Goal: Task Accomplishment & Management: Manage account settings

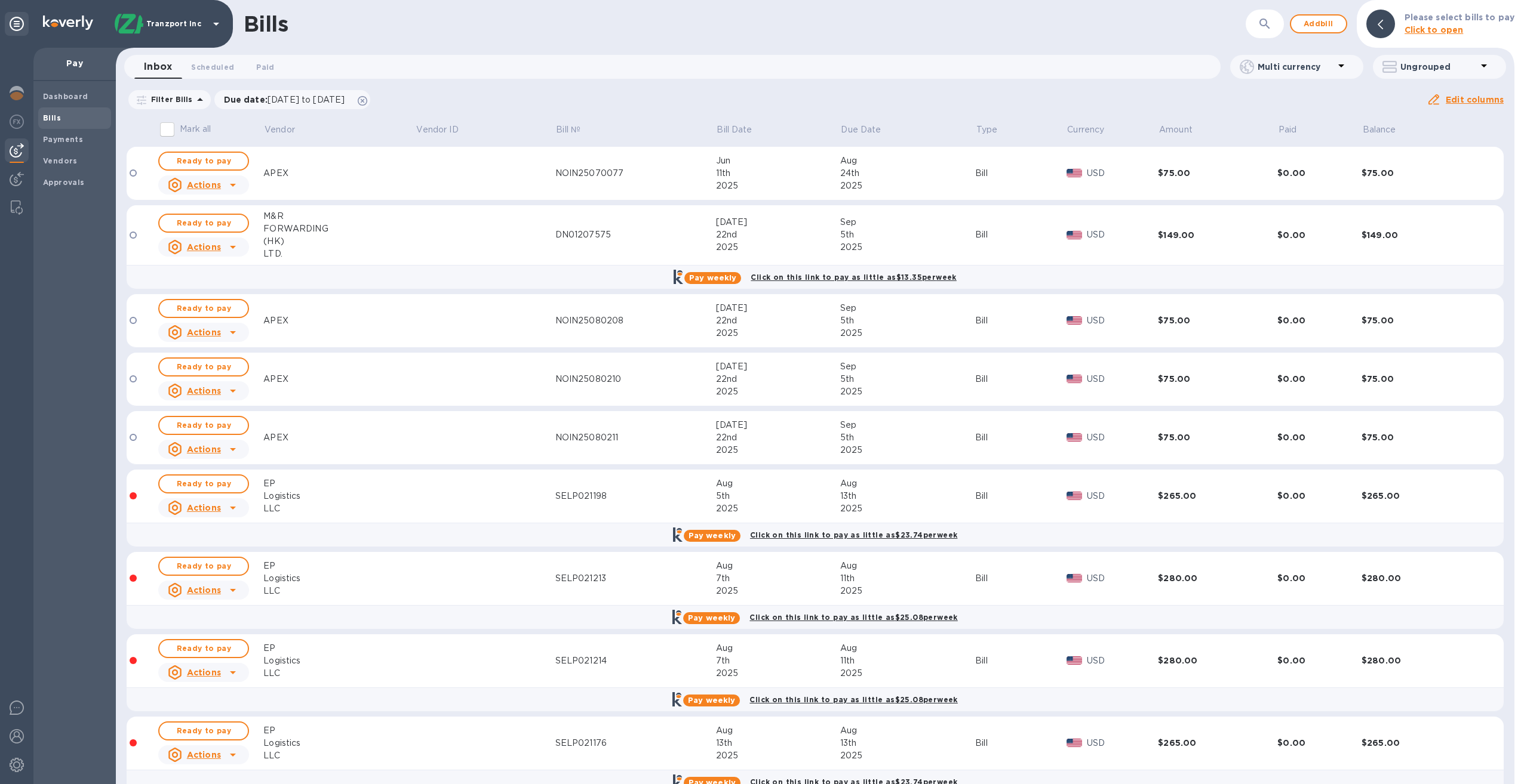
scroll to position [25, 0]
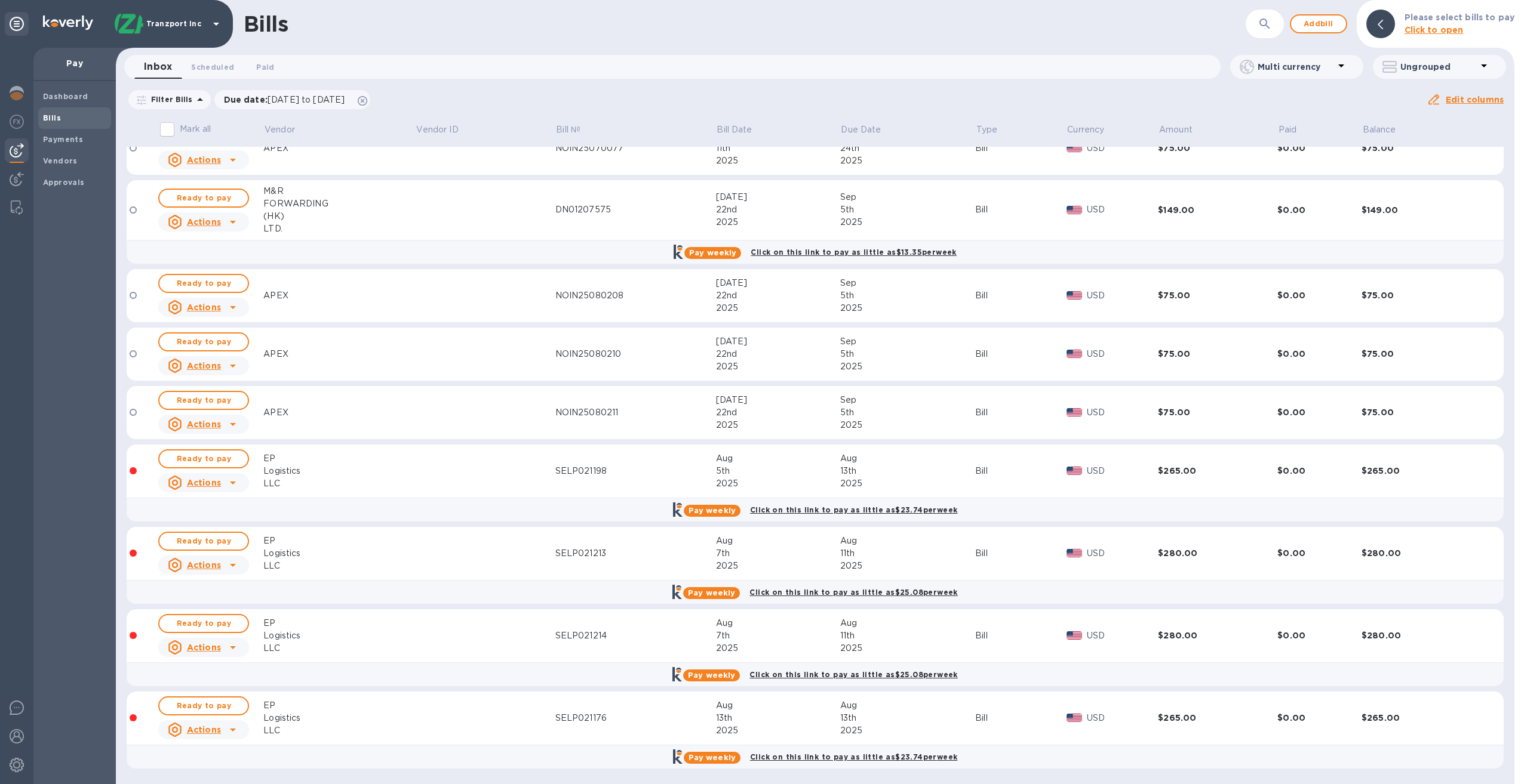
click at [211, 564] on u "Actions" at bounding box center [204, 565] width 34 height 10
click at [211, 639] on b "Delete" at bounding box center [206, 641] width 30 height 10
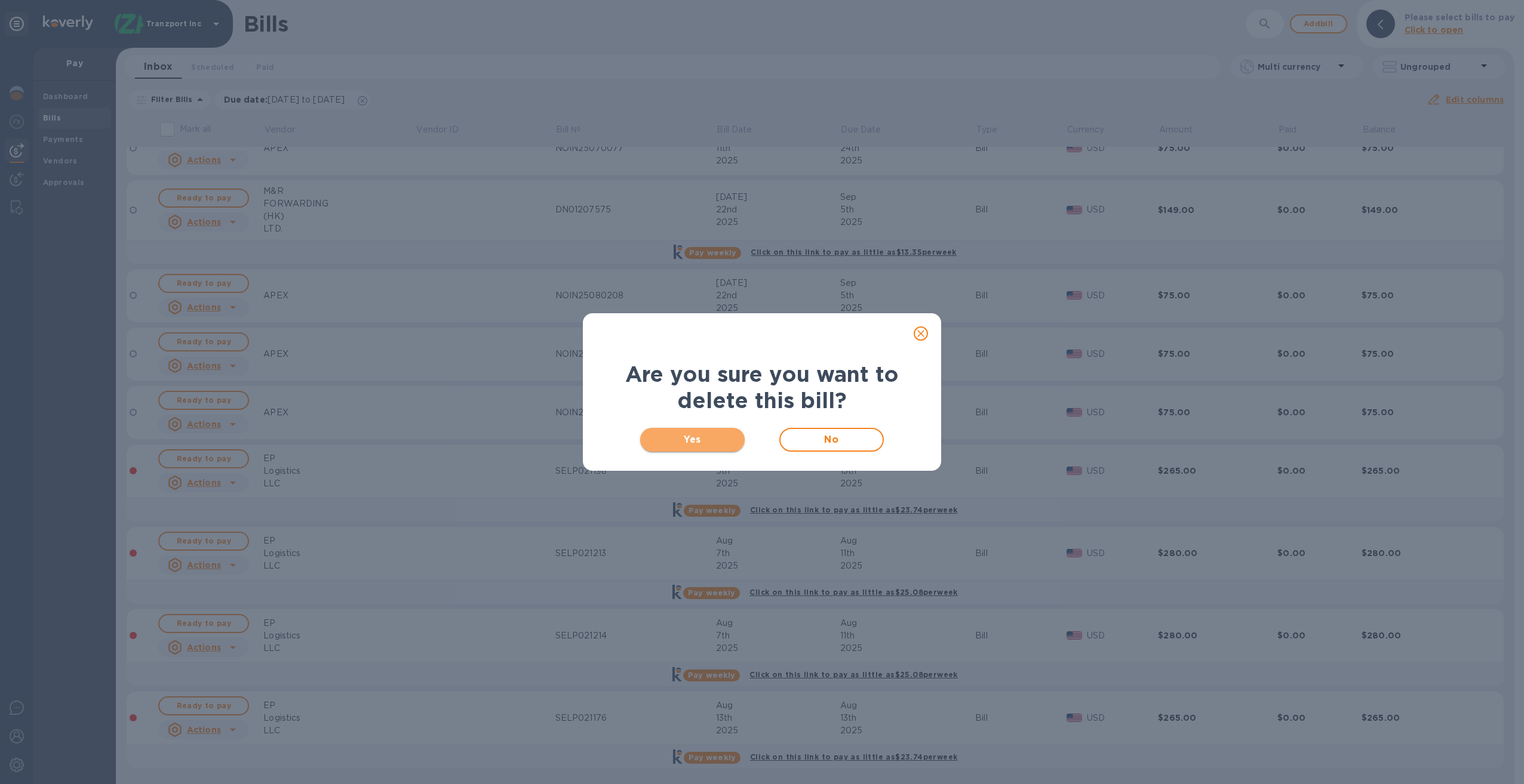
click at [710, 441] on span "Yes" at bounding box center [693, 440] width 86 height 14
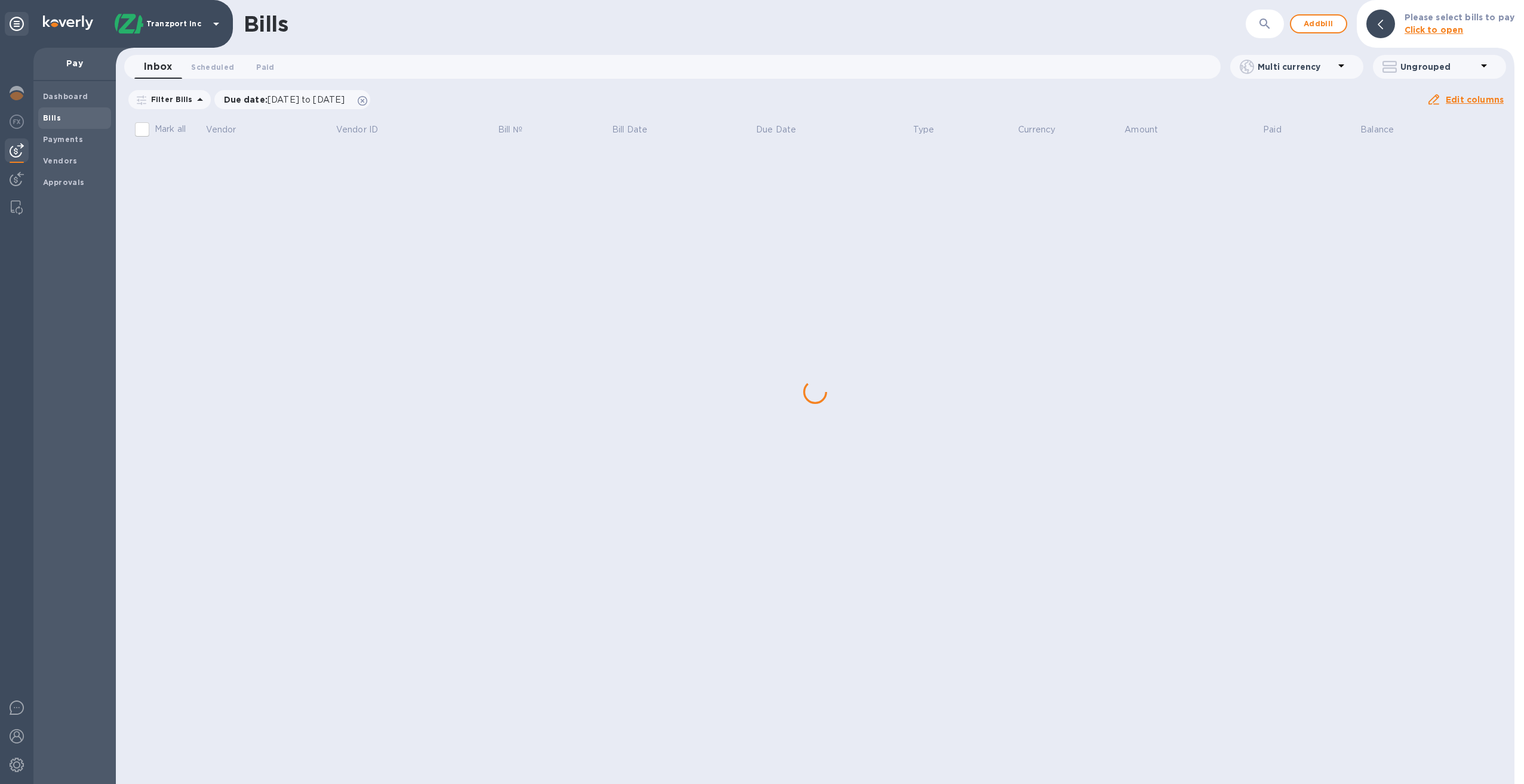
scroll to position [0, 0]
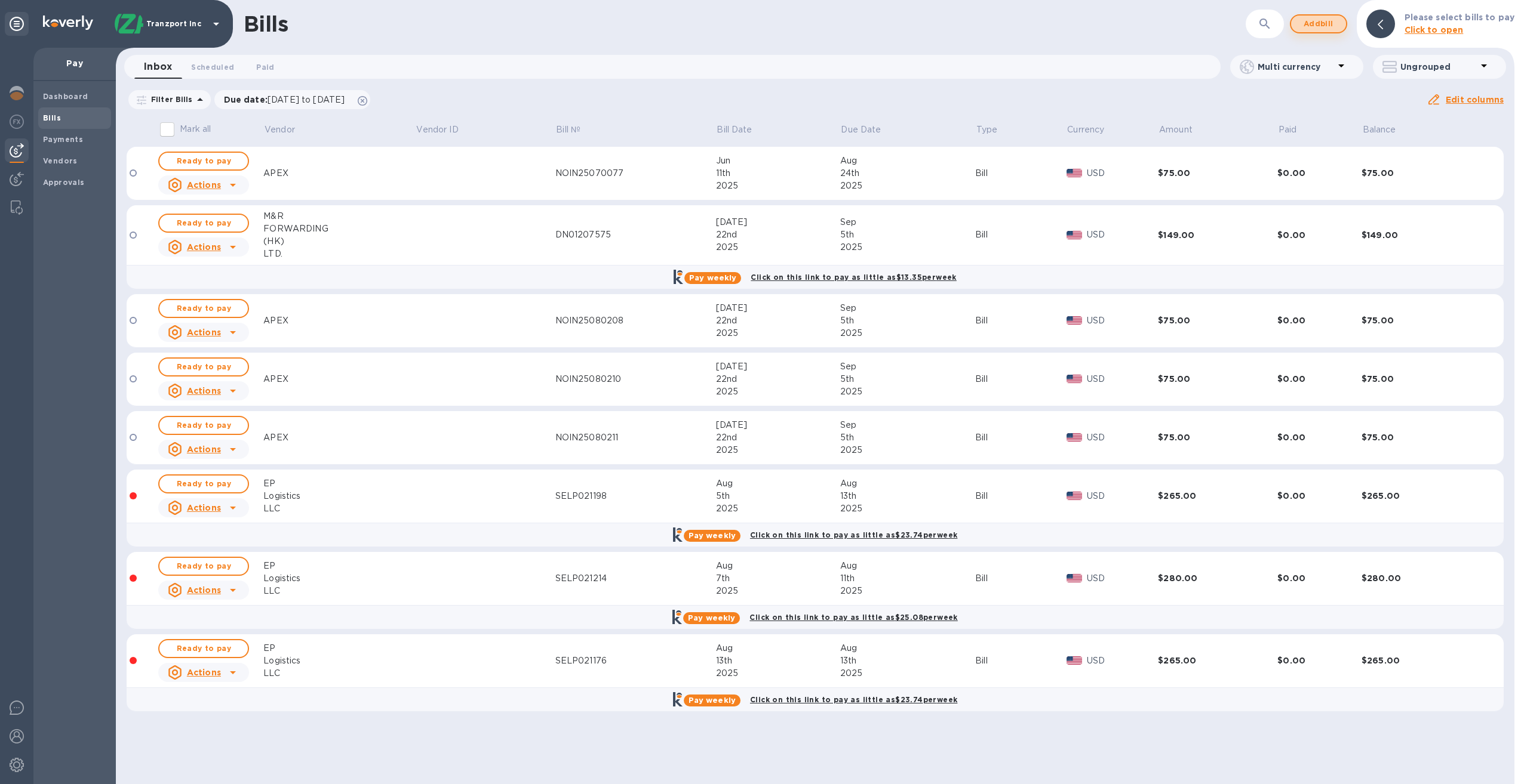
click at [1323, 24] on span "Add bill" at bounding box center [1318, 24] width 36 height 14
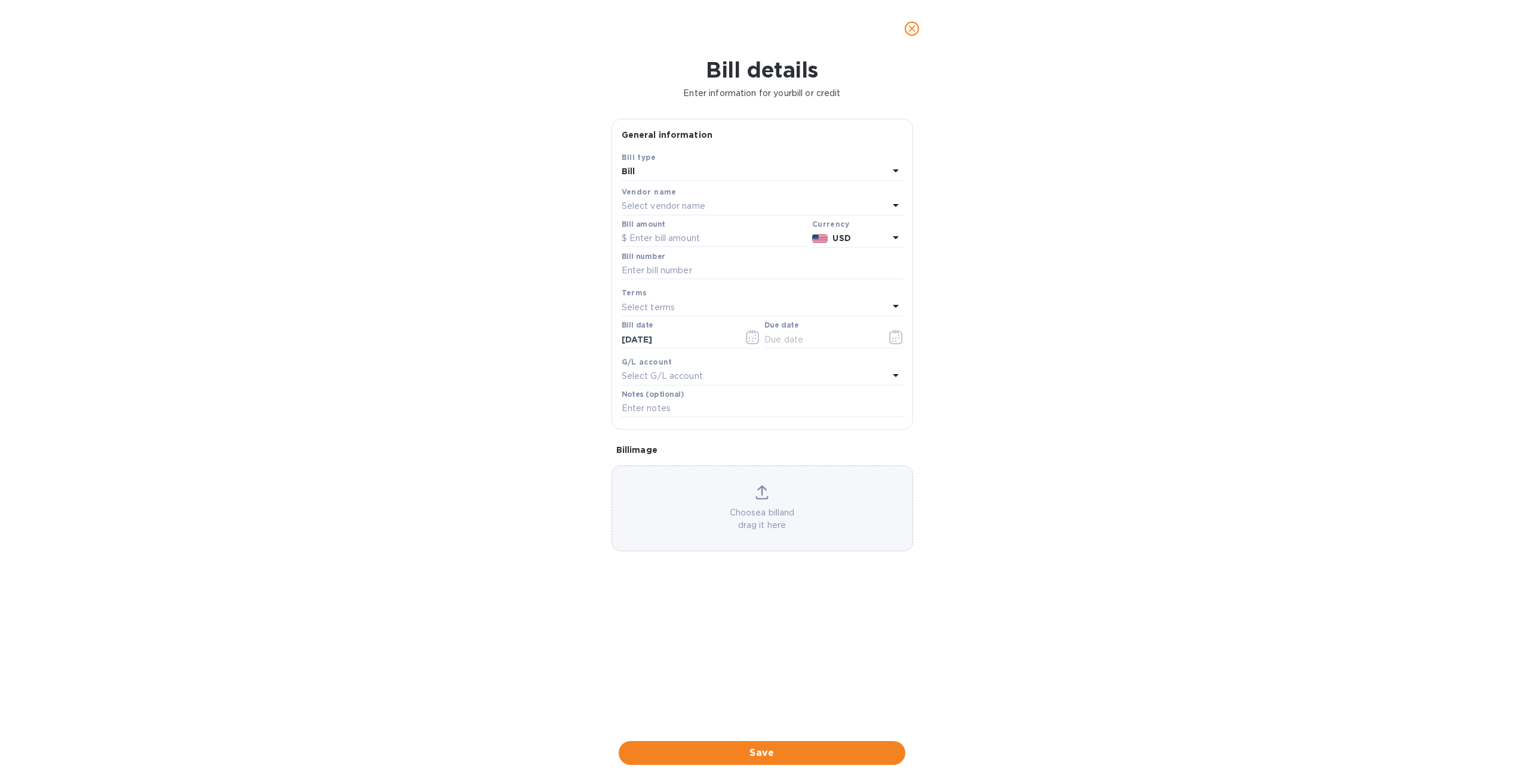
click at [705, 198] on div "Select vendor name" at bounding box center [755, 206] width 267 height 17
click at [677, 299] on p "EP Logistics LLC" at bounding box center [757, 296] width 253 height 12
click at [700, 242] on input "text" at bounding box center [714, 239] width 185 height 18
type input "265"
click at [699, 271] on input "text" at bounding box center [762, 271] width 281 height 18
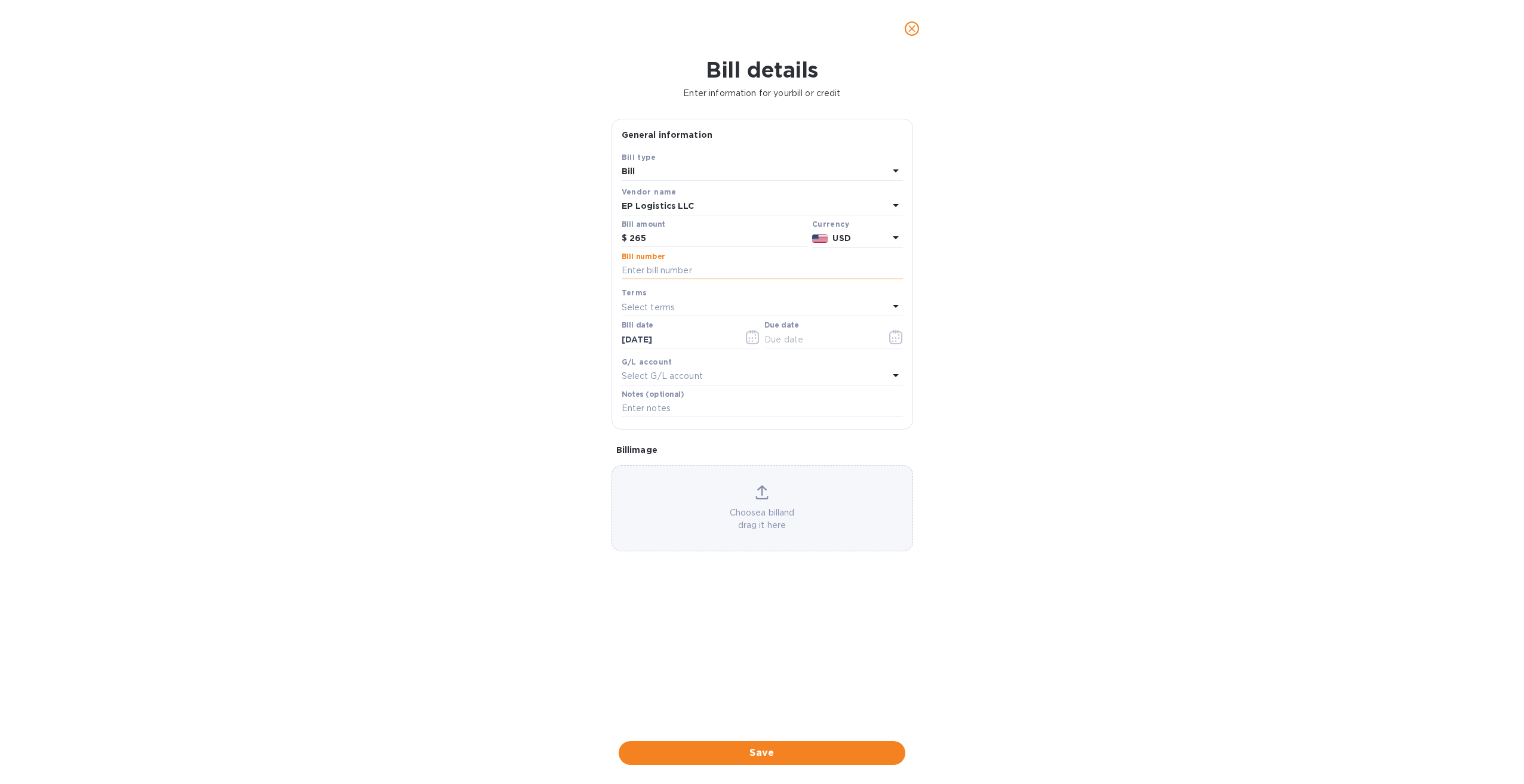
type input "SELP021213"
click at [669, 307] on p "Select terms" at bounding box center [648, 307] width 54 height 12
click at [672, 378] on p "NET 30" at bounding box center [757, 375] width 253 height 12
type input "09/12/2025"
click at [756, 336] on icon "button" at bounding box center [752, 337] width 14 height 14
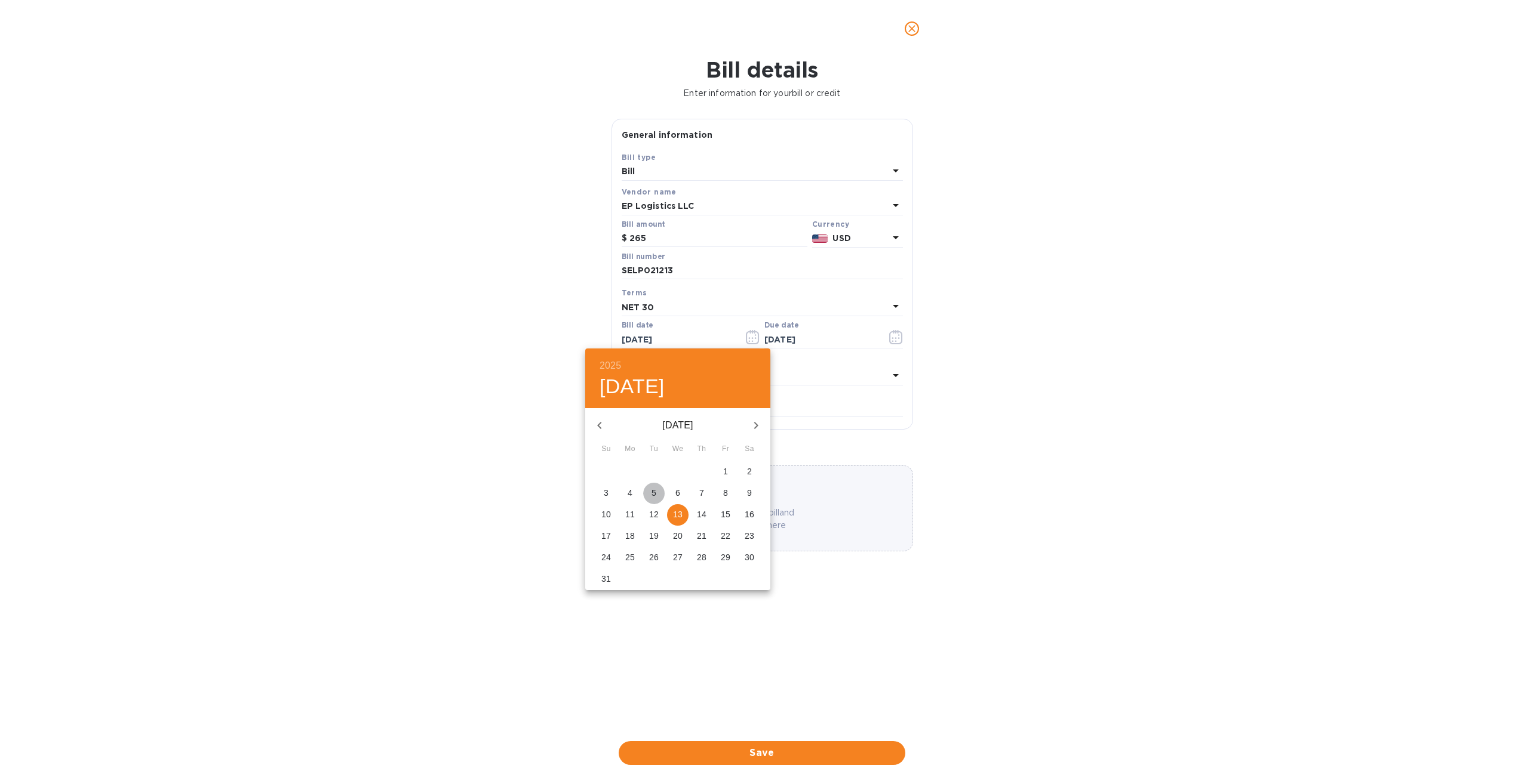
click at [658, 492] on span "5" at bounding box center [654, 493] width 22 height 12
type input "08/05/2025"
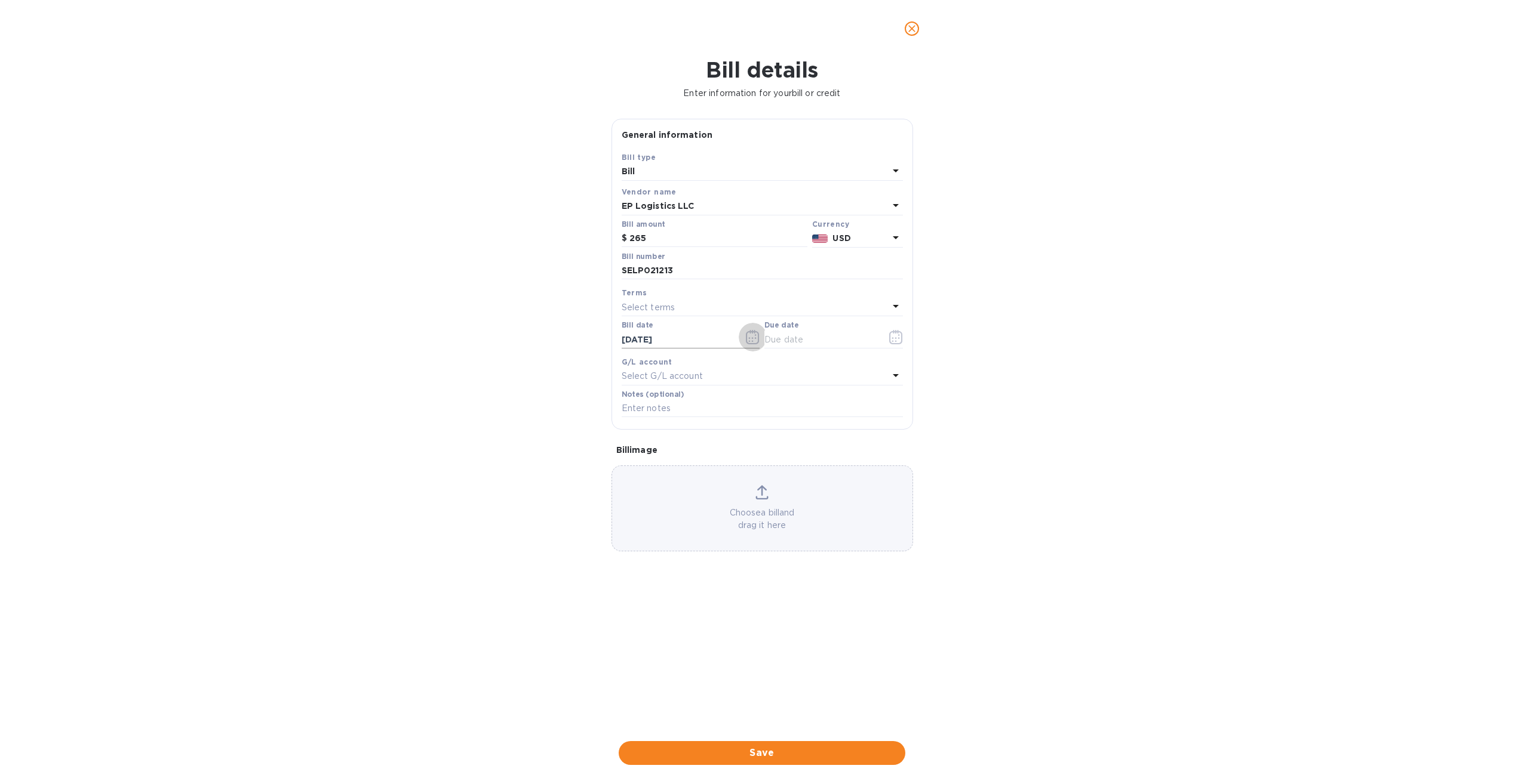
click at [760, 338] on button "button" at bounding box center [752, 337] width 28 height 29
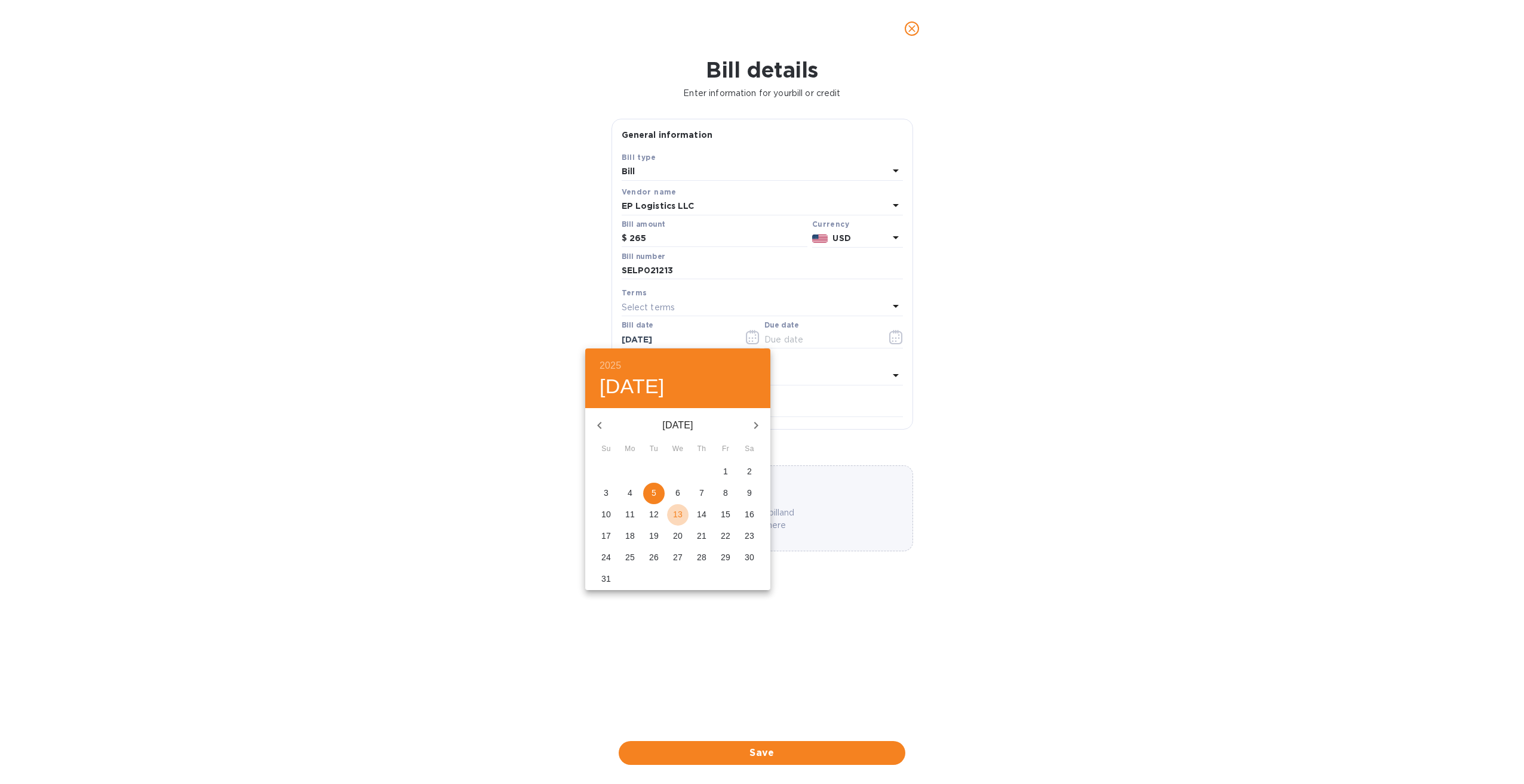
click at [676, 515] on p "13" at bounding box center [678, 515] width 10 height 12
type input "08/13/2025"
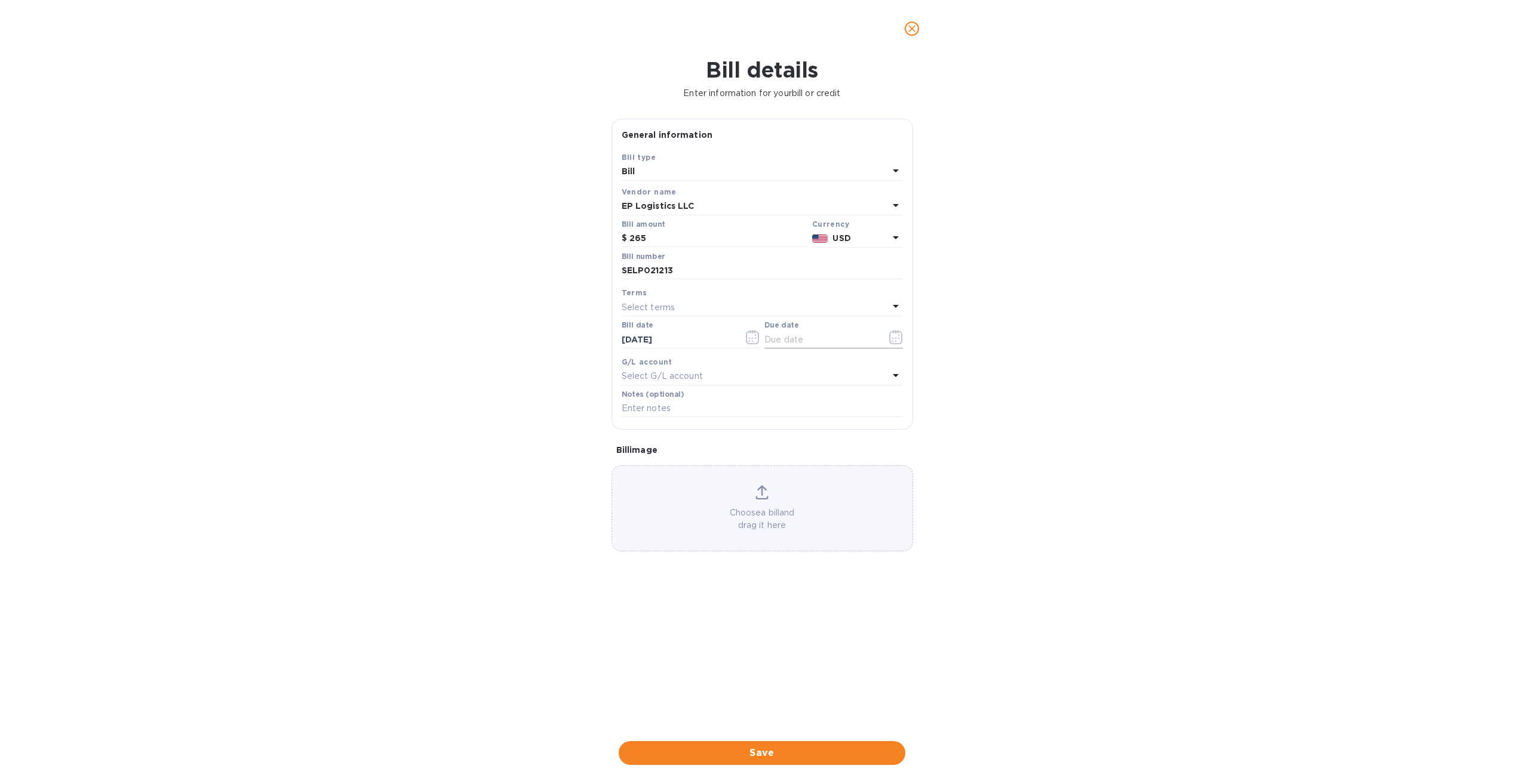
click at [820, 341] on input "text" at bounding box center [821, 339] width 113 height 18
click at [893, 337] on icon "button" at bounding box center [896, 337] width 14 height 14
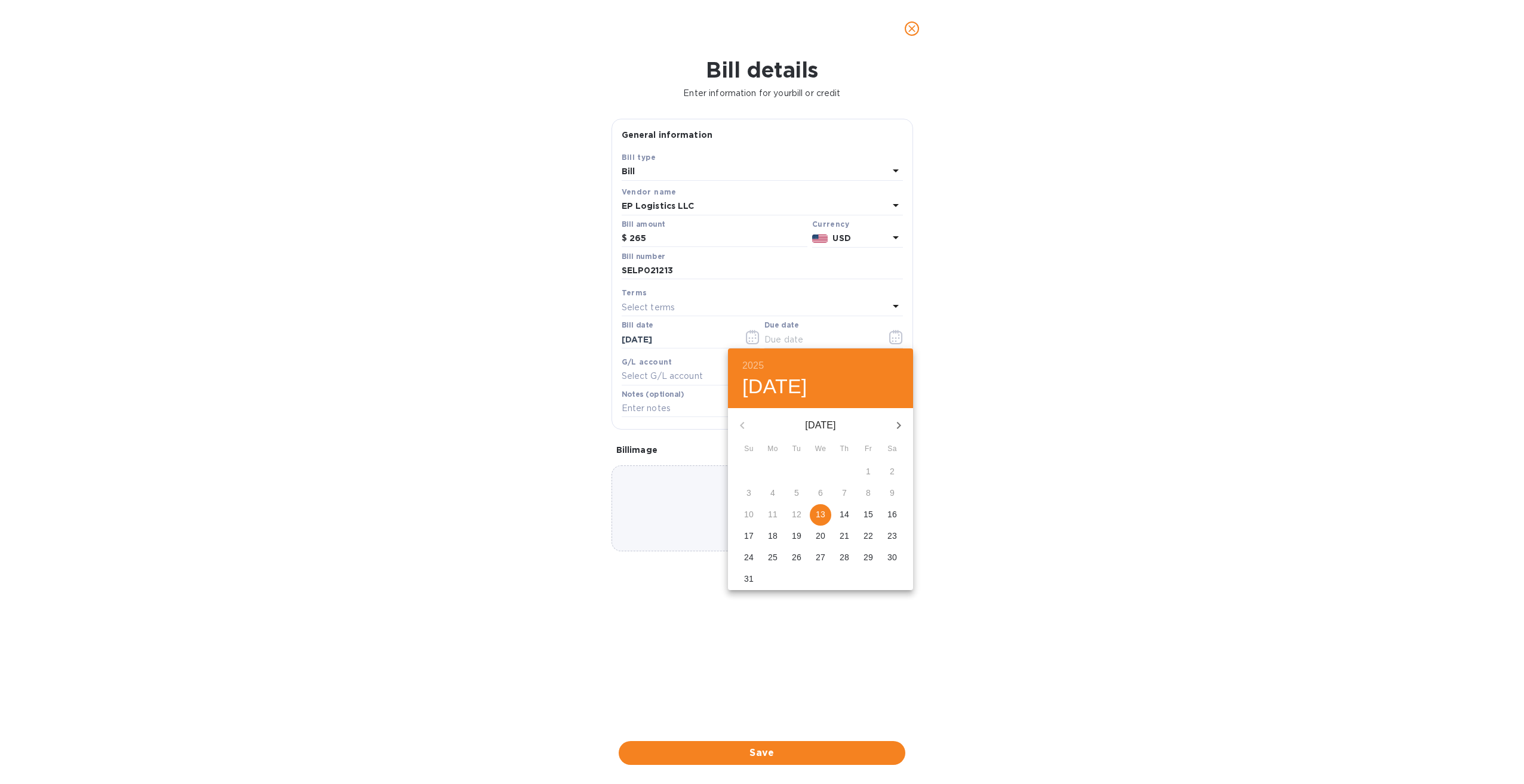
click at [822, 513] on p "13" at bounding box center [820, 515] width 10 height 12
type input "08/13/2025"
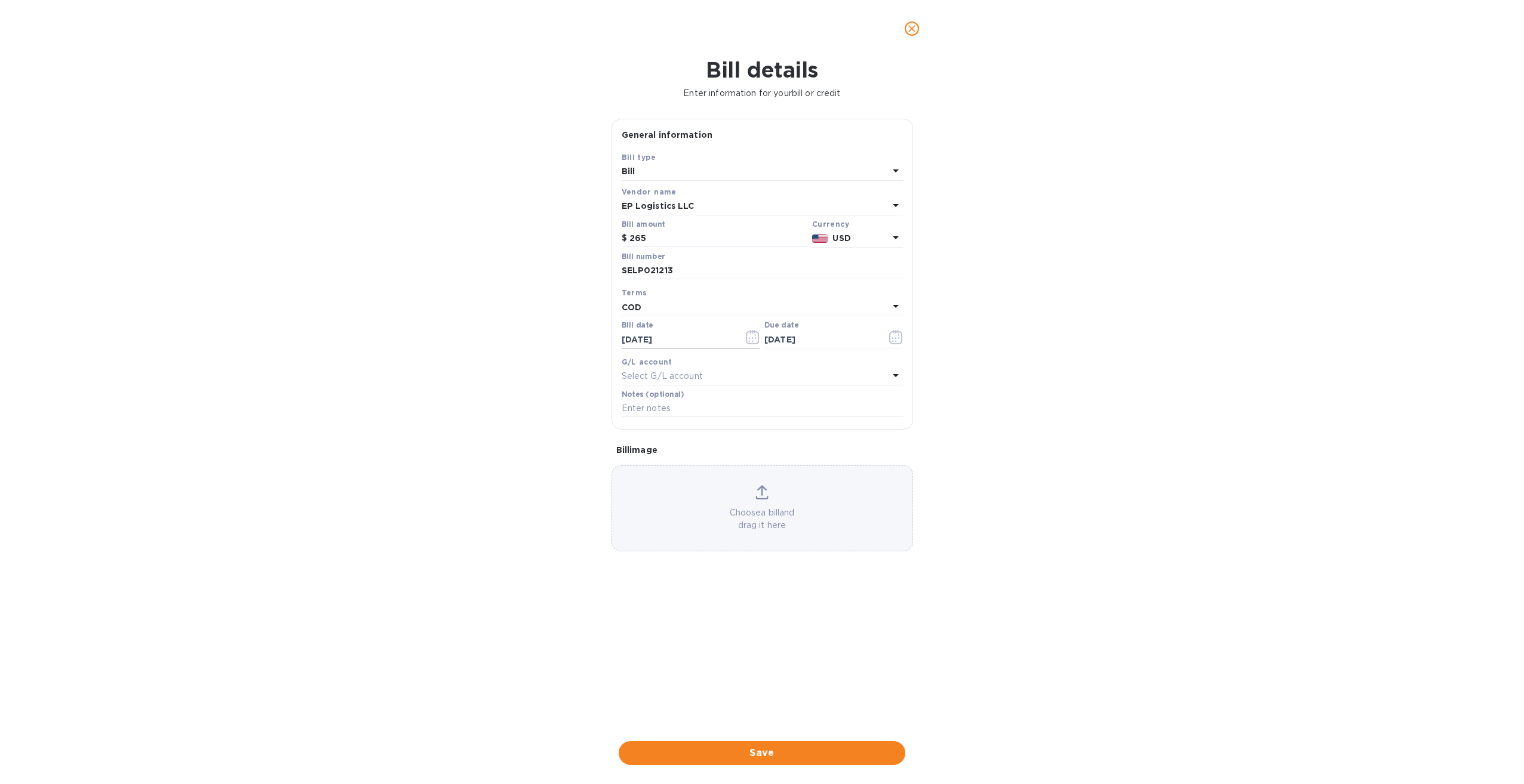
click at [753, 337] on icon "button" at bounding box center [752, 337] width 14 height 14
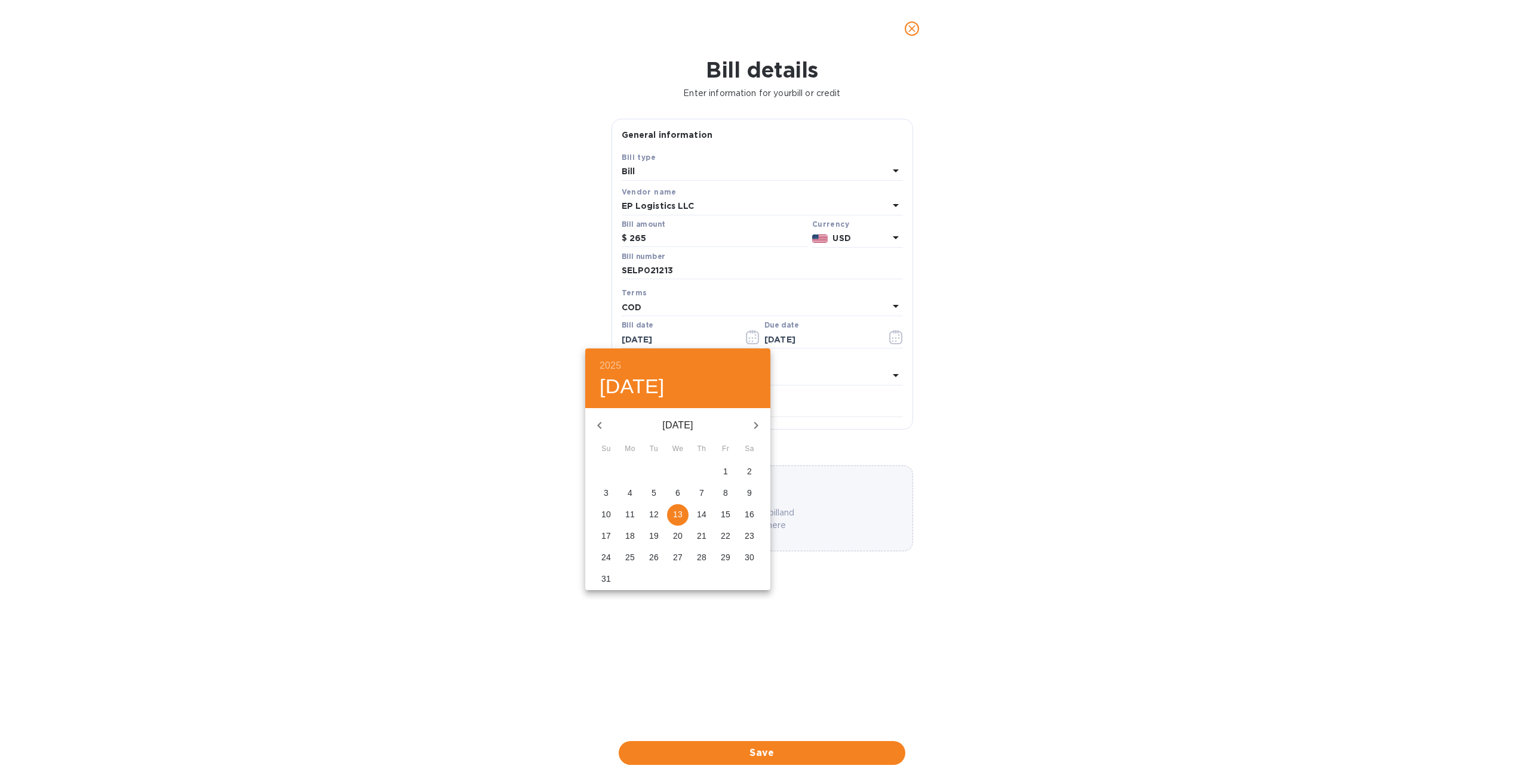
click at [651, 493] on p "5" at bounding box center [653, 493] width 5 height 12
type input "08/05/2025"
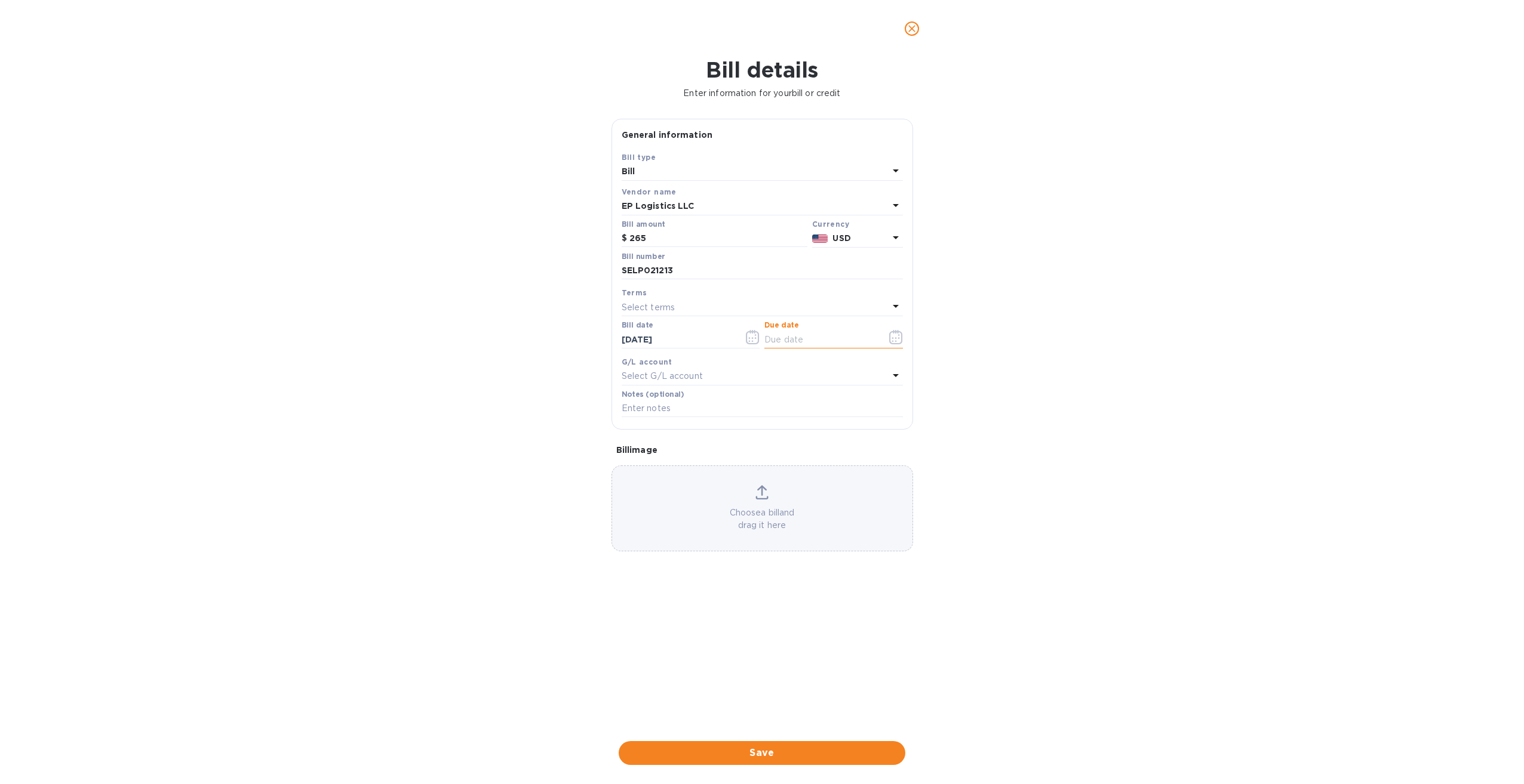
click at [725, 398] on div "Notes (optional)" at bounding box center [762, 404] width 281 height 27
click at [689, 408] on input "text" at bounding box center [762, 409] width 281 height 18
type input "131-34964650 / S00002938"
click at [779, 751] on span "Save" at bounding box center [762, 753] width 268 height 14
click at [899, 337] on icon "button" at bounding box center [896, 337] width 14 height 14
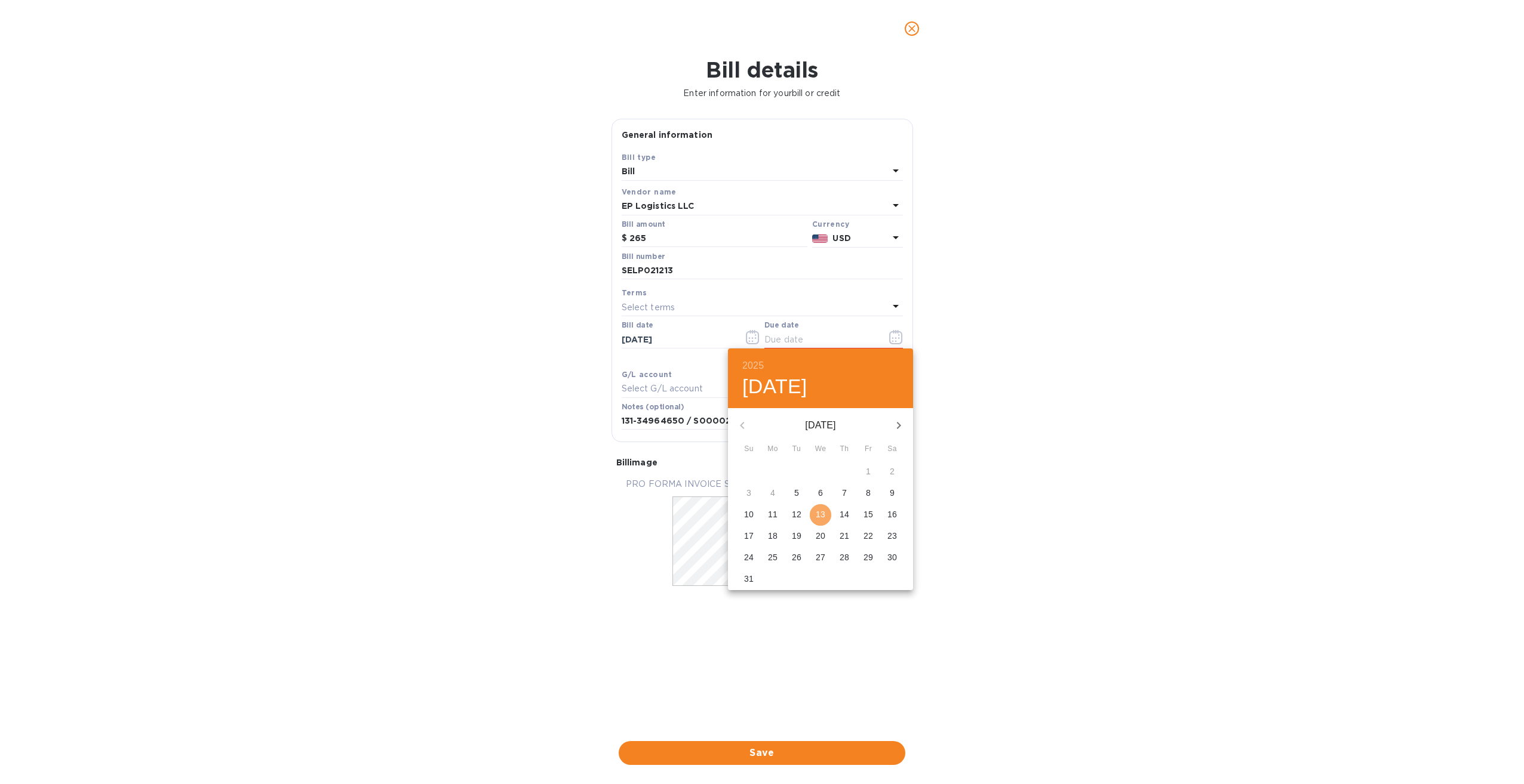
click at [820, 515] on p "13" at bounding box center [820, 515] width 10 height 12
type input "08/13/2025"
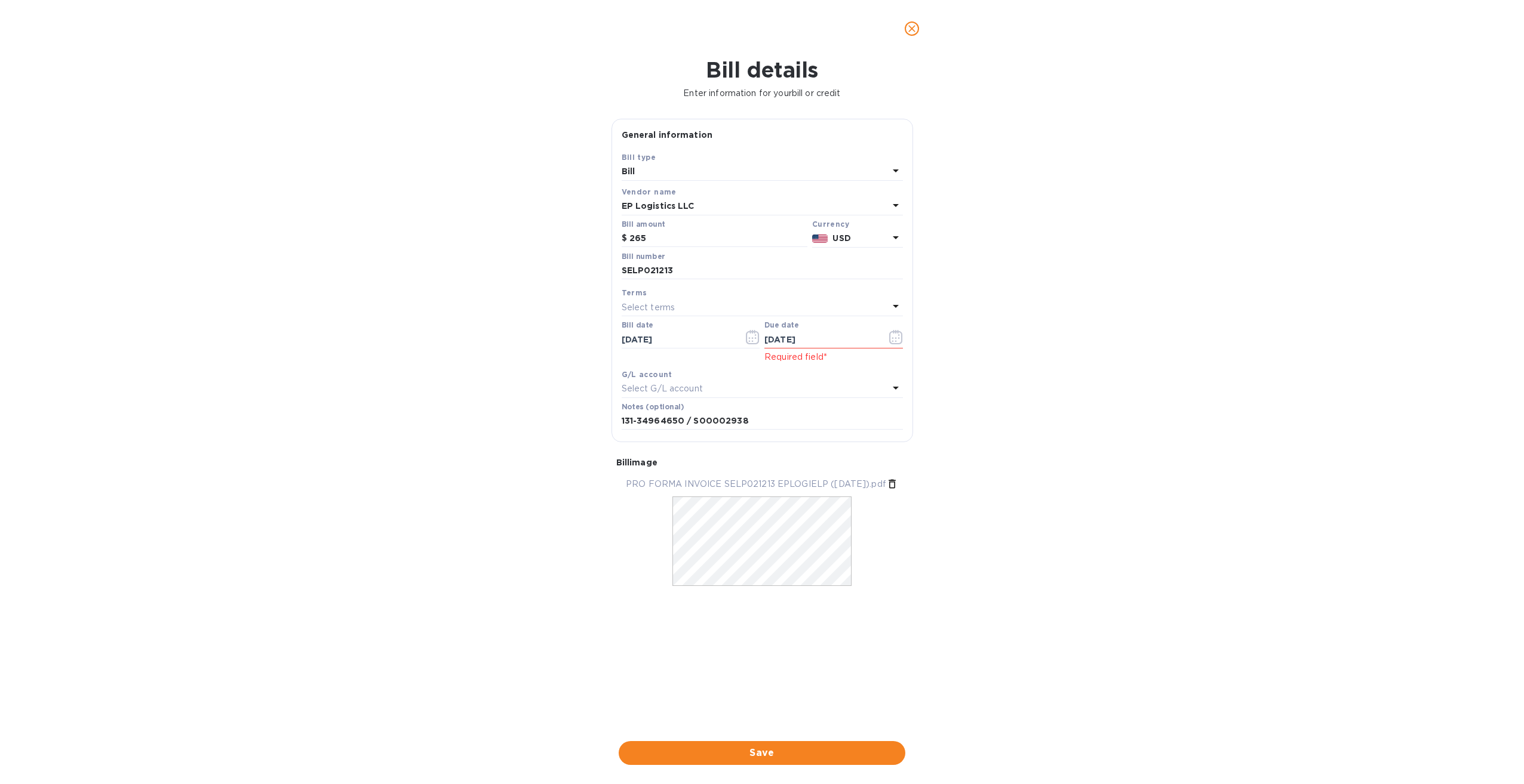
click at [1110, 418] on div "Bill details Enter information for your bill or credit General information Save…" at bounding box center [762, 420] width 1524 height 727
click at [771, 753] on span "Save" at bounding box center [762, 753] width 268 height 14
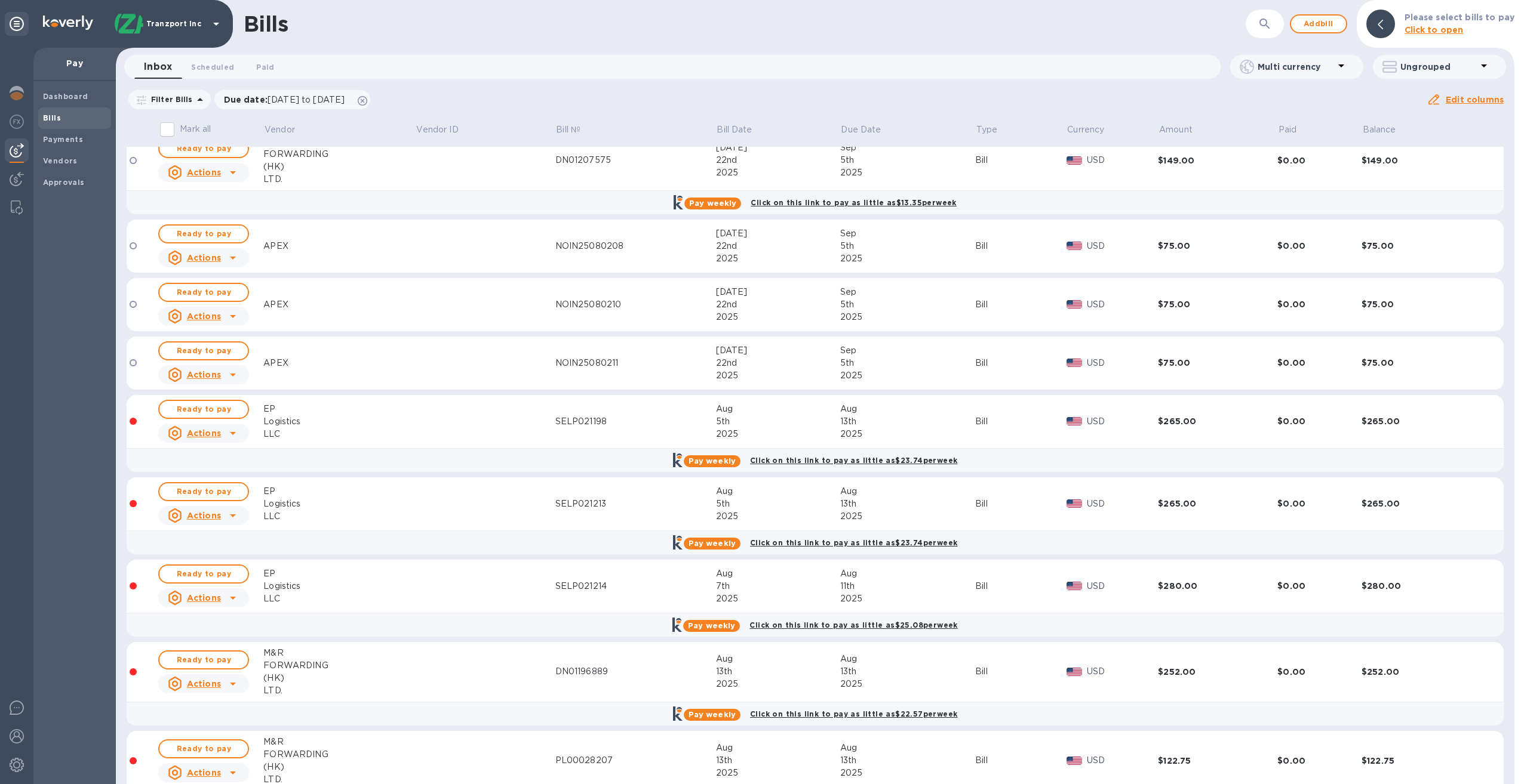
scroll to position [203, 0]
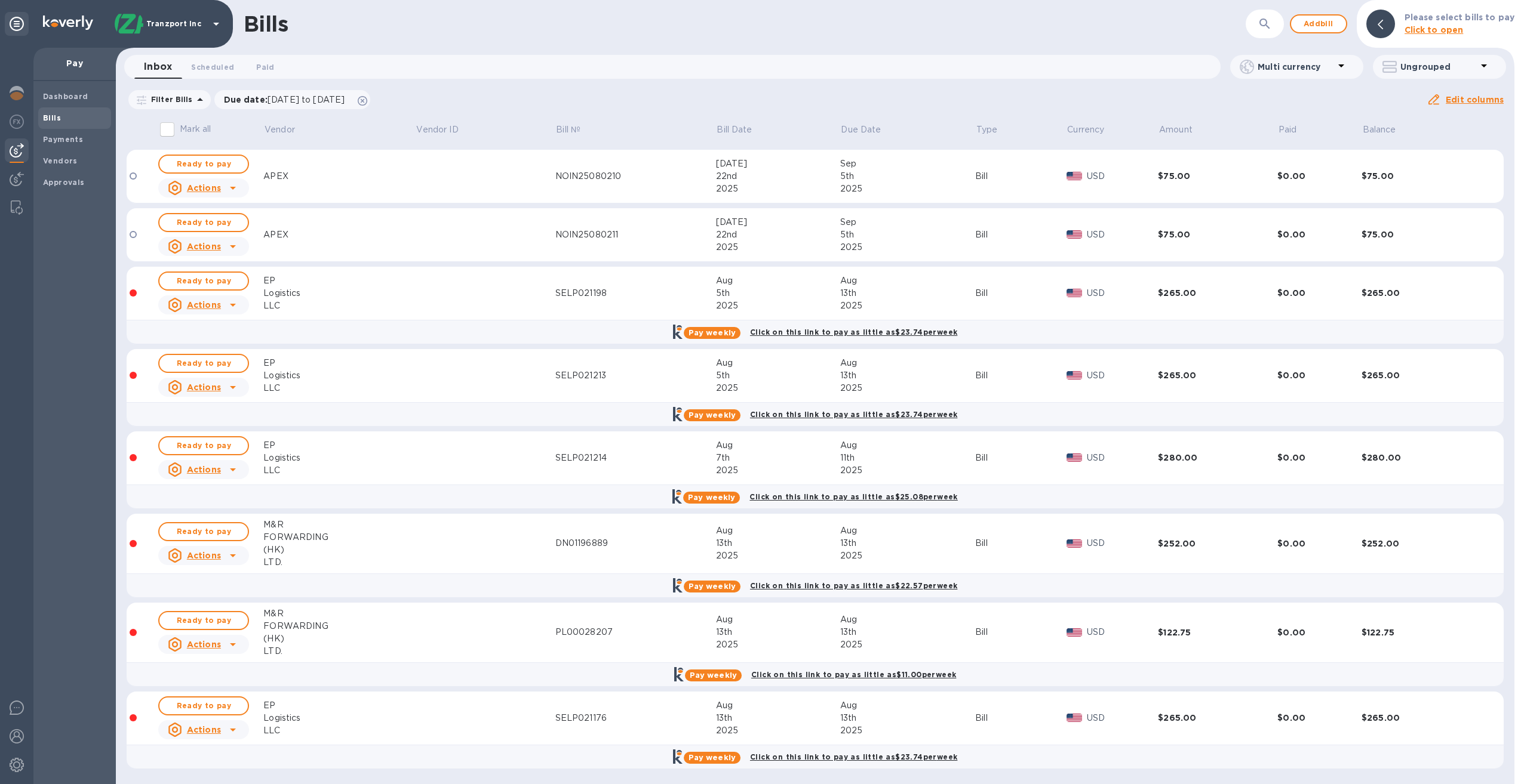
click at [208, 472] on u "Actions" at bounding box center [204, 470] width 34 height 10
click at [196, 545] on b "Delete" at bounding box center [206, 546] width 30 height 10
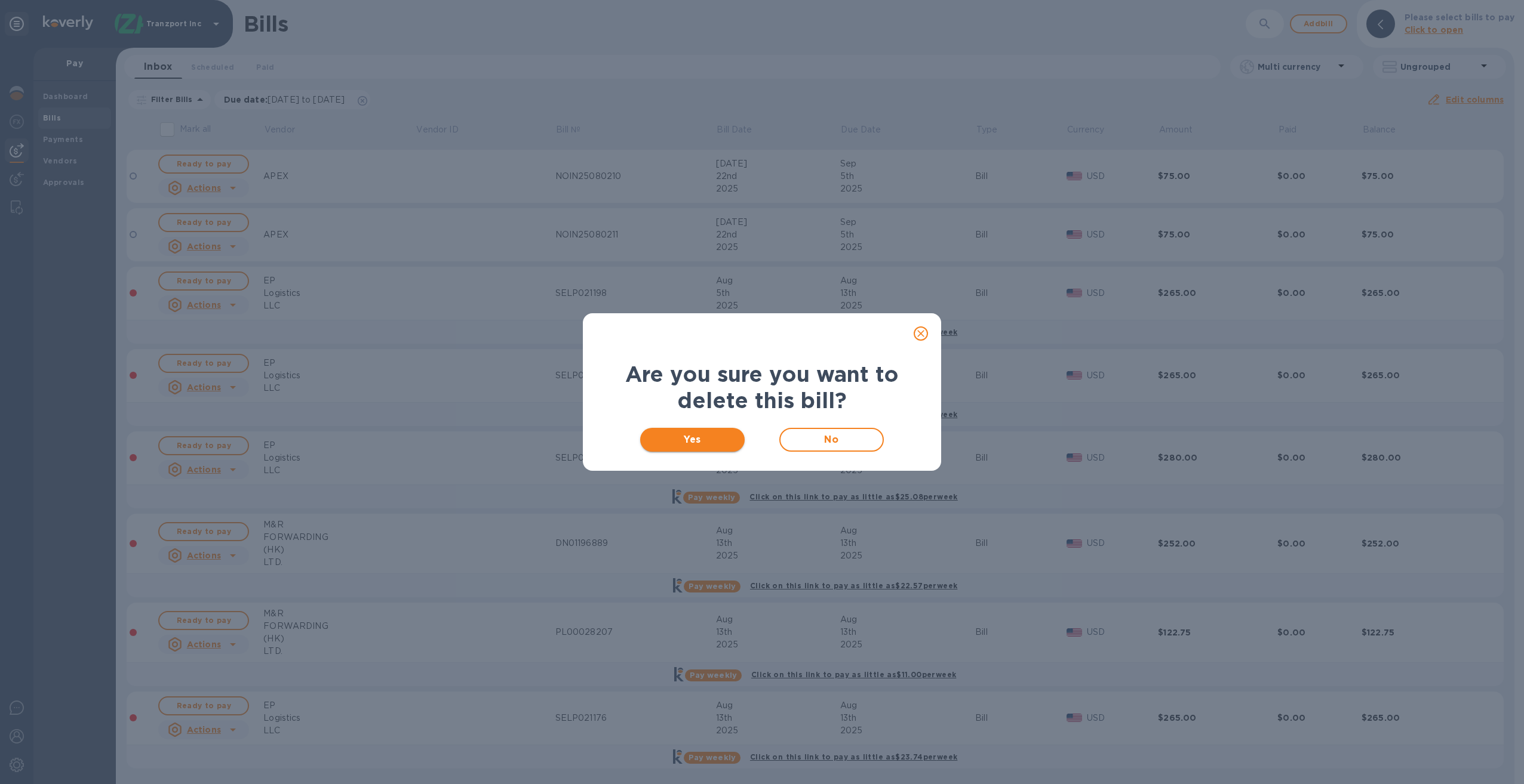
click at [685, 438] on span "Yes" at bounding box center [693, 440] width 86 height 14
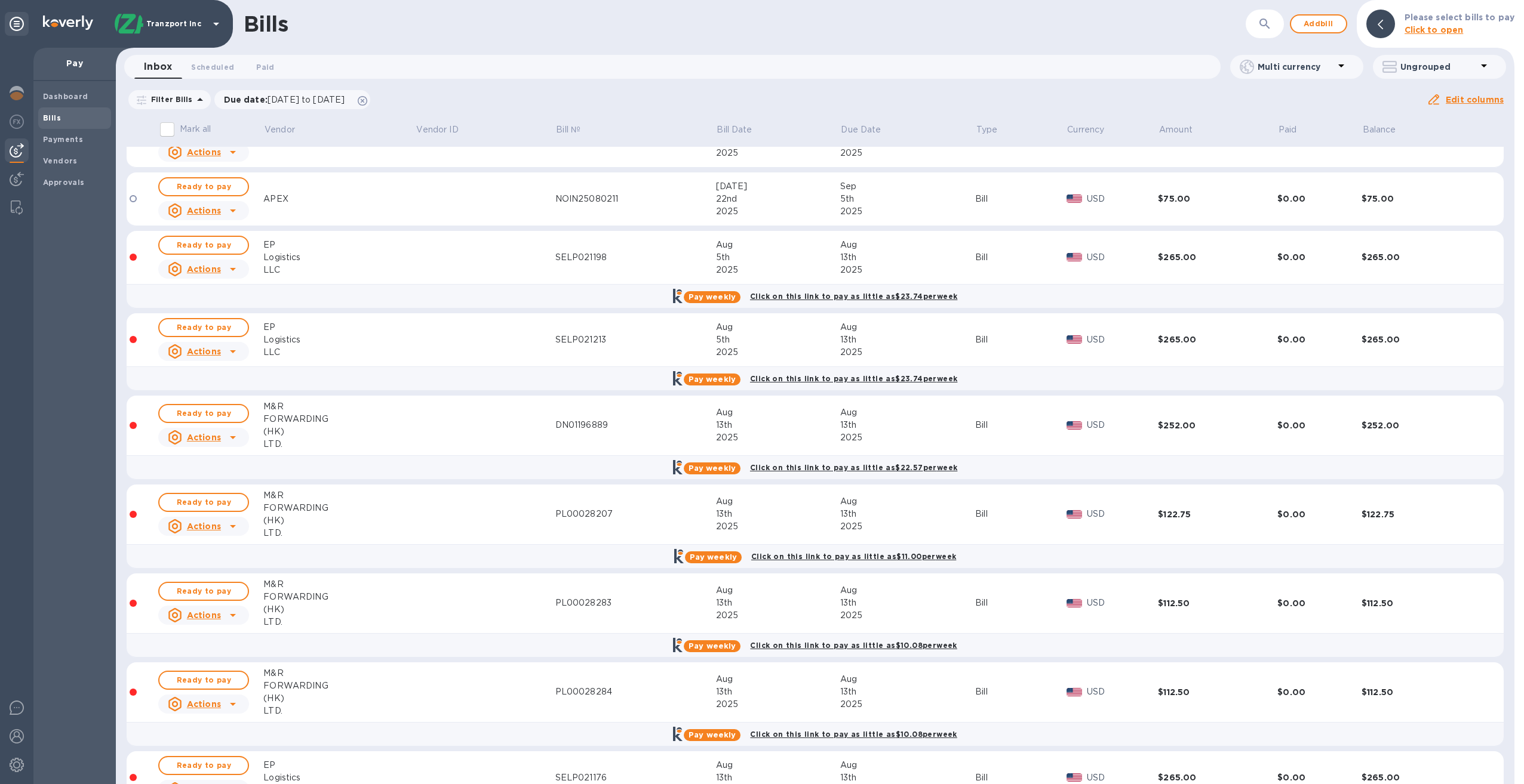
scroll to position [298, 0]
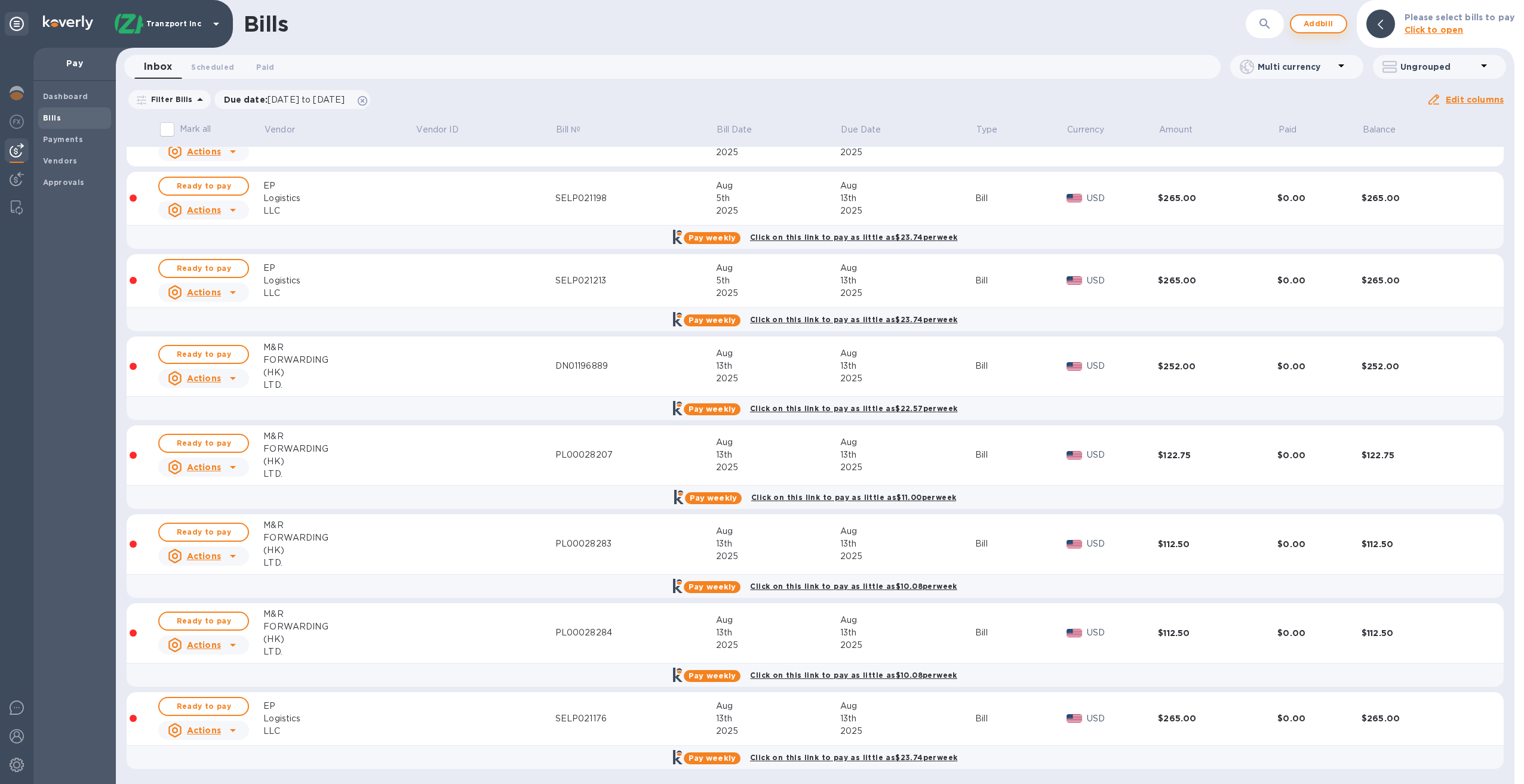
click at [1319, 25] on span "Add bill" at bounding box center [1318, 24] width 36 height 14
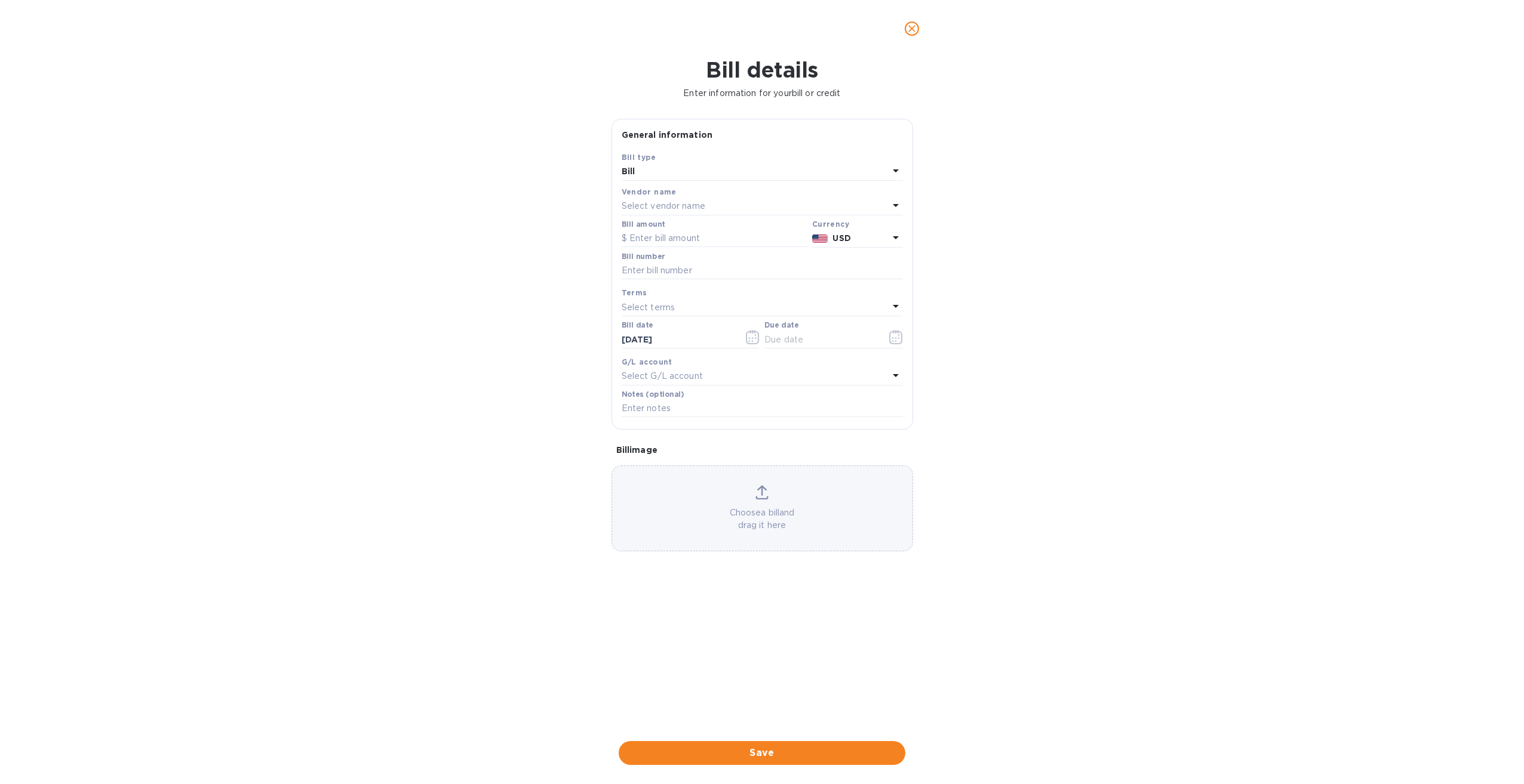
click at [685, 167] on div "Bill" at bounding box center [755, 172] width 267 height 17
click at [681, 200] on p "Bill" at bounding box center [757, 200] width 253 height 12
click at [699, 204] on p "Select vendor name" at bounding box center [663, 206] width 84 height 12
click at [646, 298] on p "EP Logistics LLC" at bounding box center [757, 296] width 253 height 12
click at [673, 238] on input "text" at bounding box center [714, 239] width 185 height 18
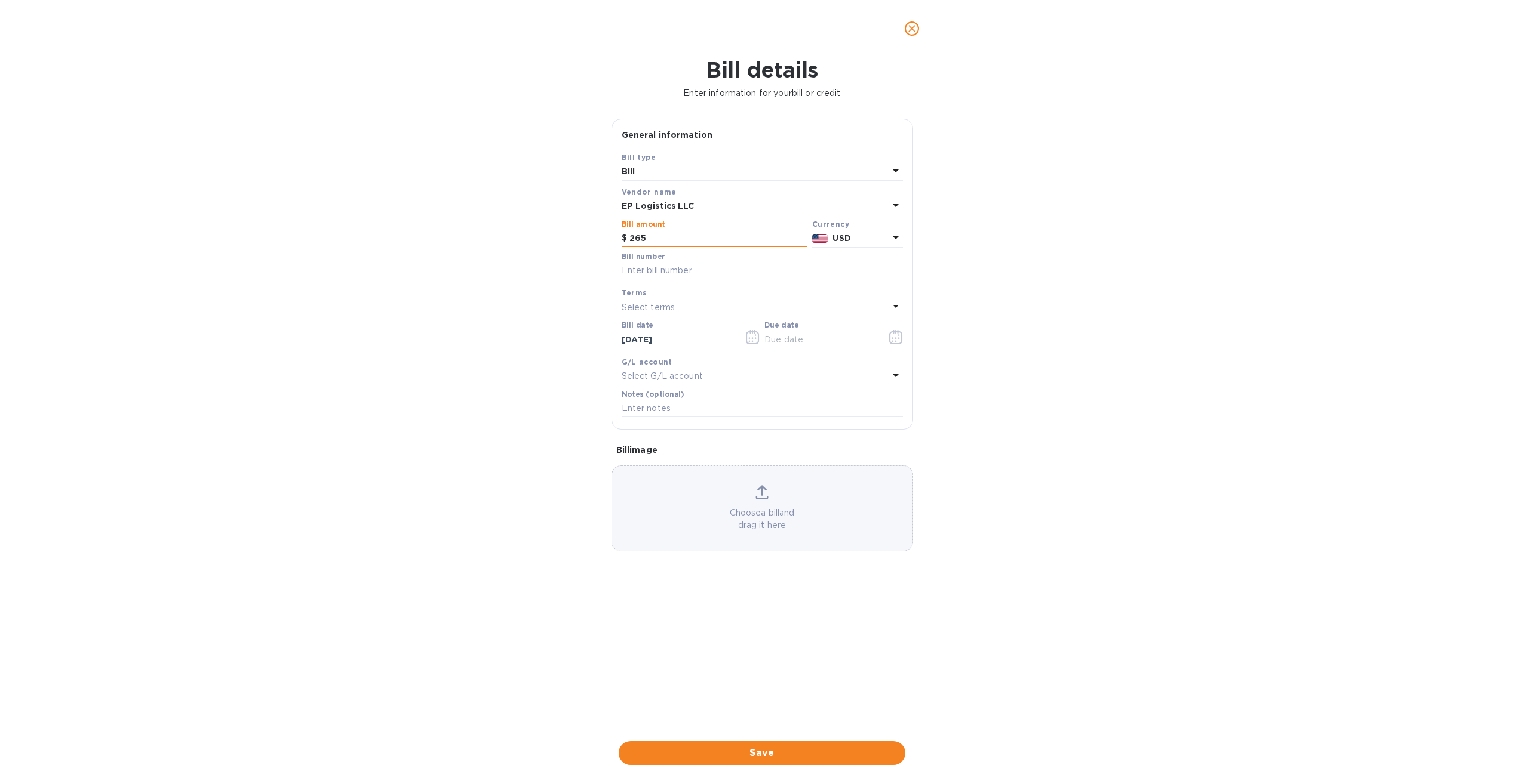
type input "265"
click at [666, 269] on input "text" at bounding box center [762, 271] width 281 height 18
type input "SELP021214"
click at [751, 335] on icon "button" at bounding box center [752, 337] width 14 height 14
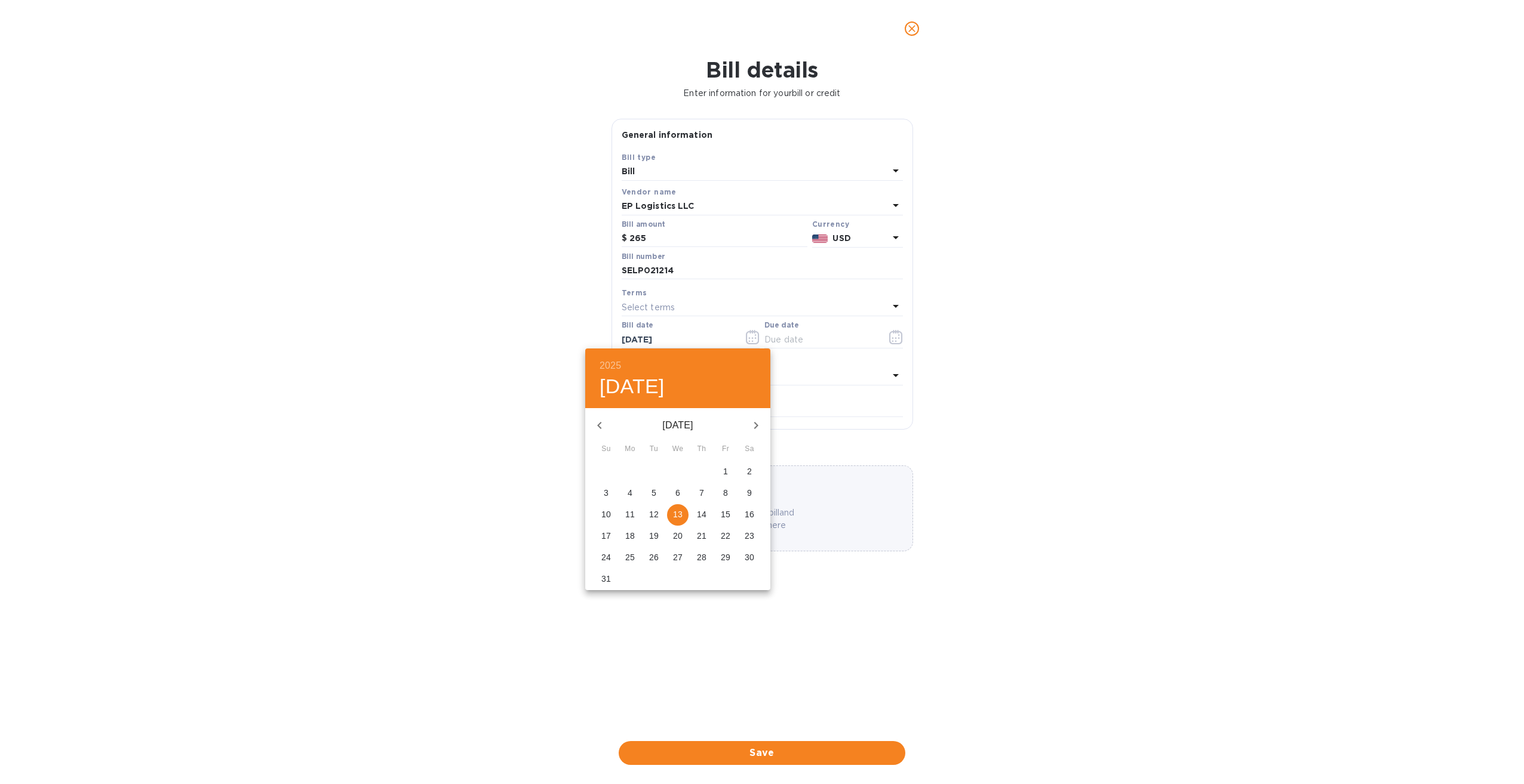
click at [654, 494] on p "5" at bounding box center [653, 493] width 5 height 12
type input "08/05/2025"
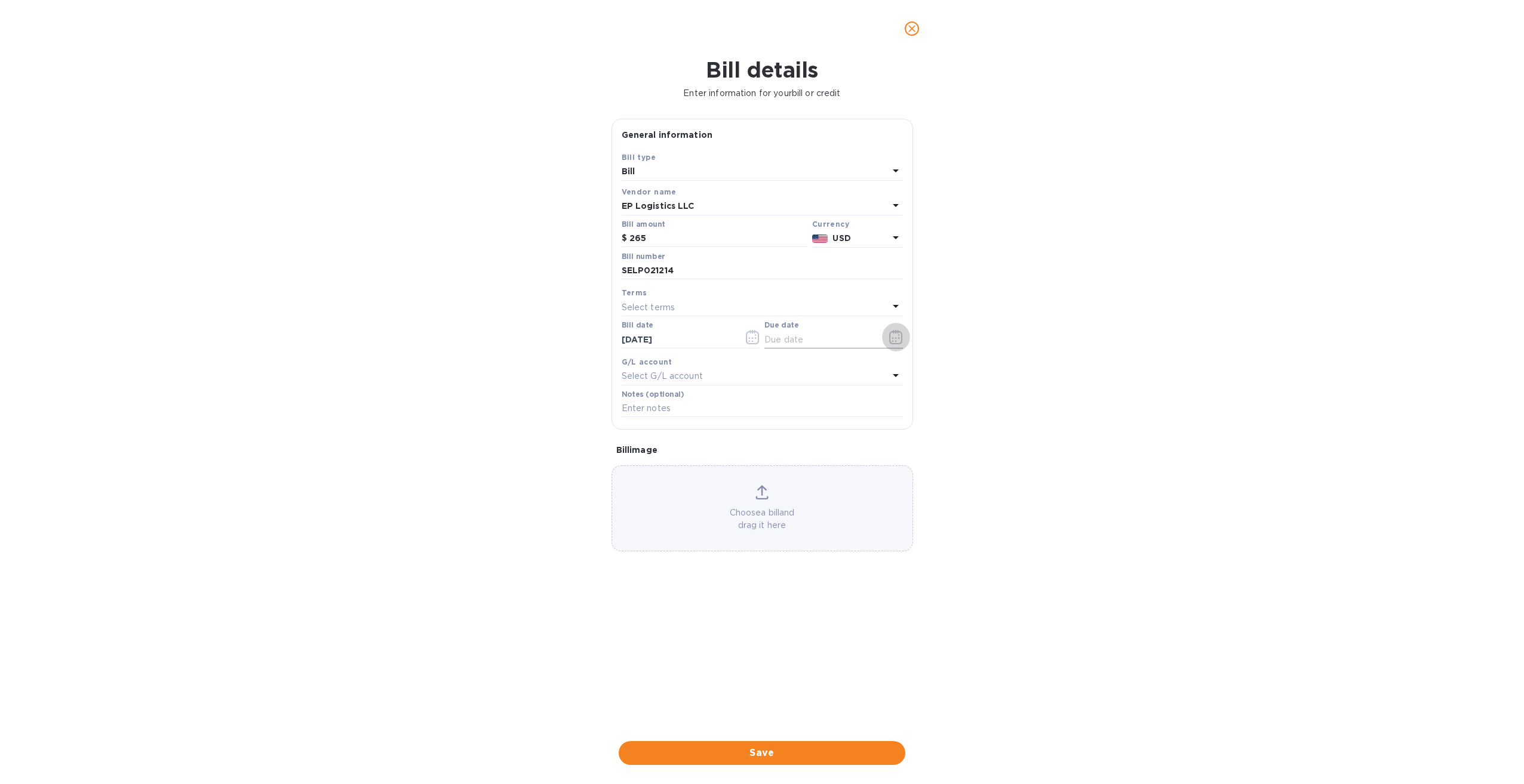
click at [897, 339] on icon "button" at bounding box center [896, 337] width 14 height 14
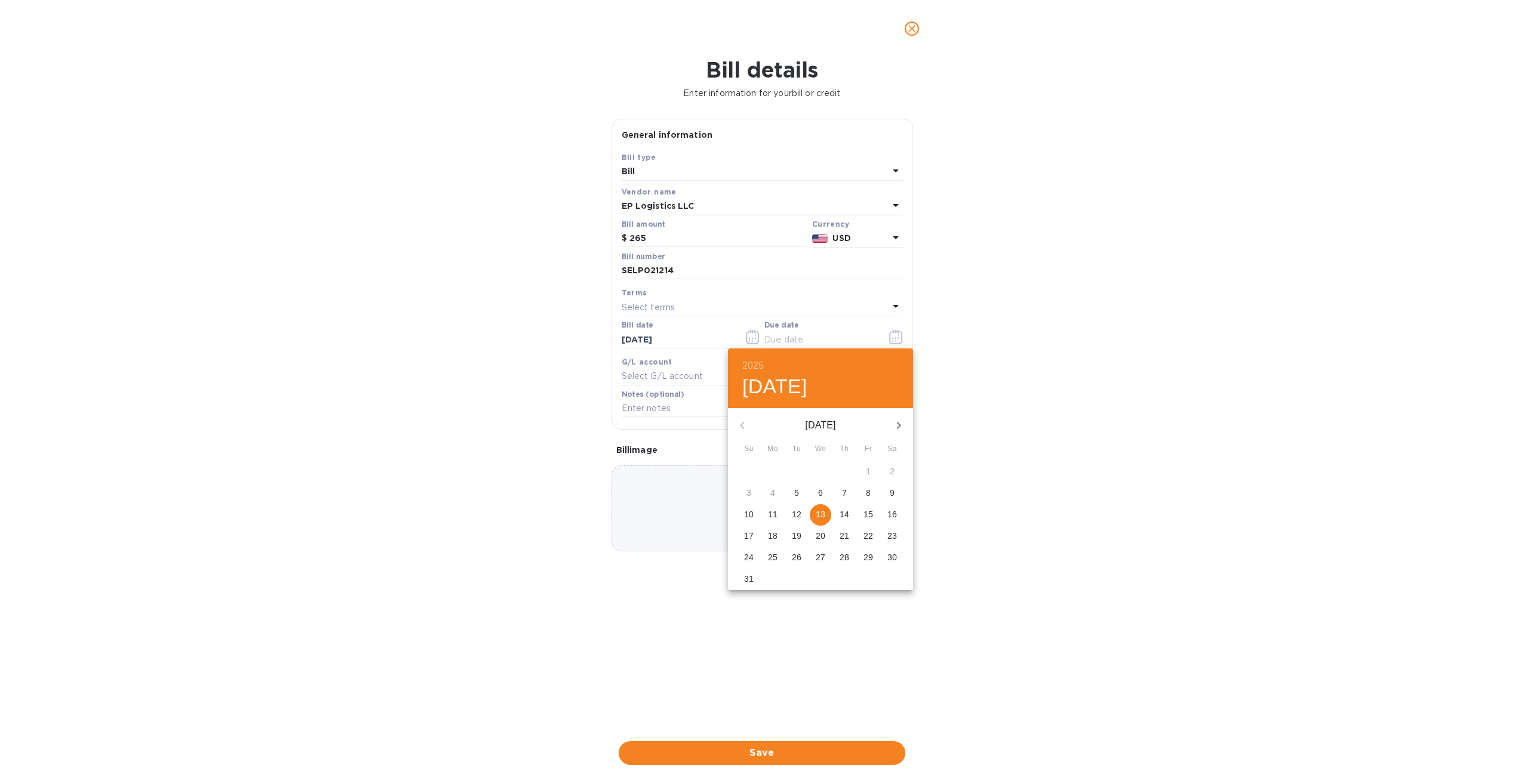
scroll to position [0, 0]
click at [819, 511] on p "13" at bounding box center [820, 515] width 10 height 12
type input "08/13/2025"
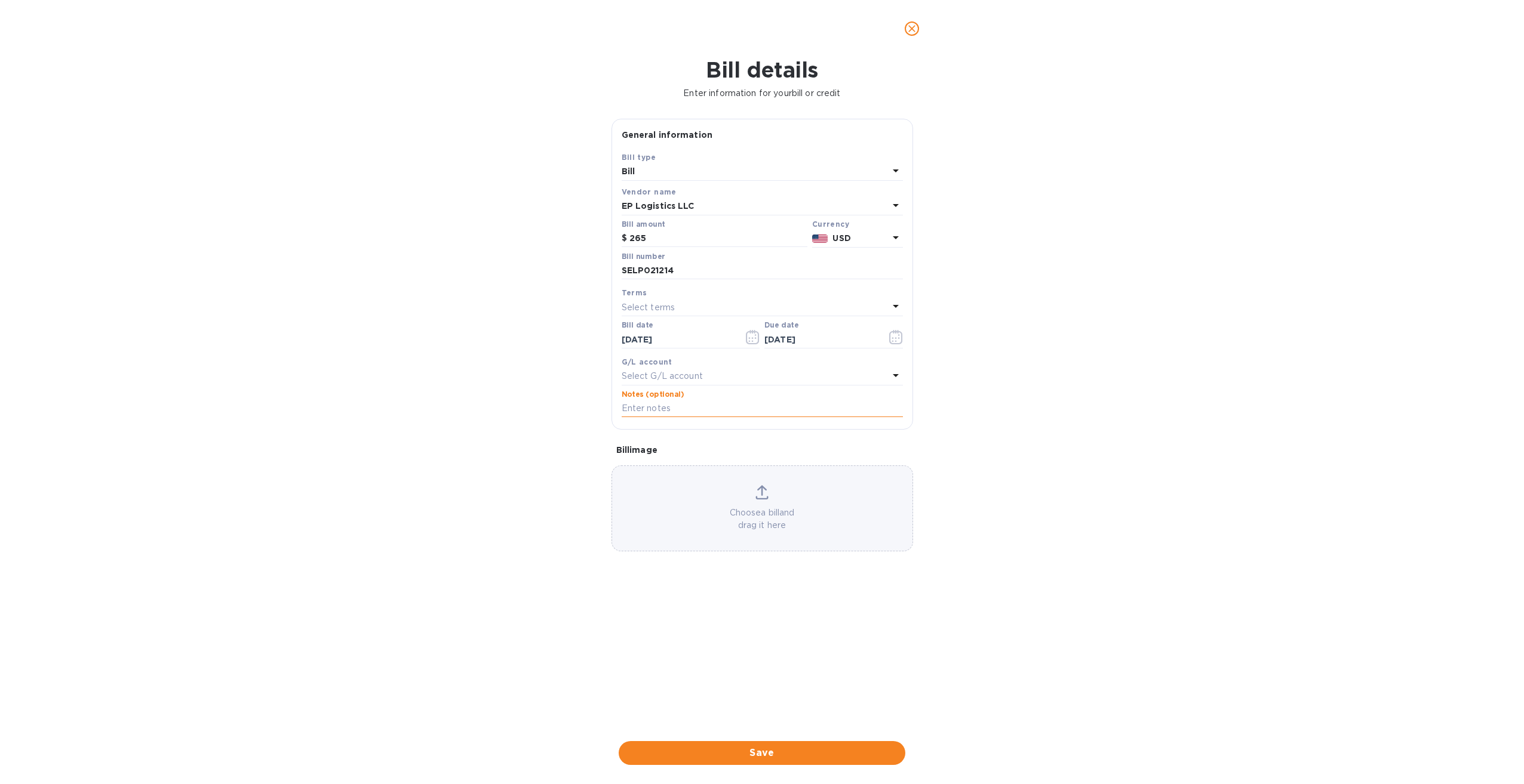
click at [710, 408] on input "text" at bounding box center [762, 409] width 281 height 18
type input "016-23587130 / S00002855"
click at [778, 756] on span "Save" at bounding box center [762, 753] width 268 height 14
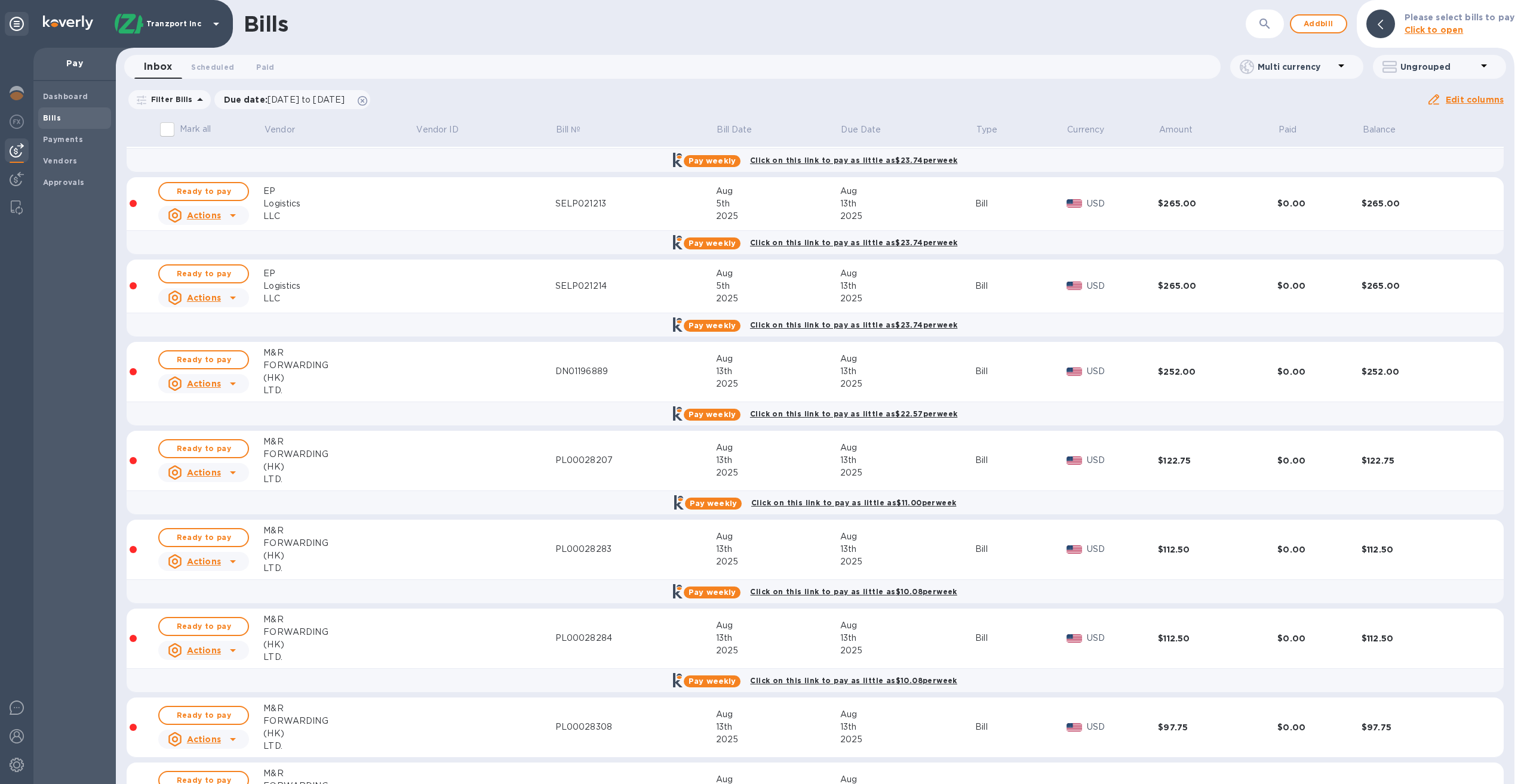
scroll to position [510, 0]
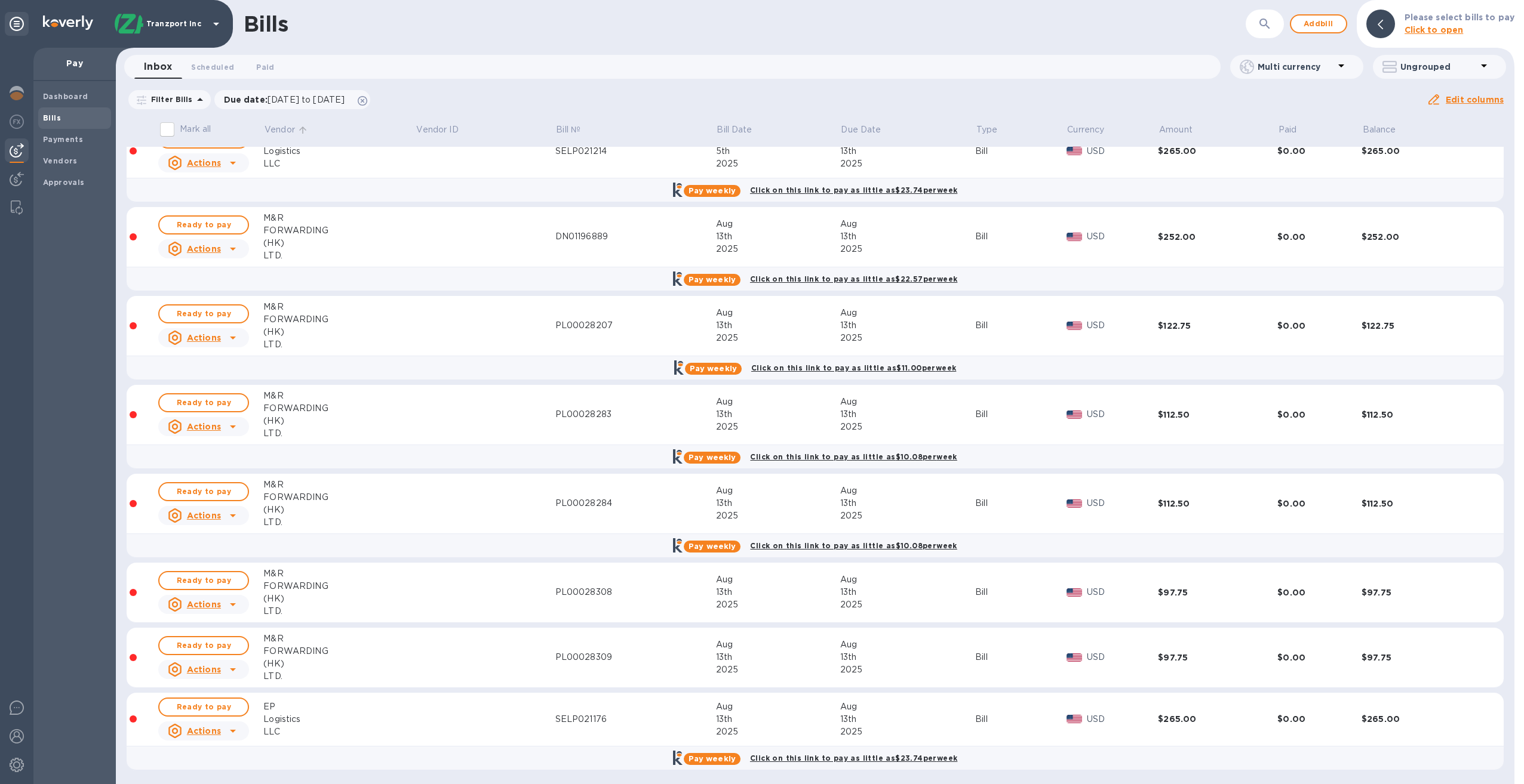
click at [283, 131] on p "Vendor" at bounding box center [280, 130] width 31 height 12
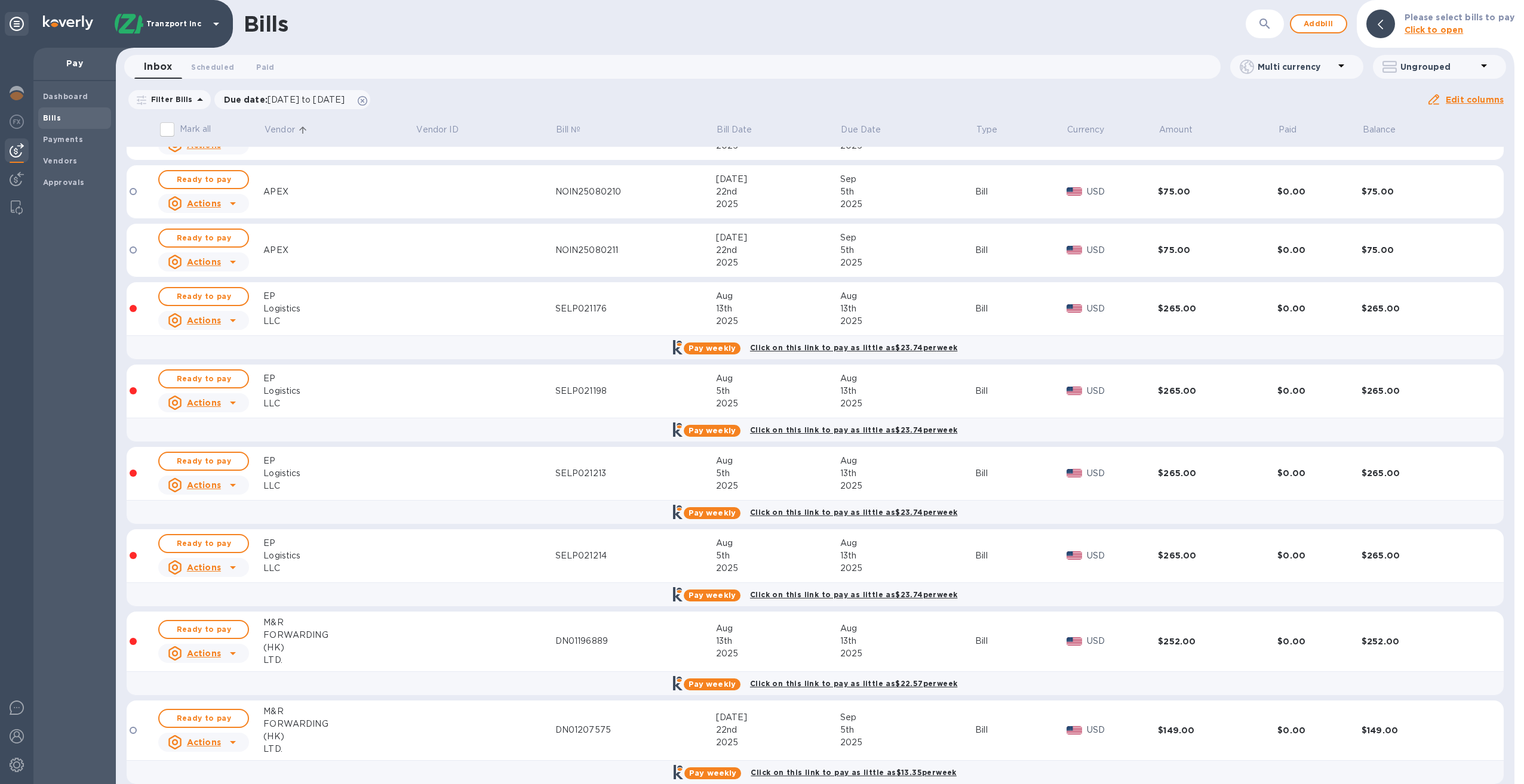
scroll to position [92, 0]
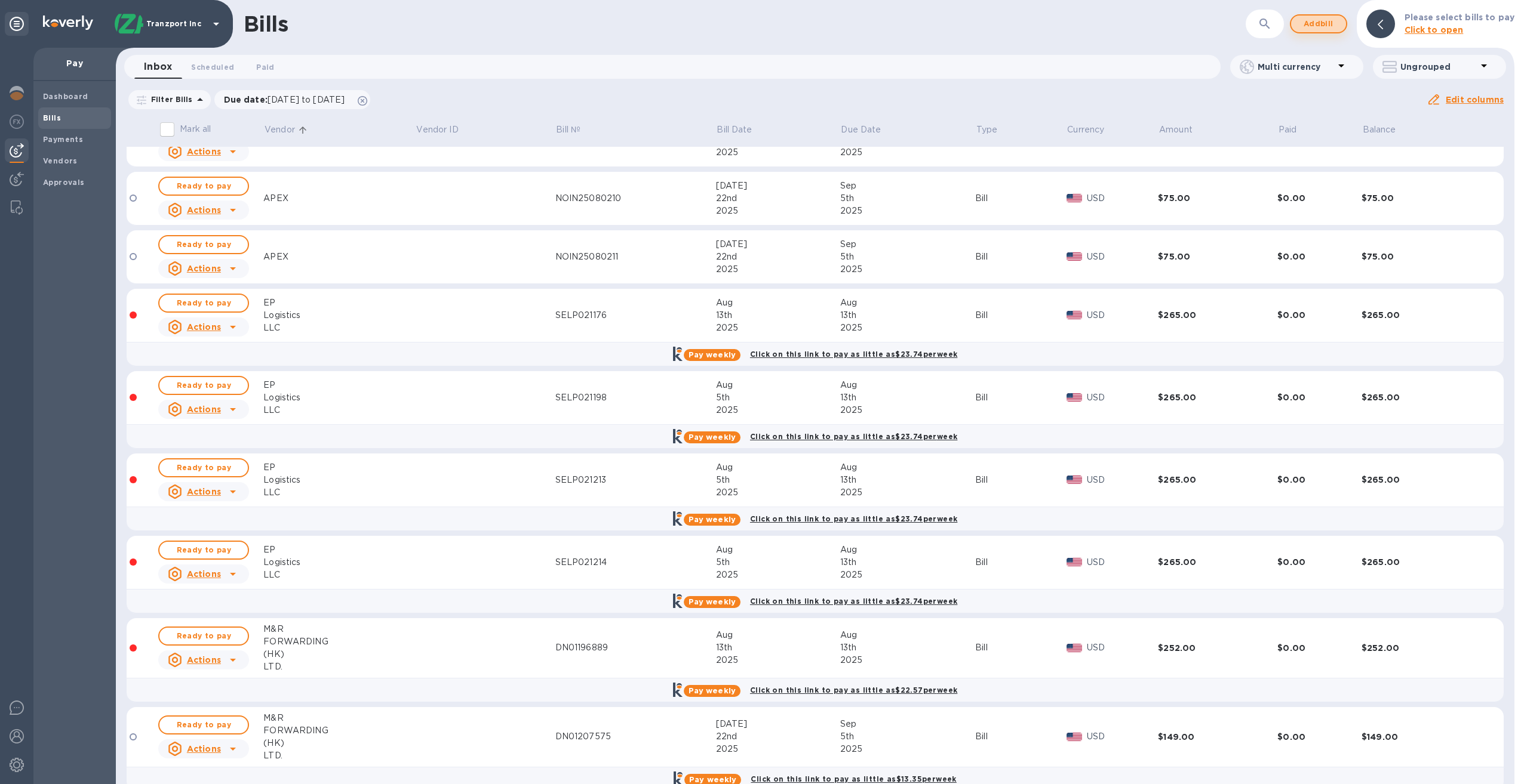
click at [1321, 22] on span "Add bill" at bounding box center [1318, 24] width 36 height 14
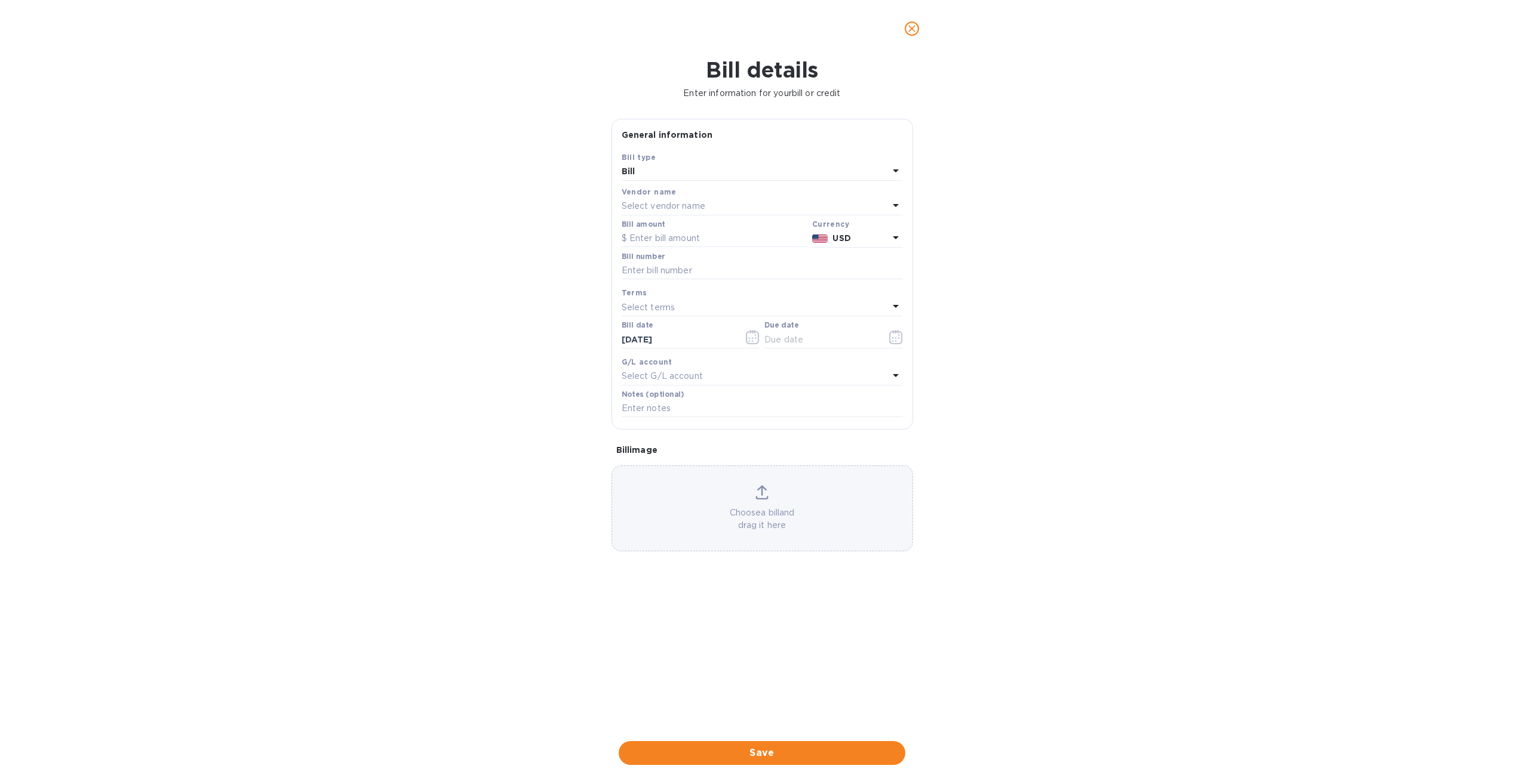
click at [691, 202] on p "Select vendor name" at bounding box center [663, 206] width 84 height 12
click at [681, 301] on p "EP Logistics LLC" at bounding box center [757, 296] width 253 height 12
click at [675, 238] on input "text" at bounding box center [714, 239] width 185 height 18
type input "265"
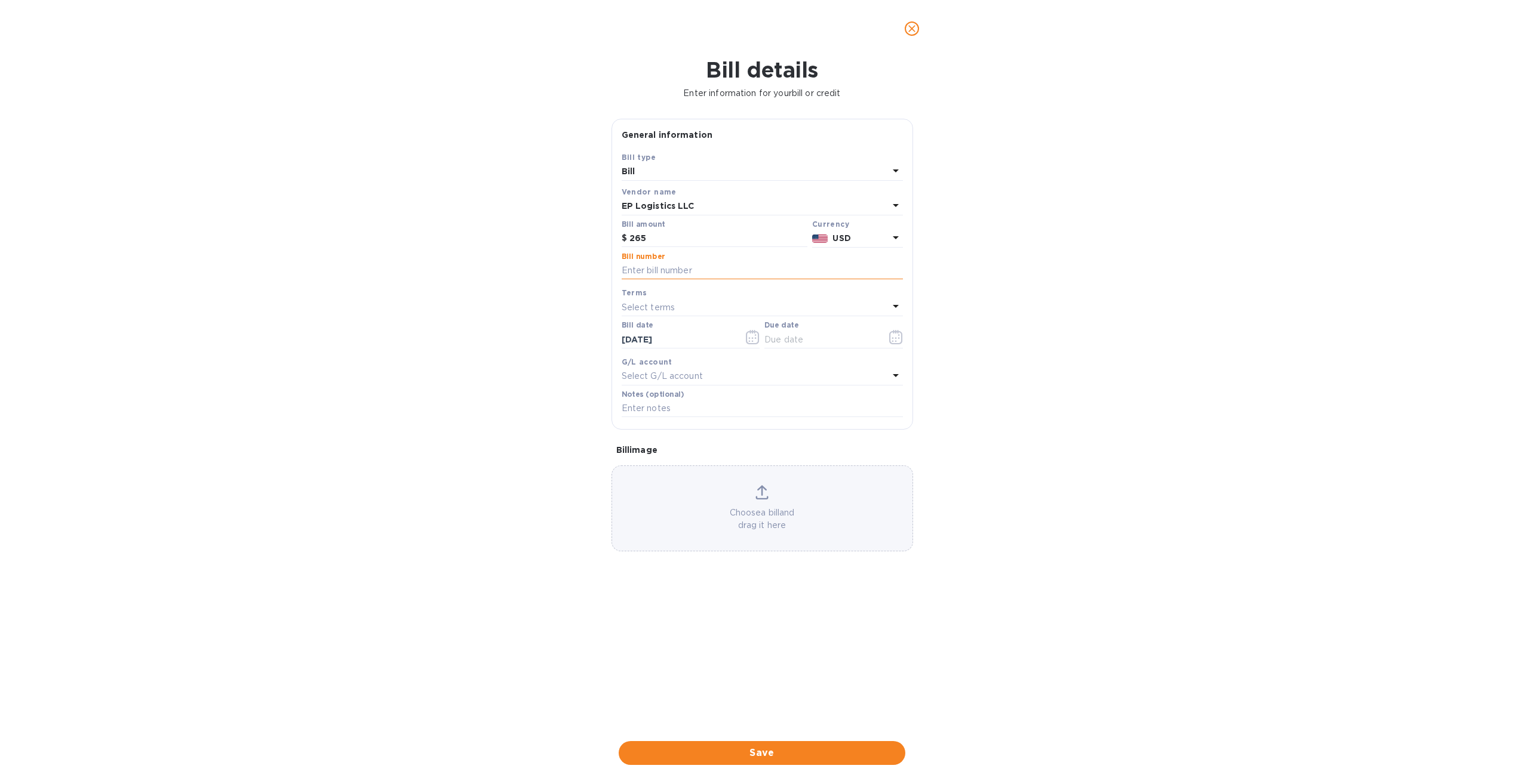
click at [647, 272] on input "text" at bounding box center [762, 271] width 281 height 18
type input "SELP021238"
click at [749, 335] on icon "button" at bounding box center [752, 337] width 14 height 14
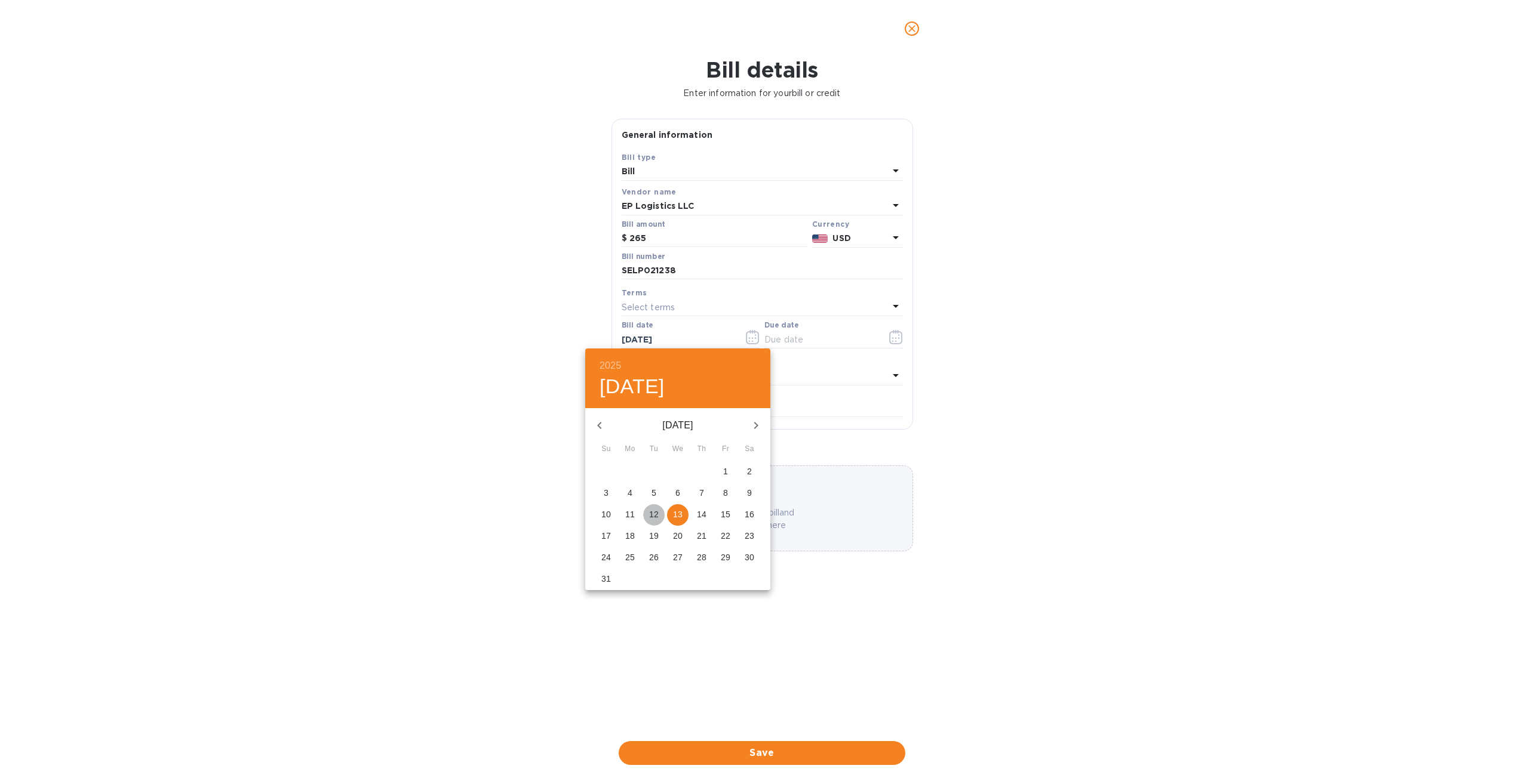
drag, startPoint x: 655, startPoint y: 513, endPoint x: 694, endPoint y: 492, distance: 44.3
click at [655, 513] on p "12" at bounding box center [654, 515] width 10 height 12
type input "08/12/2025"
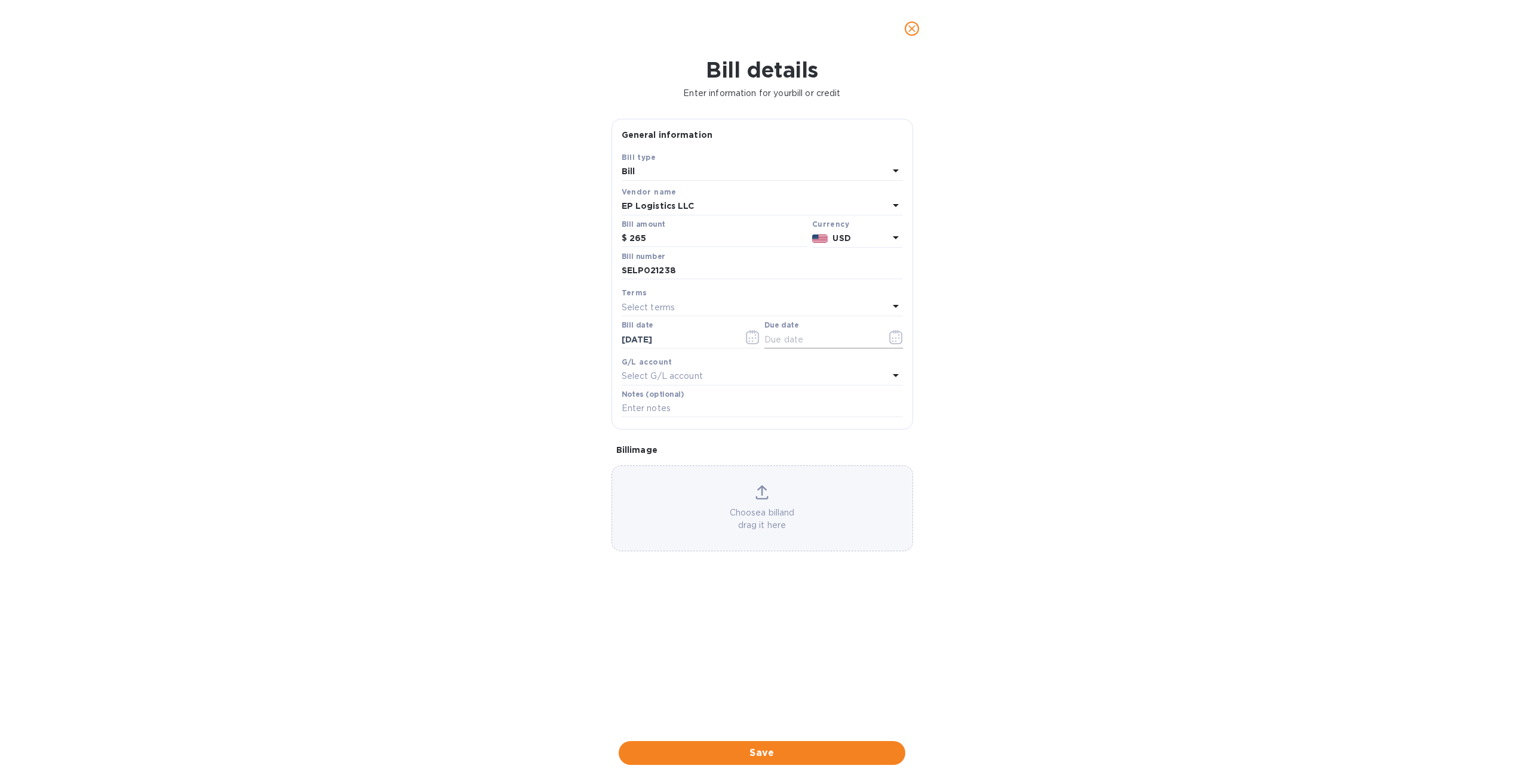
click at [896, 340] on icon "button" at bounding box center [896, 337] width 14 height 14
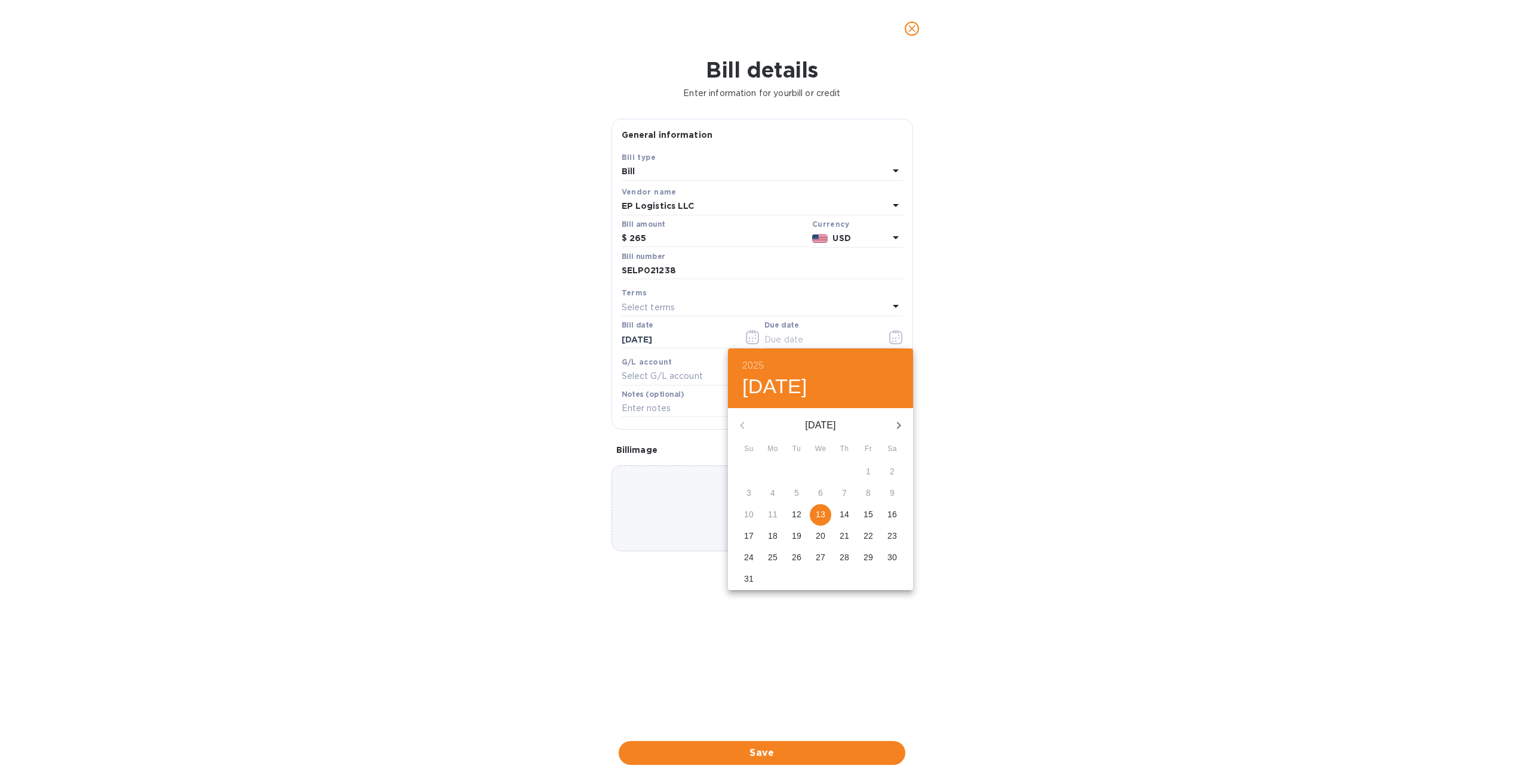
click at [822, 516] on p "13" at bounding box center [820, 515] width 10 height 12
type input "08/13/2025"
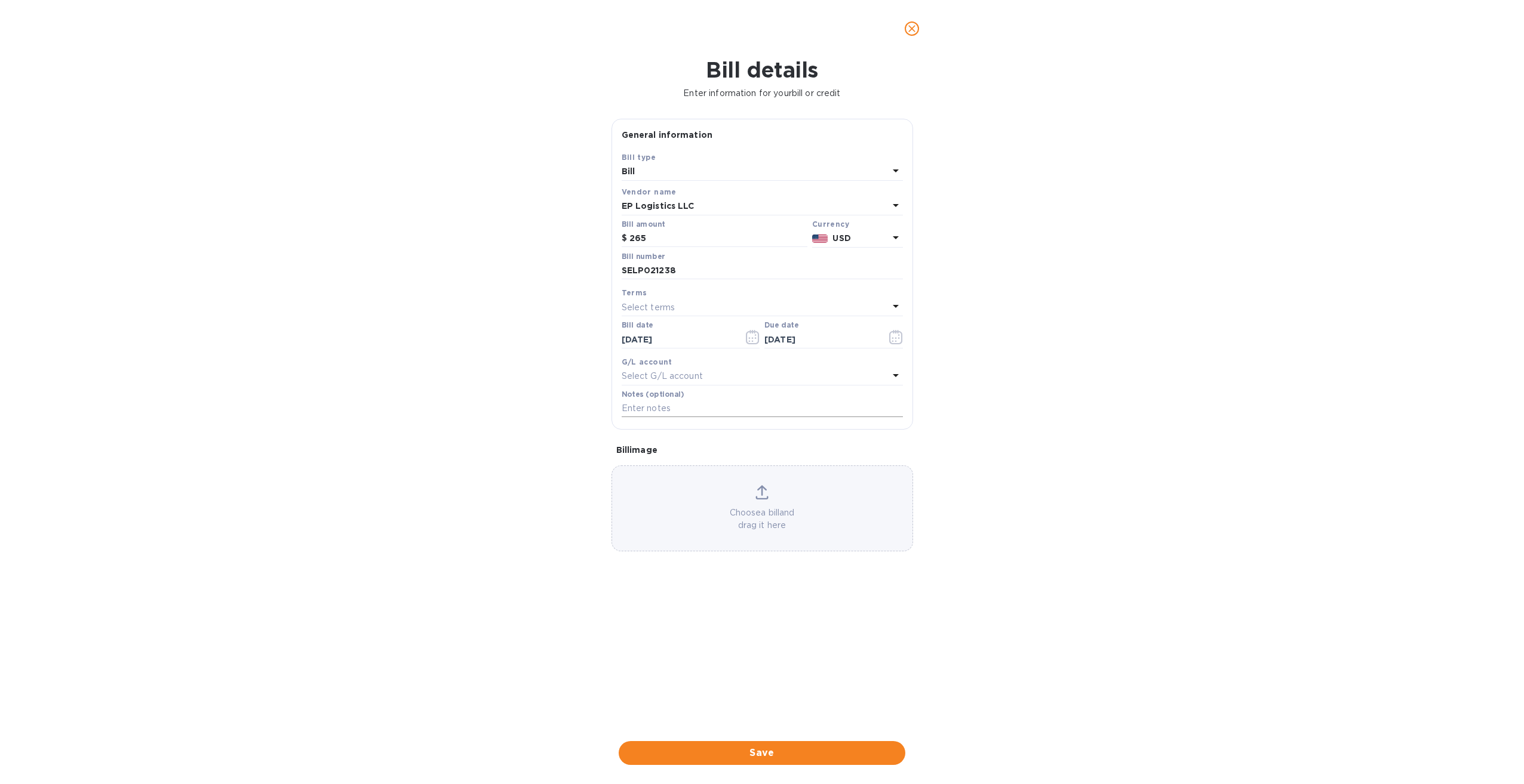
click at [678, 409] on input "text" at bounding box center [762, 409] width 281 height 18
click at [691, 406] on input "921-49231490" at bounding box center [762, 409] width 281 height 18
type input "921-49231490 / S00002934"
click at [765, 758] on span "Save" at bounding box center [762, 753] width 268 height 14
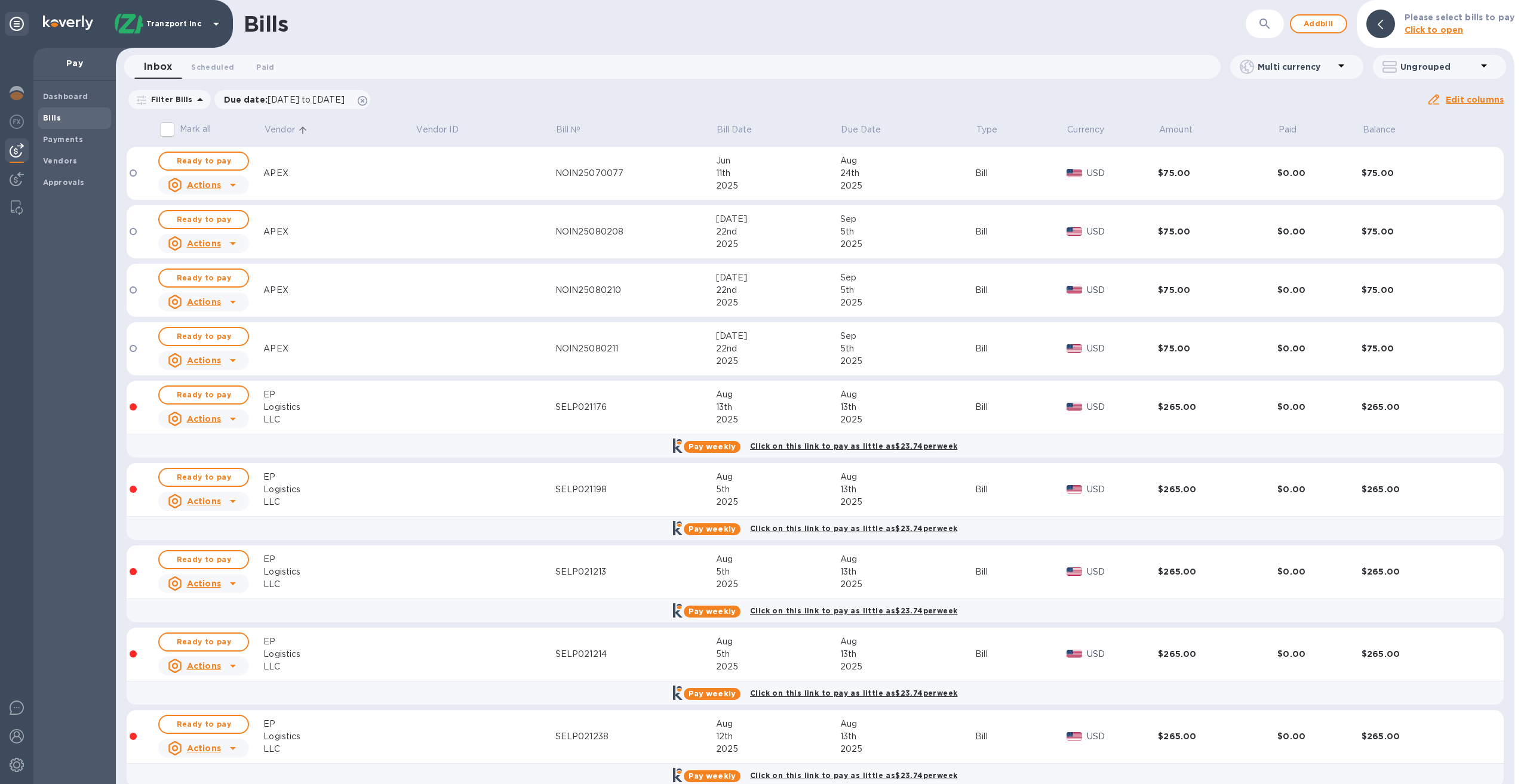
click at [171, 126] on input "Mark all" at bounding box center [167, 129] width 25 height 25
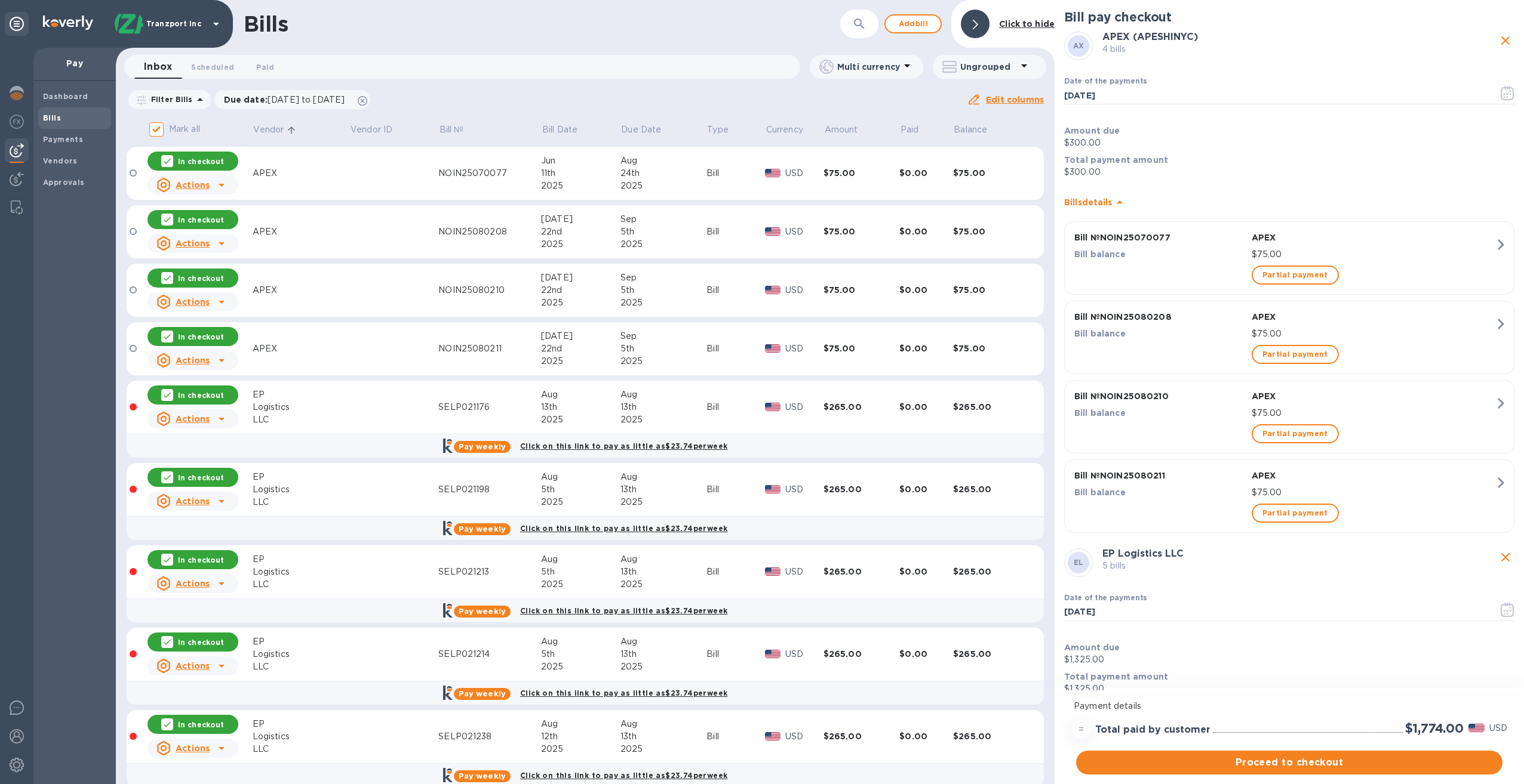
click at [170, 160] on icon at bounding box center [167, 161] width 10 height 10
checkbox input "false"
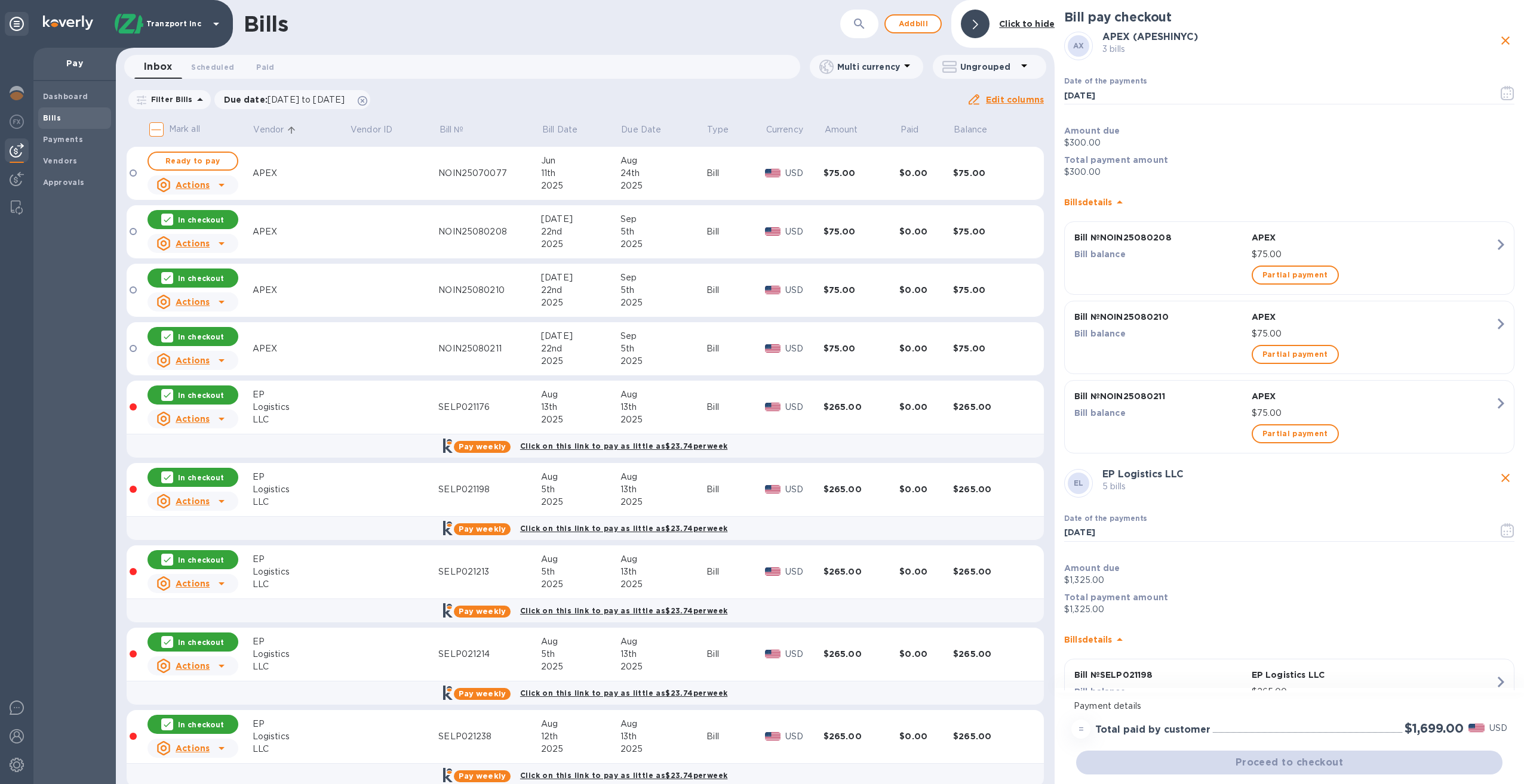
click at [168, 219] on icon at bounding box center [167, 220] width 10 height 10
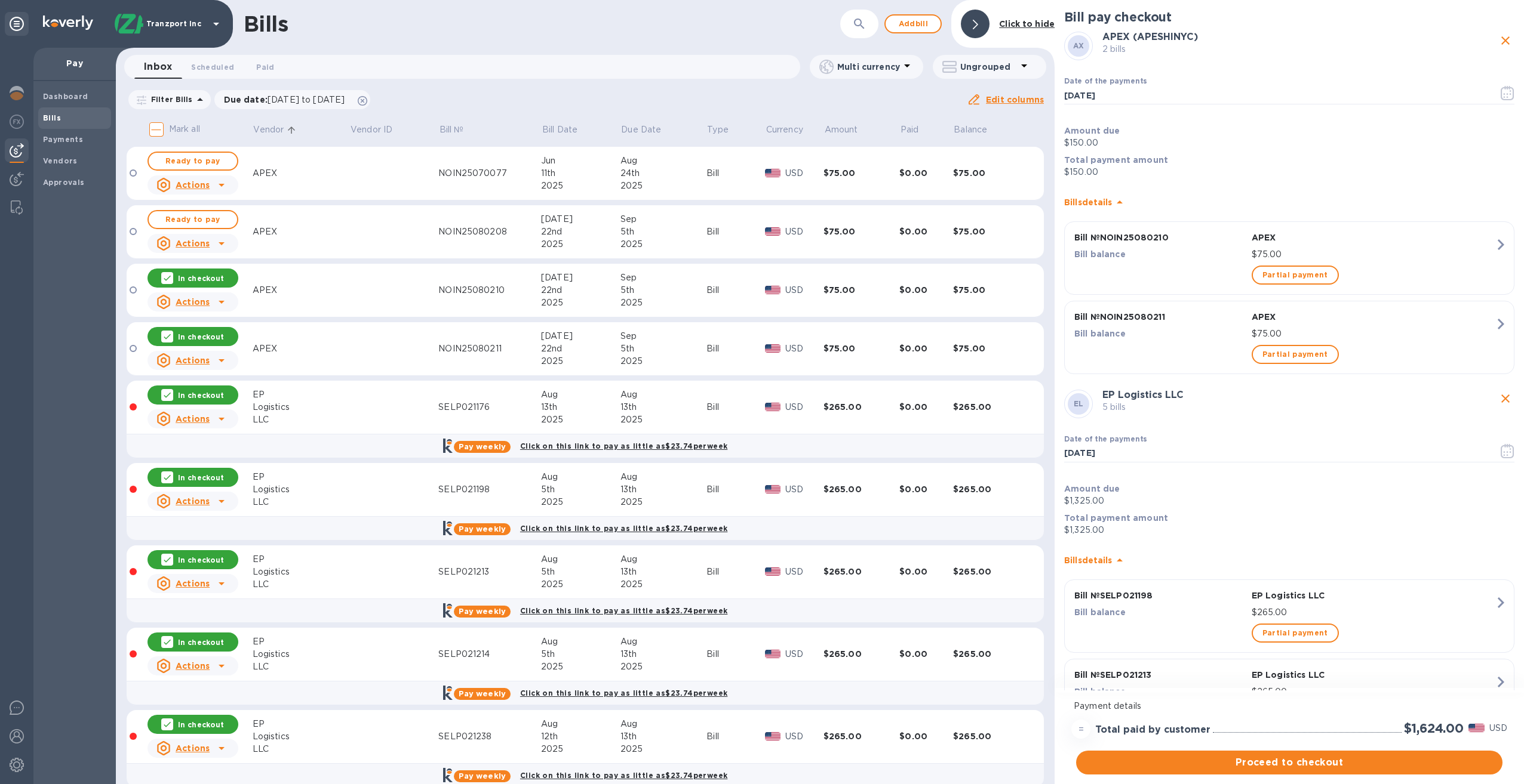
click at [167, 278] on icon at bounding box center [167, 278] width 10 height 10
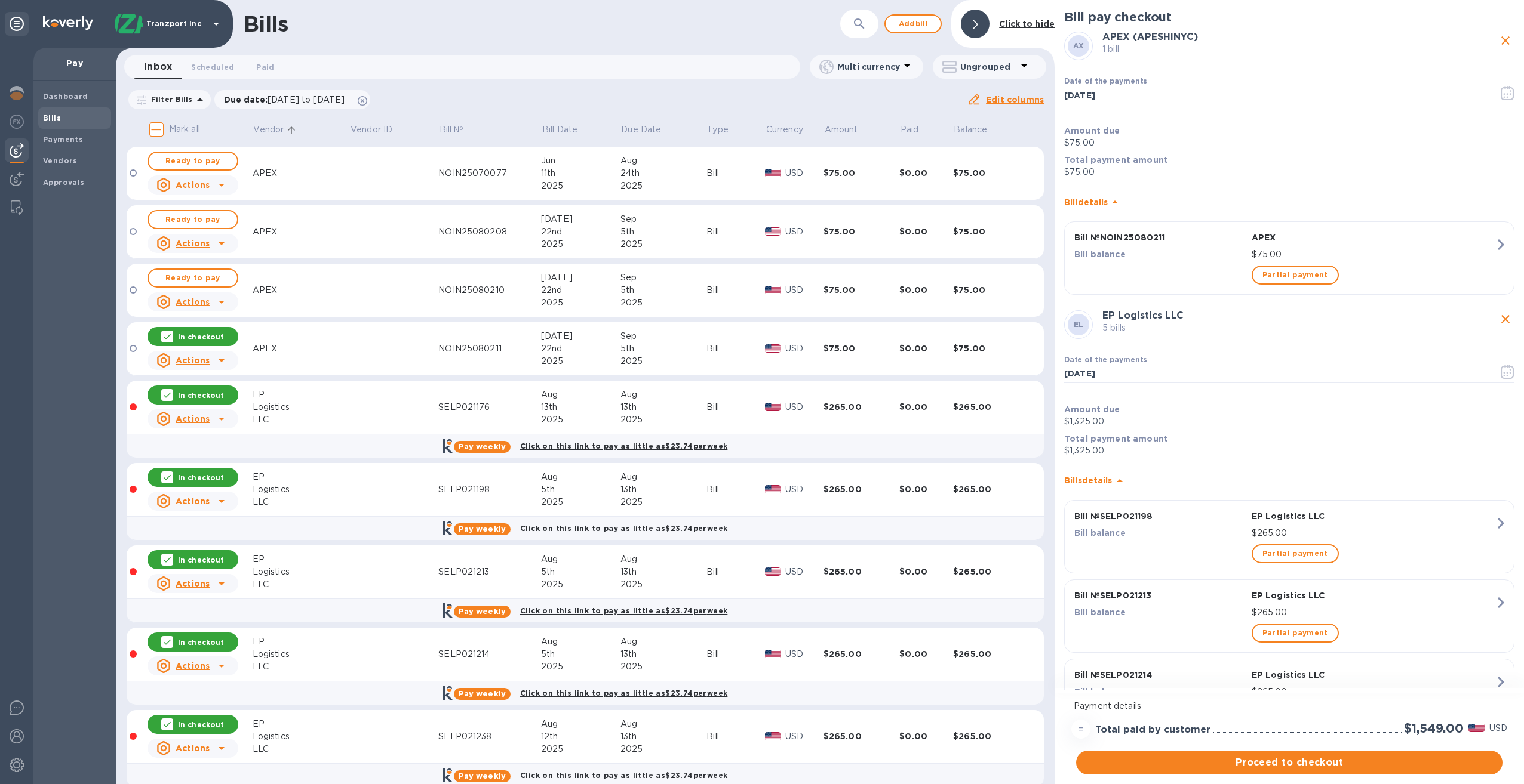
click at [168, 335] on icon at bounding box center [167, 337] width 10 height 10
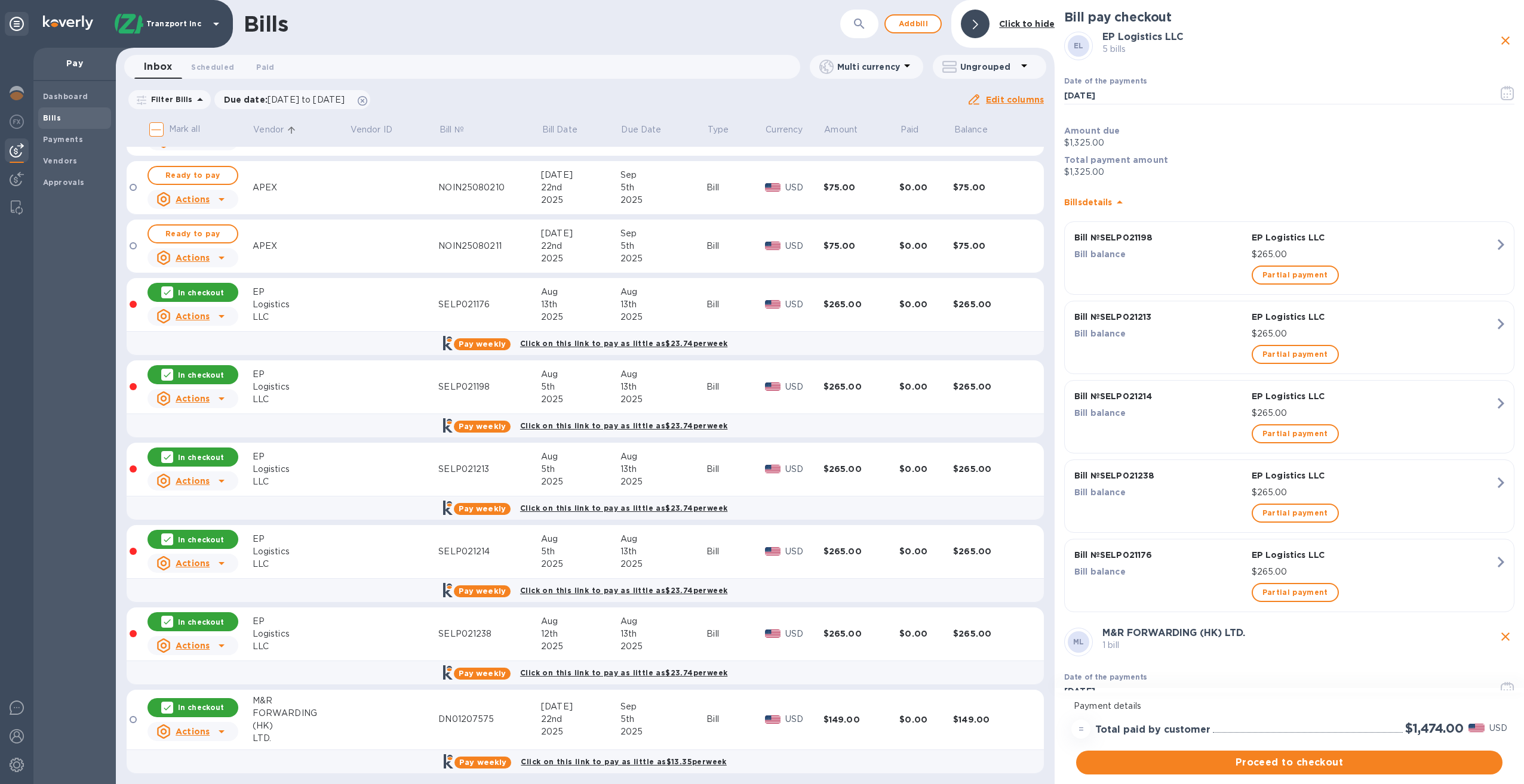
scroll to position [107, 0]
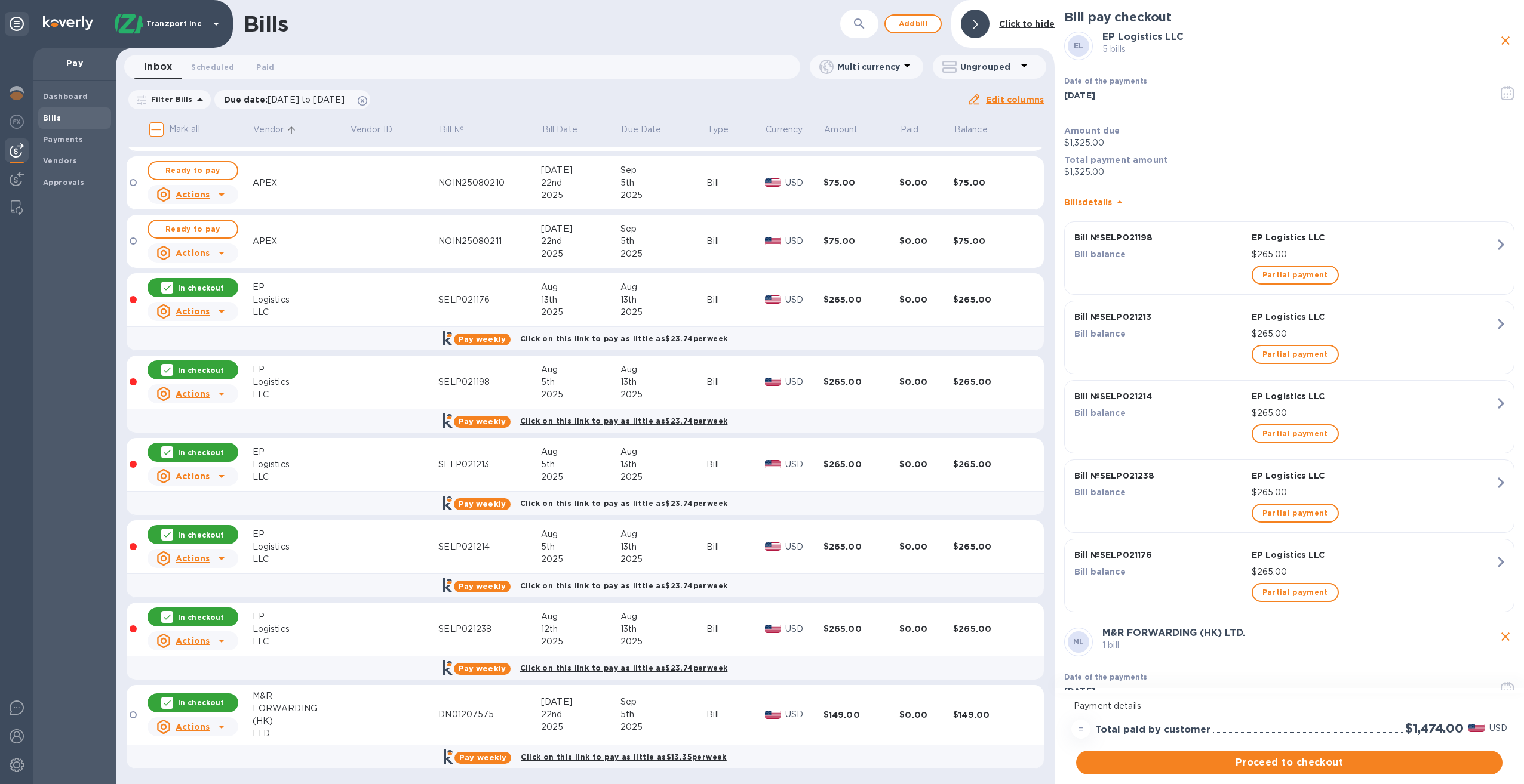
click at [170, 701] on icon at bounding box center [167, 703] width 7 height 5
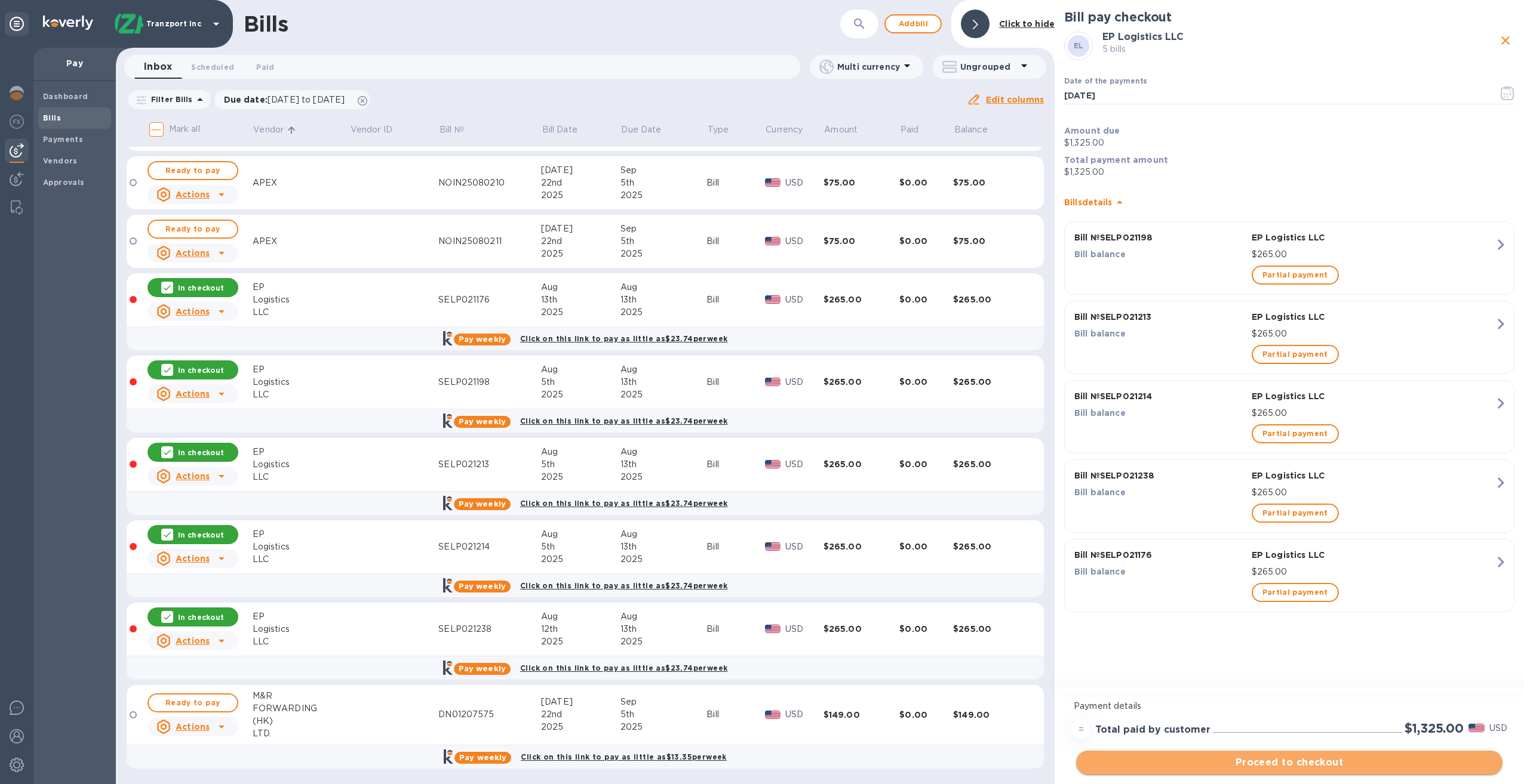
click at [1300, 764] on span "Proceed to checkout" at bounding box center [1290, 762] width 407 height 14
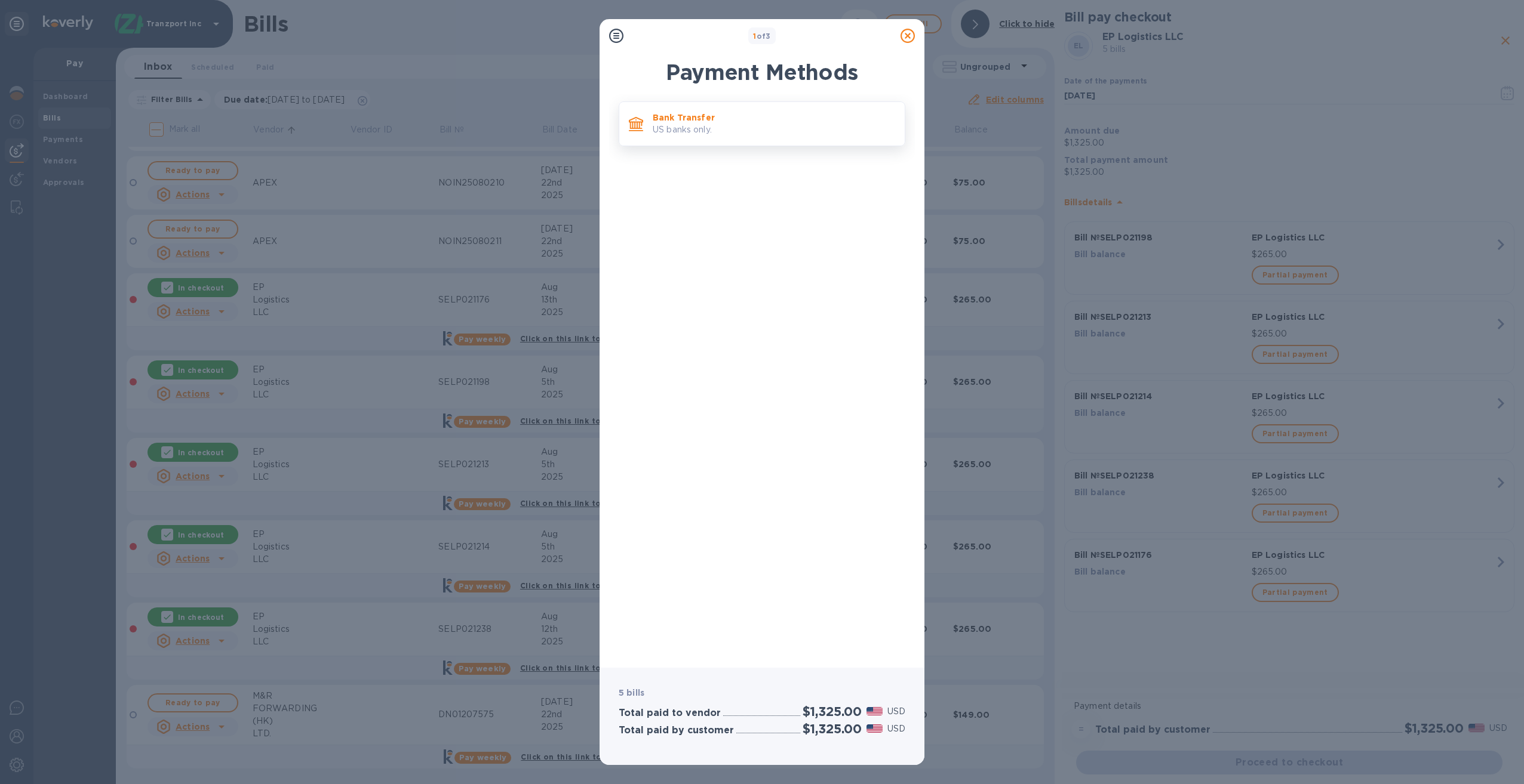
click at [731, 128] on p "US banks only." at bounding box center [774, 130] width 242 height 12
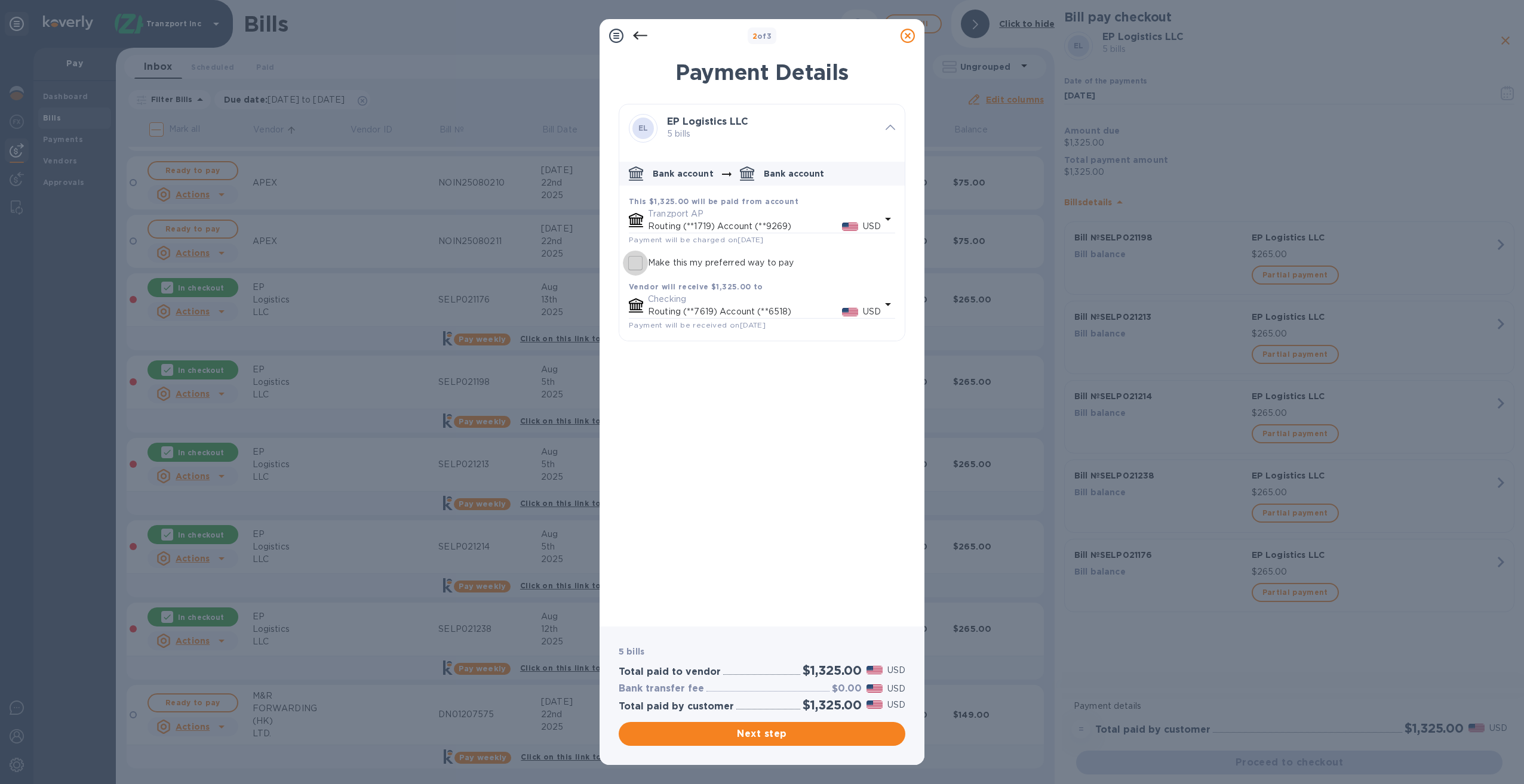
click at [636, 263] on input "Make this my preferred way to pay" at bounding box center [635, 263] width 25 height 25
checkbox input "true"
click at [772, 730] on span "Next step" at bounding box center [762, 734] width 268 height 14
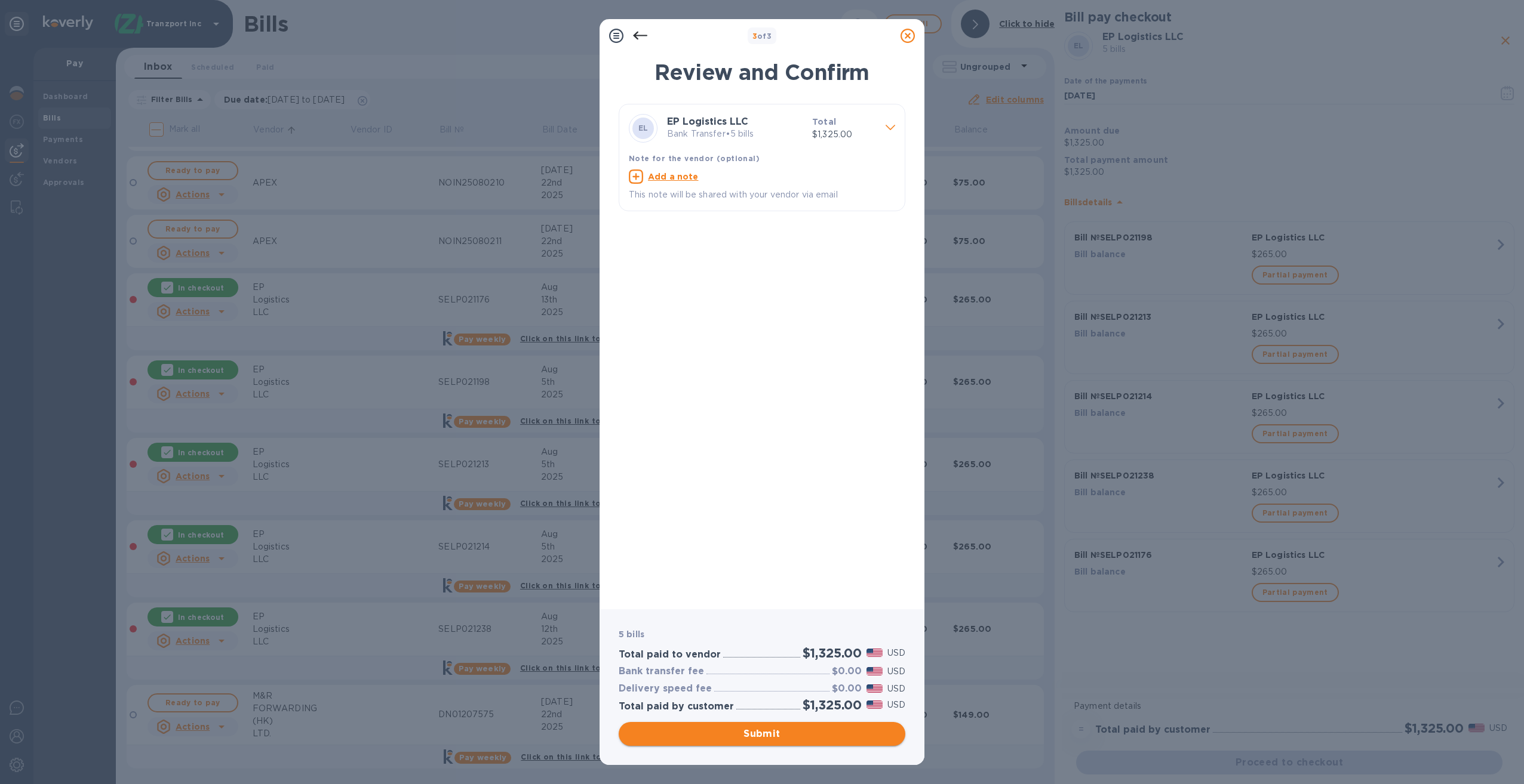
click at [780, 733] on span "Submit" at bounding box center [762, 734] width 268 height 14
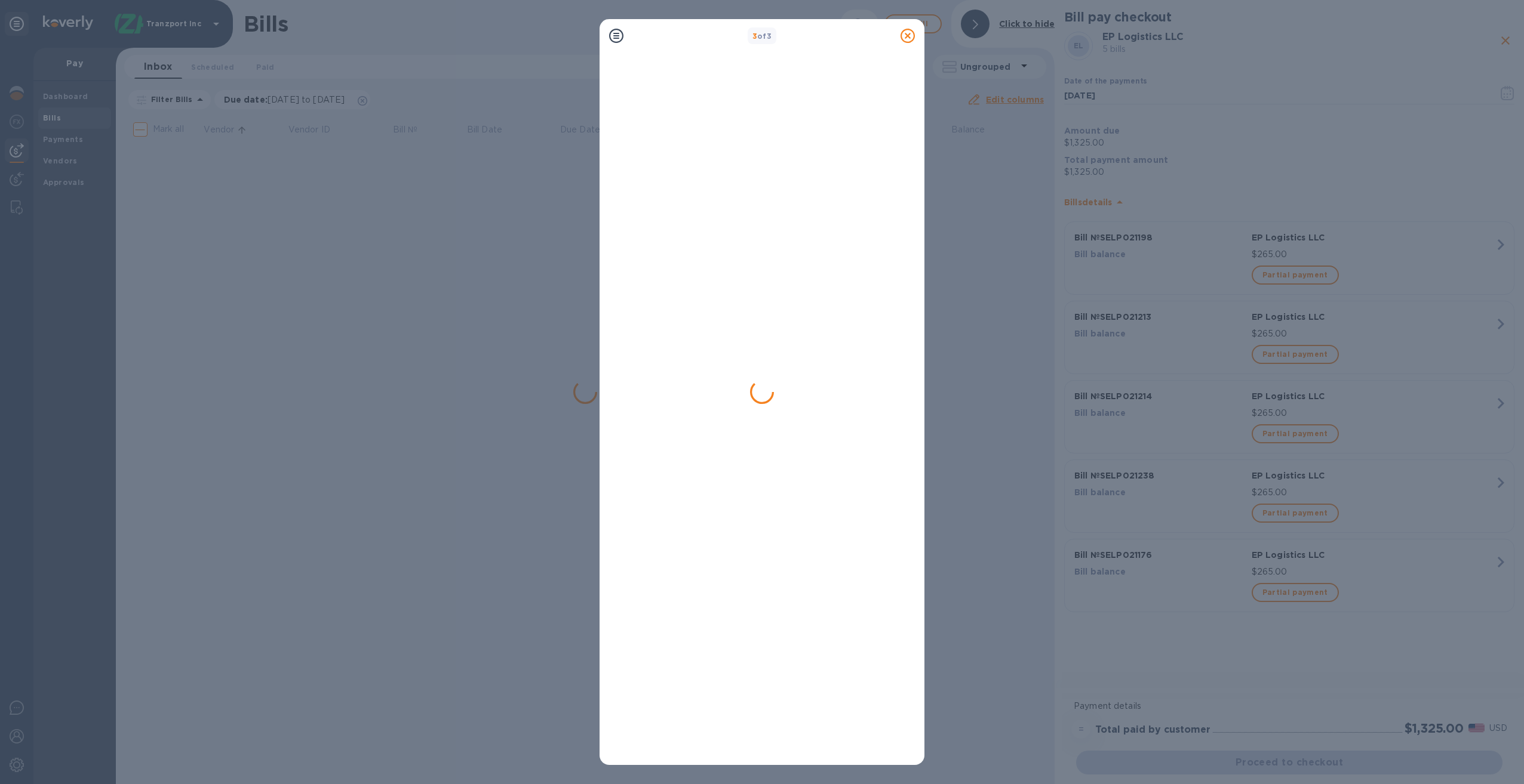
scroll to position [0, 0]
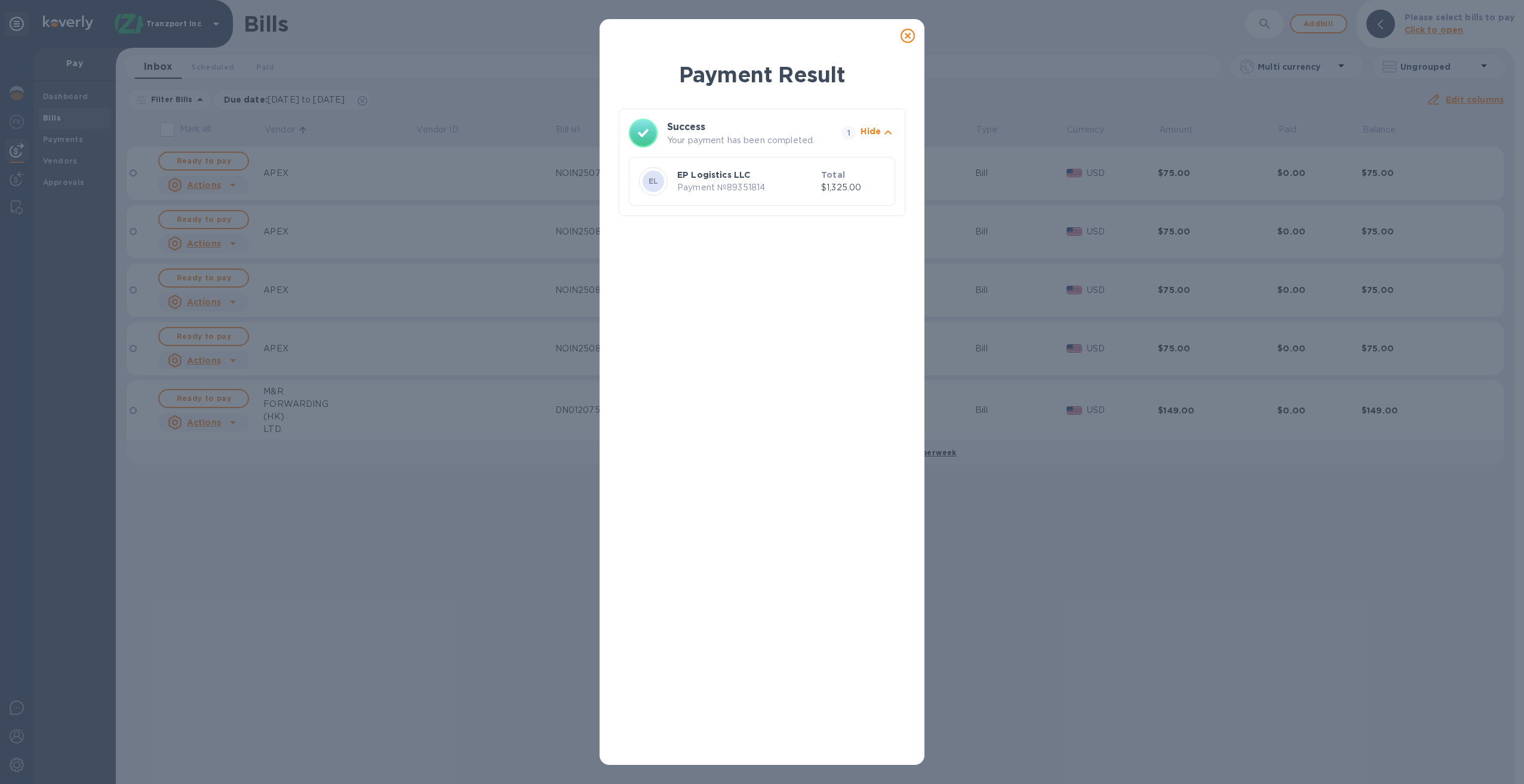
click at [795, 183] on p "Payment № 89351814" at bounding box center [746, 187] width 139 height 12
click at [913, 34] on icon at bounding box center [907, 35] width 14 height 14
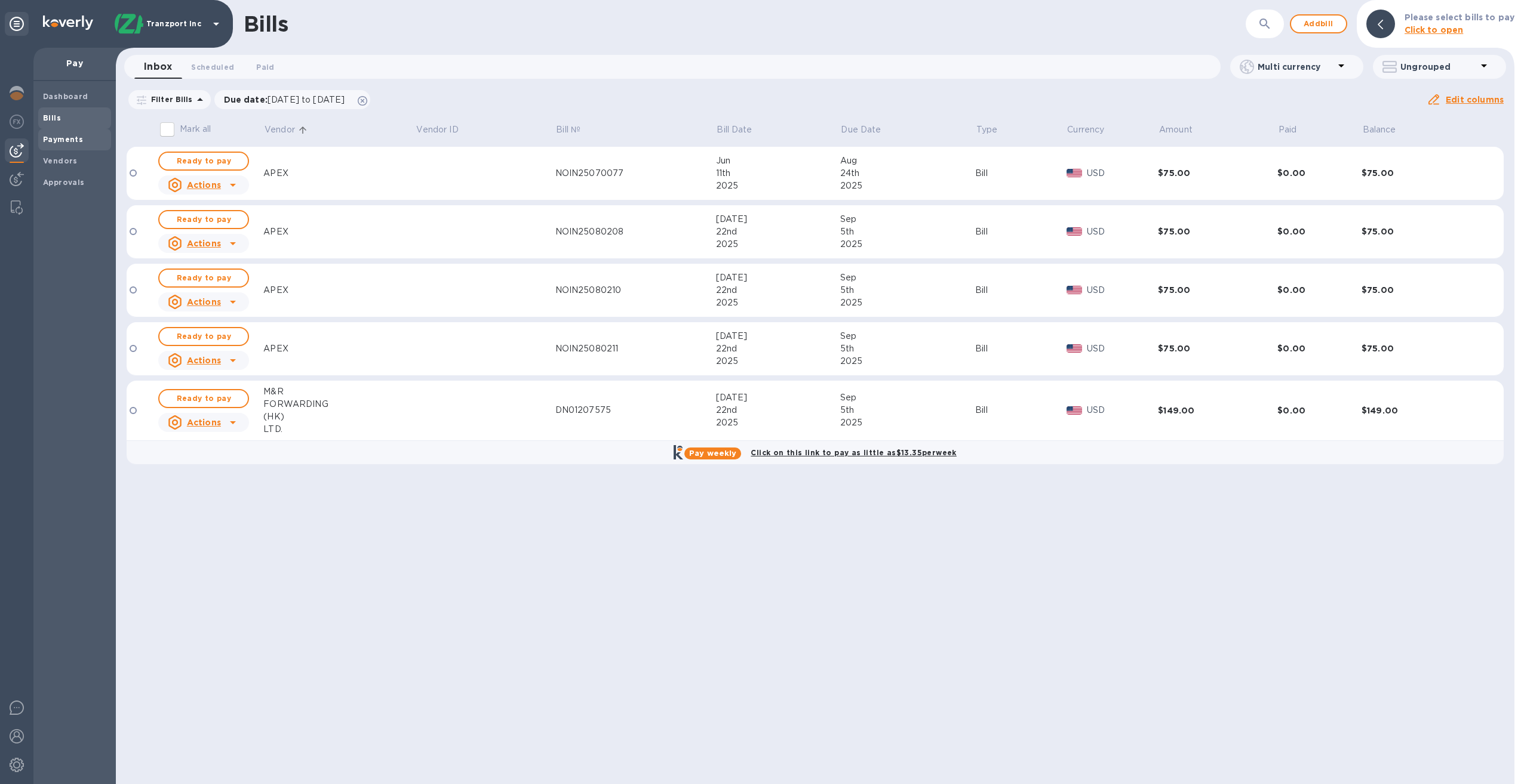
click at [73, 136] on b "Payments" at bounding box center [62, 139] width 40 height 9
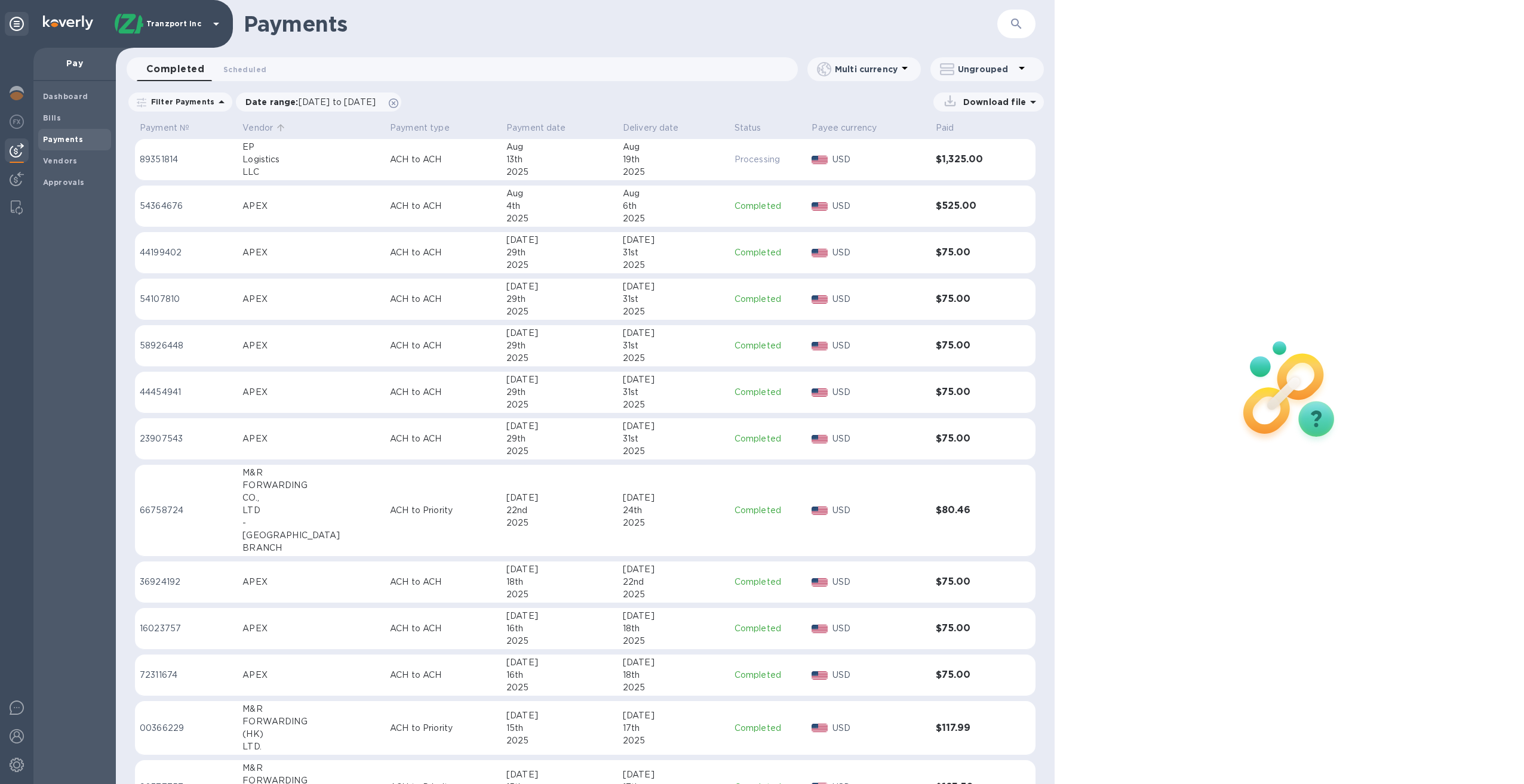
click at [269, 128] on p "Vendor" at bounding box center [257, 128] width 31 height 12
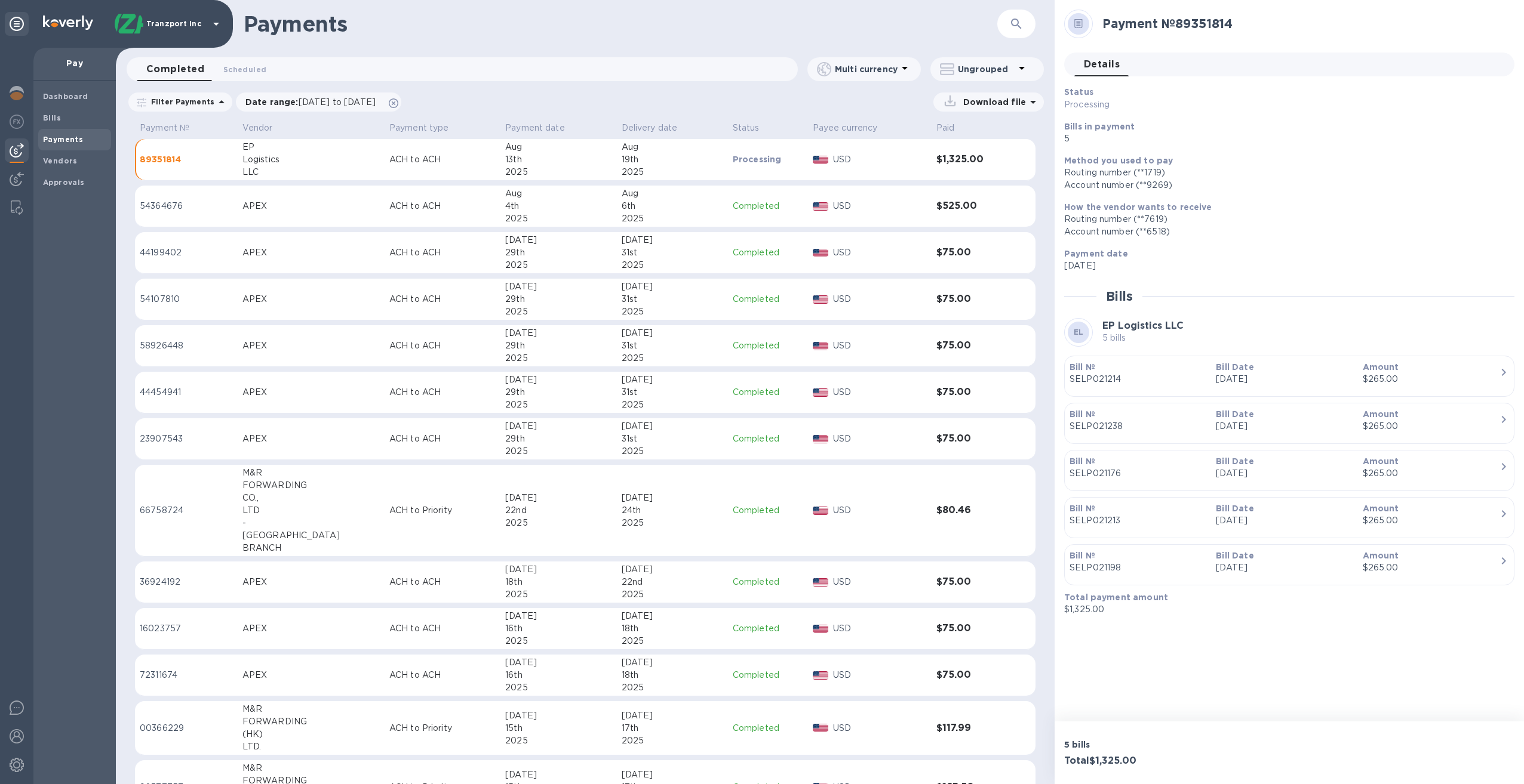
click at [1096, 65] on span "Details 0" at bounding box center [1102, 64] width 36 height 17
click at [1110, 63] on span "Details 0" at bounding box center [1102, 64] width 36 height 17
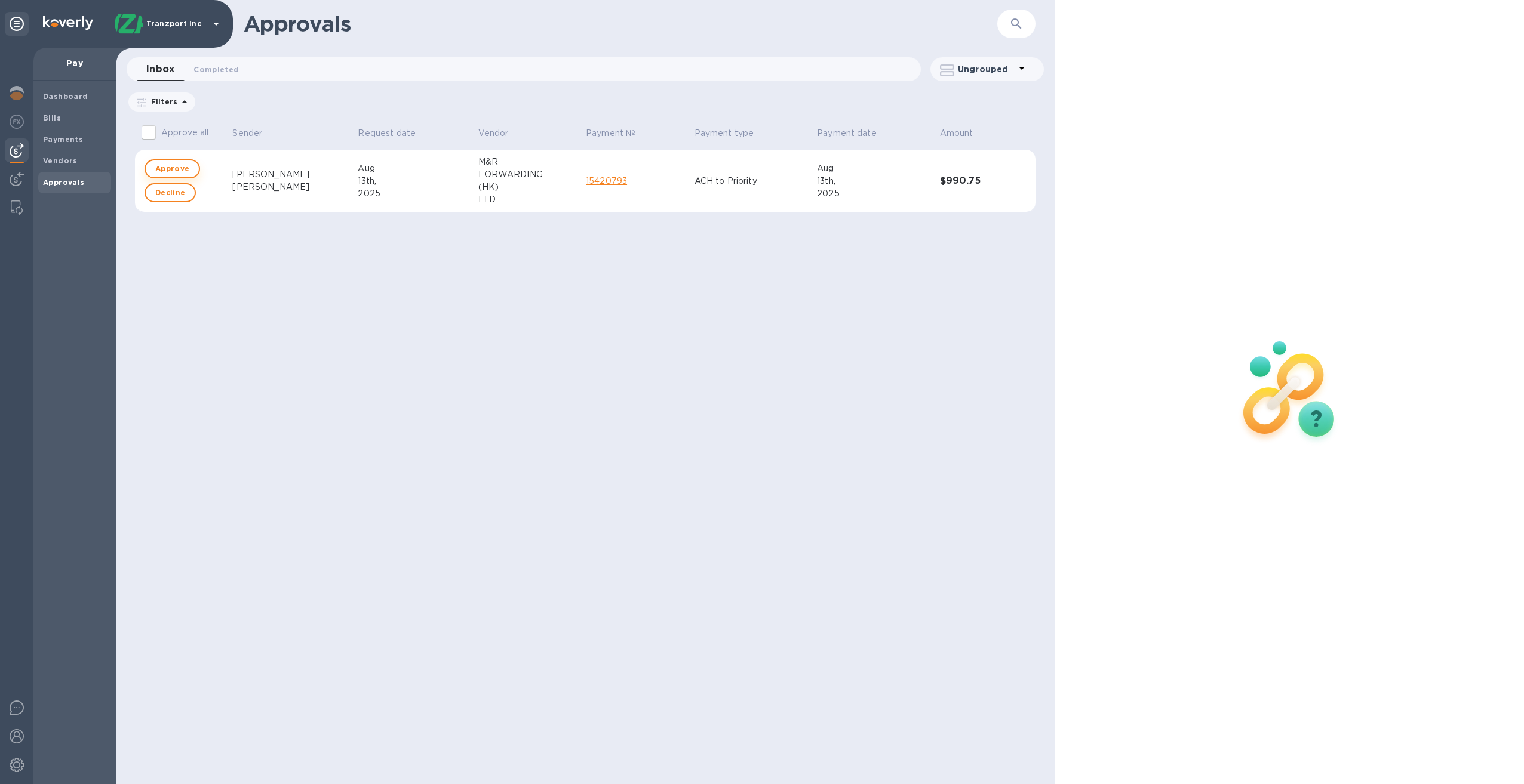
click at [177, 170] on span "Approve" at bounding box center [173, 168] width 34 height 14
checkbox input "true"
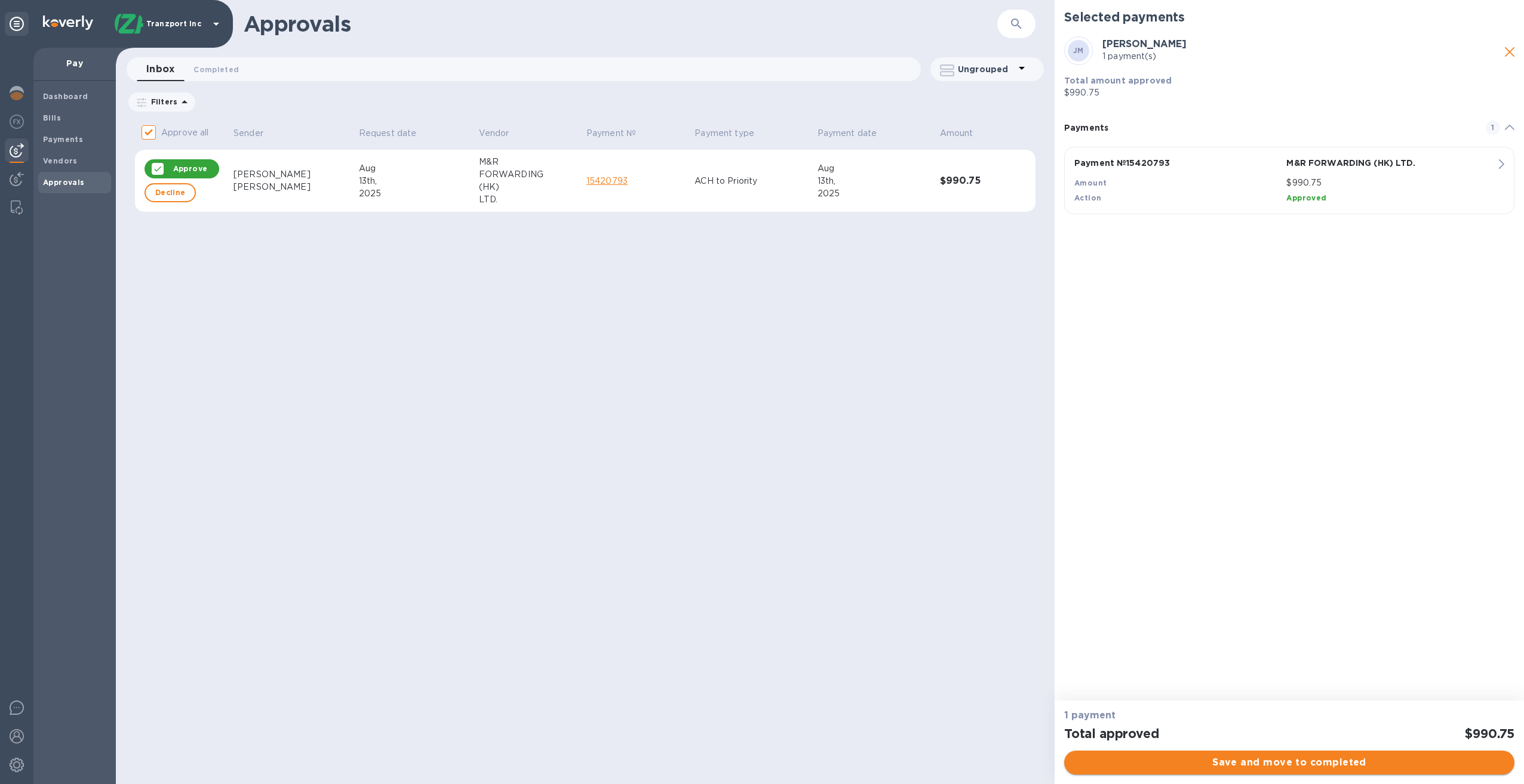
click at [1283, 763] on span "Save and move to completed" at bounding box center [1289, 762] width 431 height 14
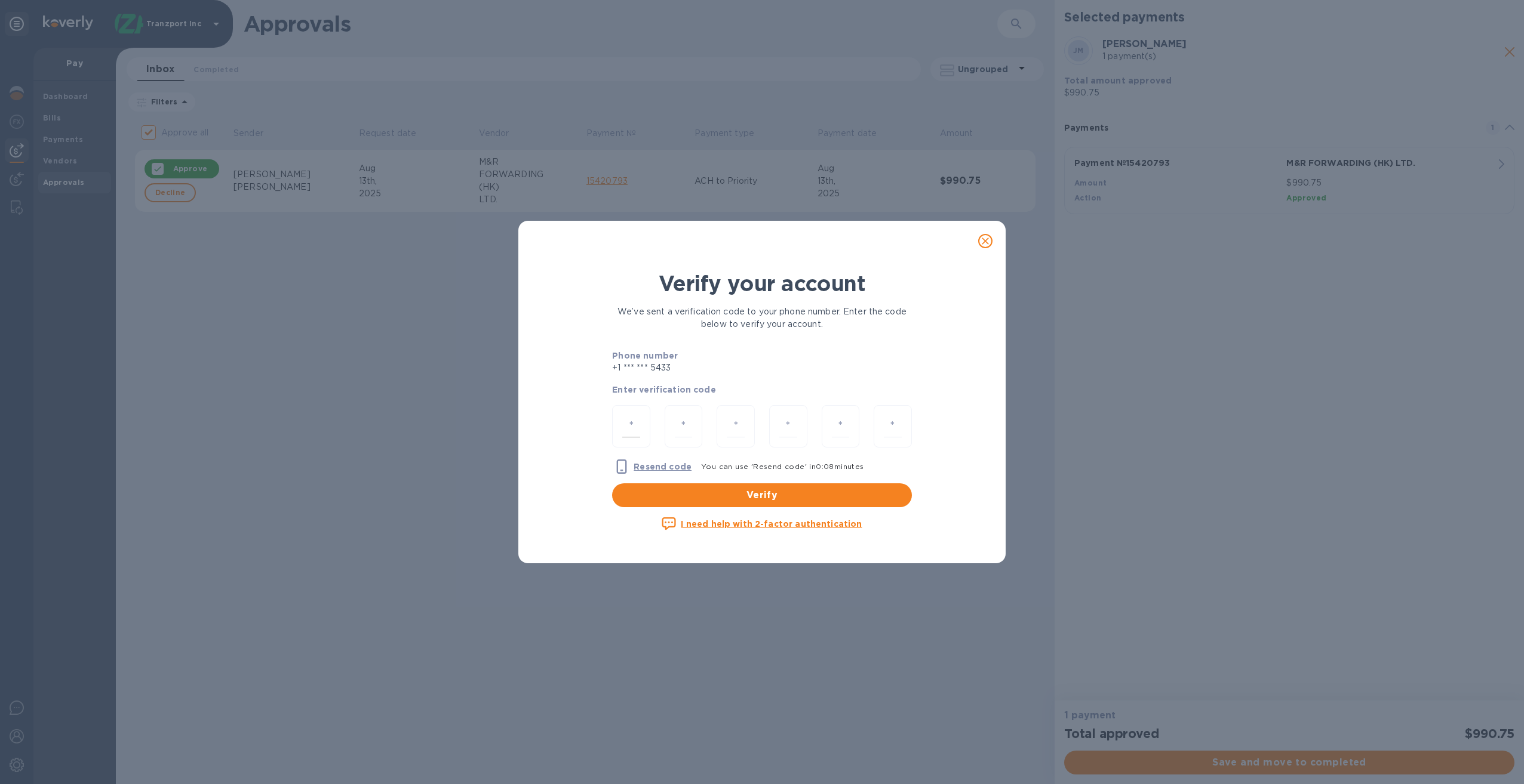
click at [632, 425] on input "number" at bounding box center [631, 426] width 18 height 22
type input "6"
type input "4"
type input "6"
type input "8"
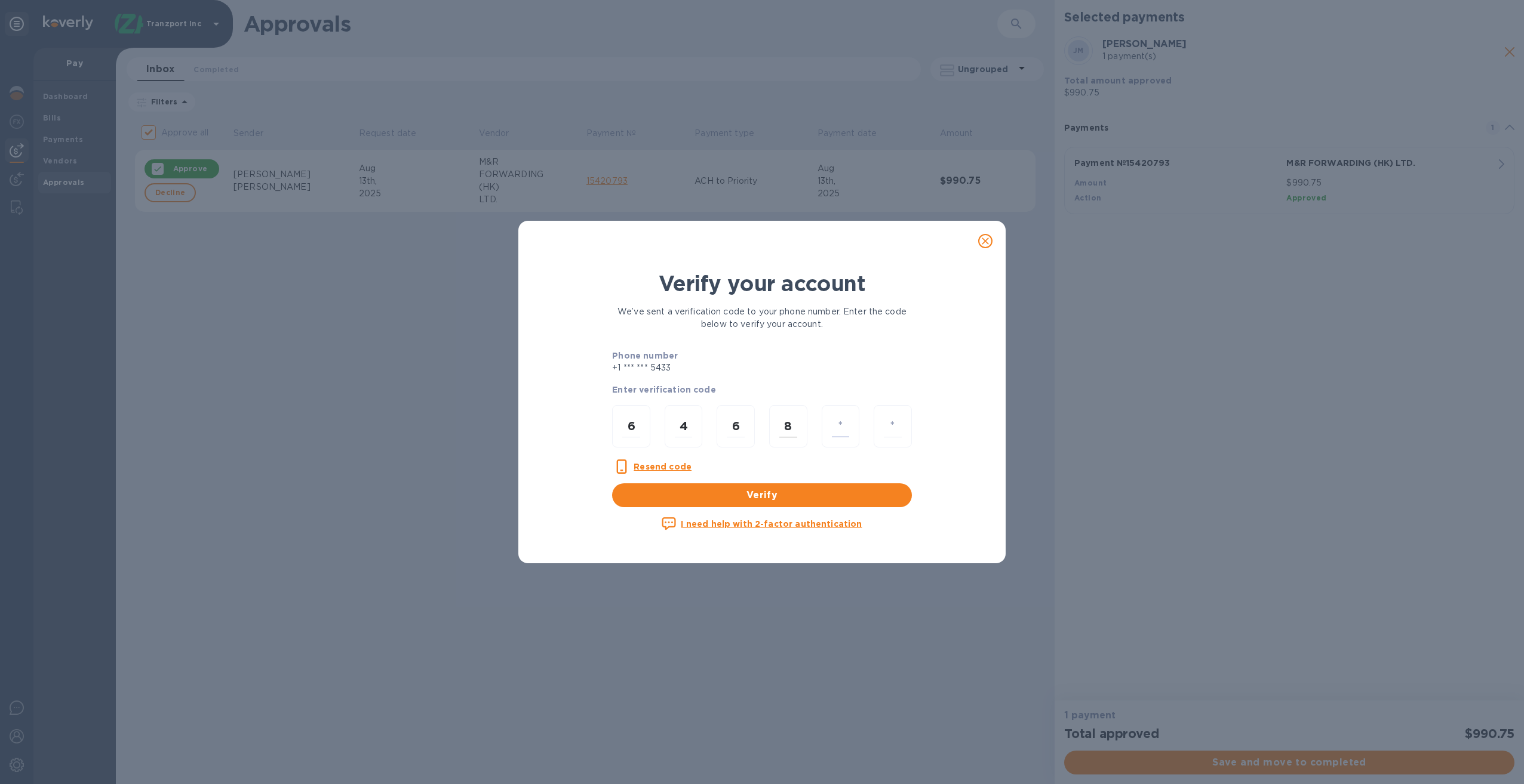
type input "8"
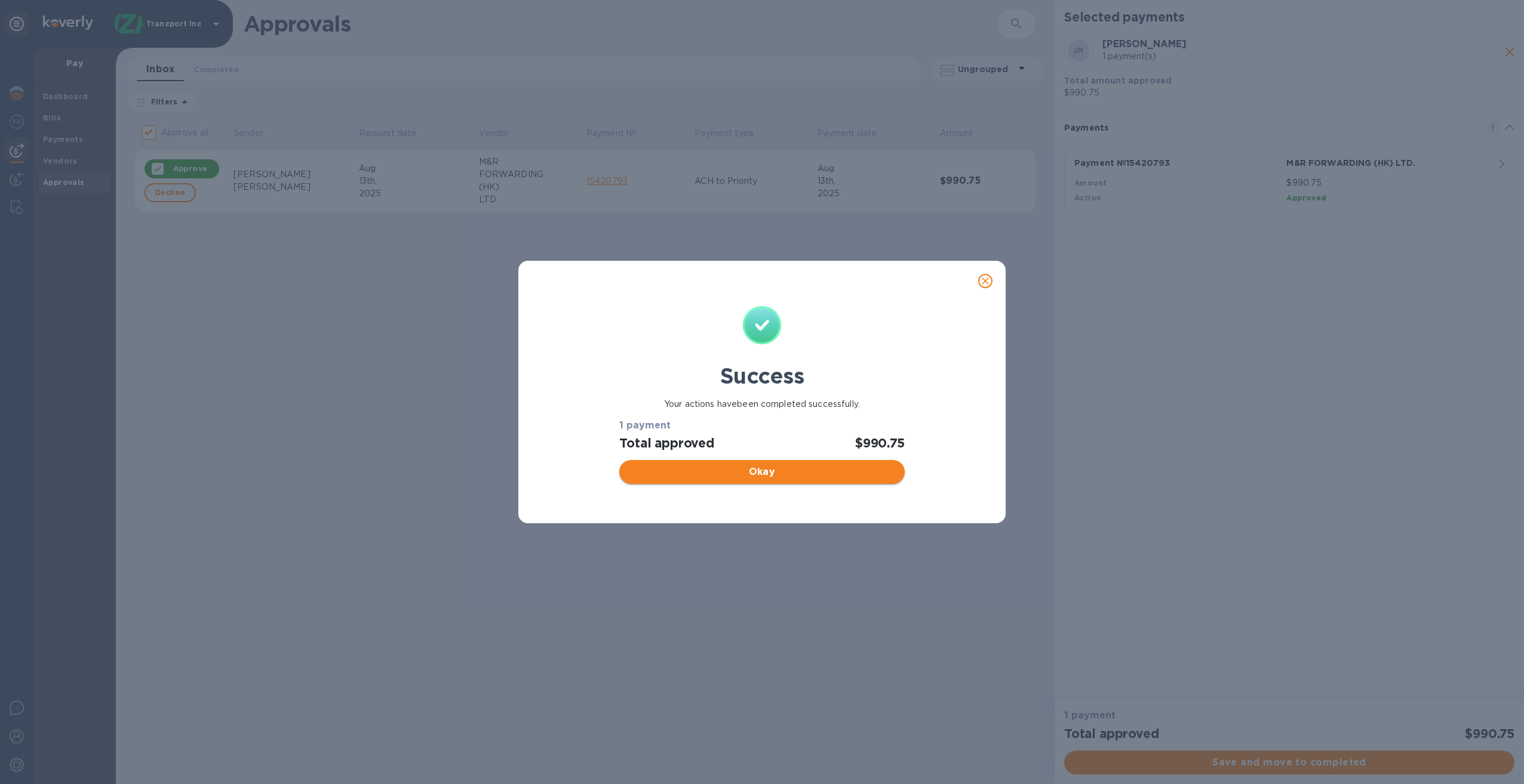
checkbox input "false"
click at [768, 470] on span "Okay" at bounding box center [761, 472] width 266 height 14
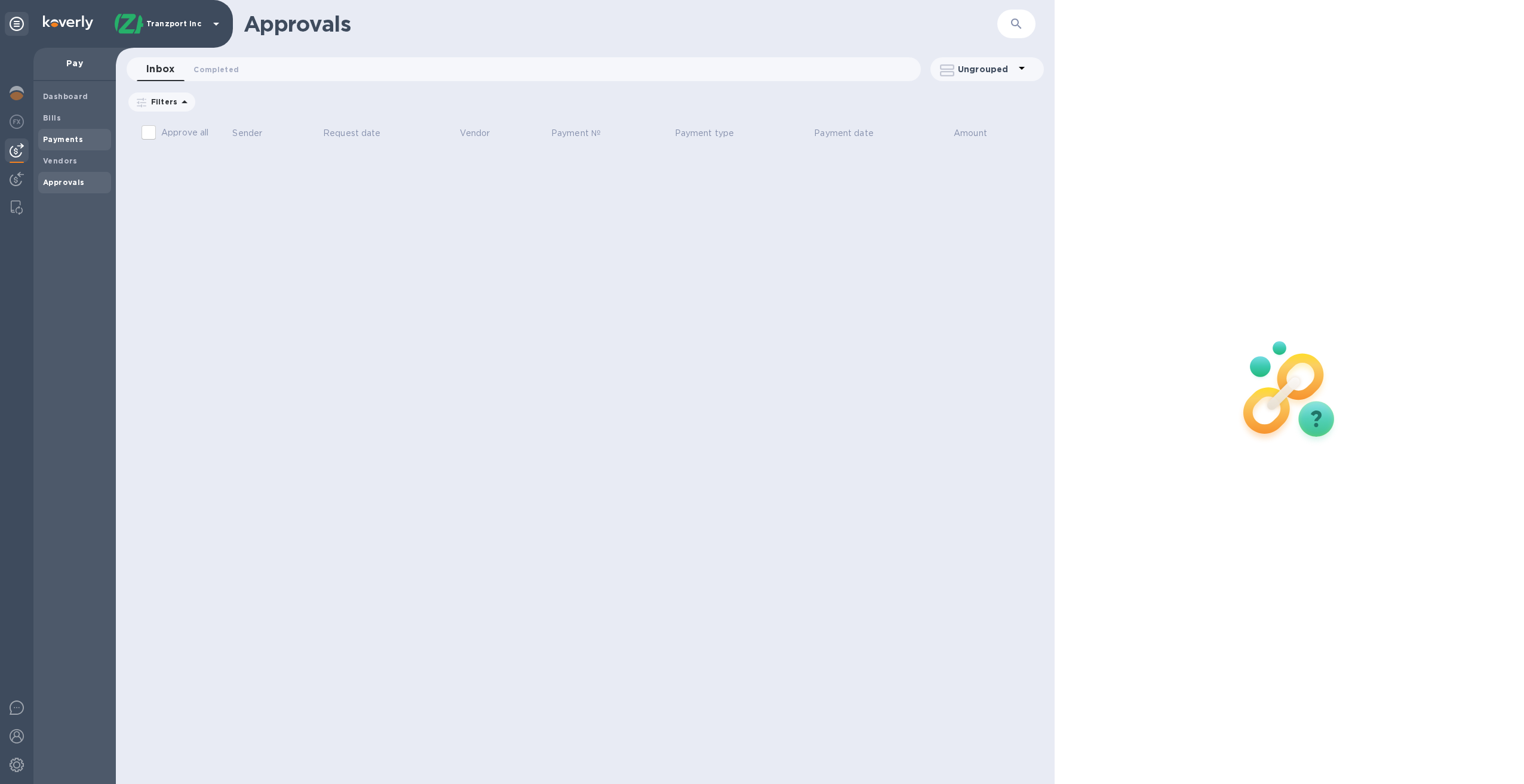
click at [67, 141] on b "Payments" at bounding box center [62, 139] width 40 height 9
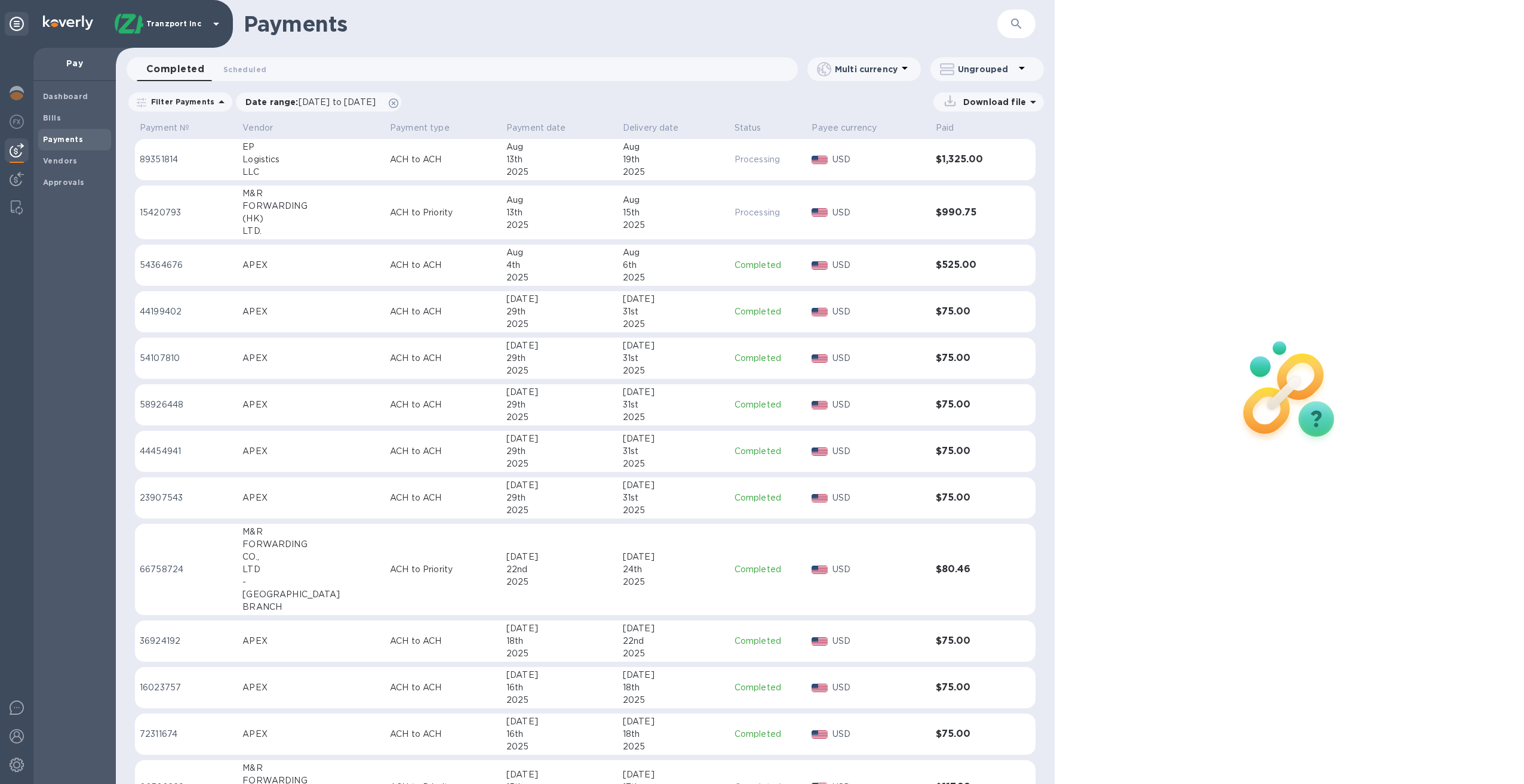
click at [290, 164] on div "Logistics" at bounding box center [311, 160] width 138 height 12
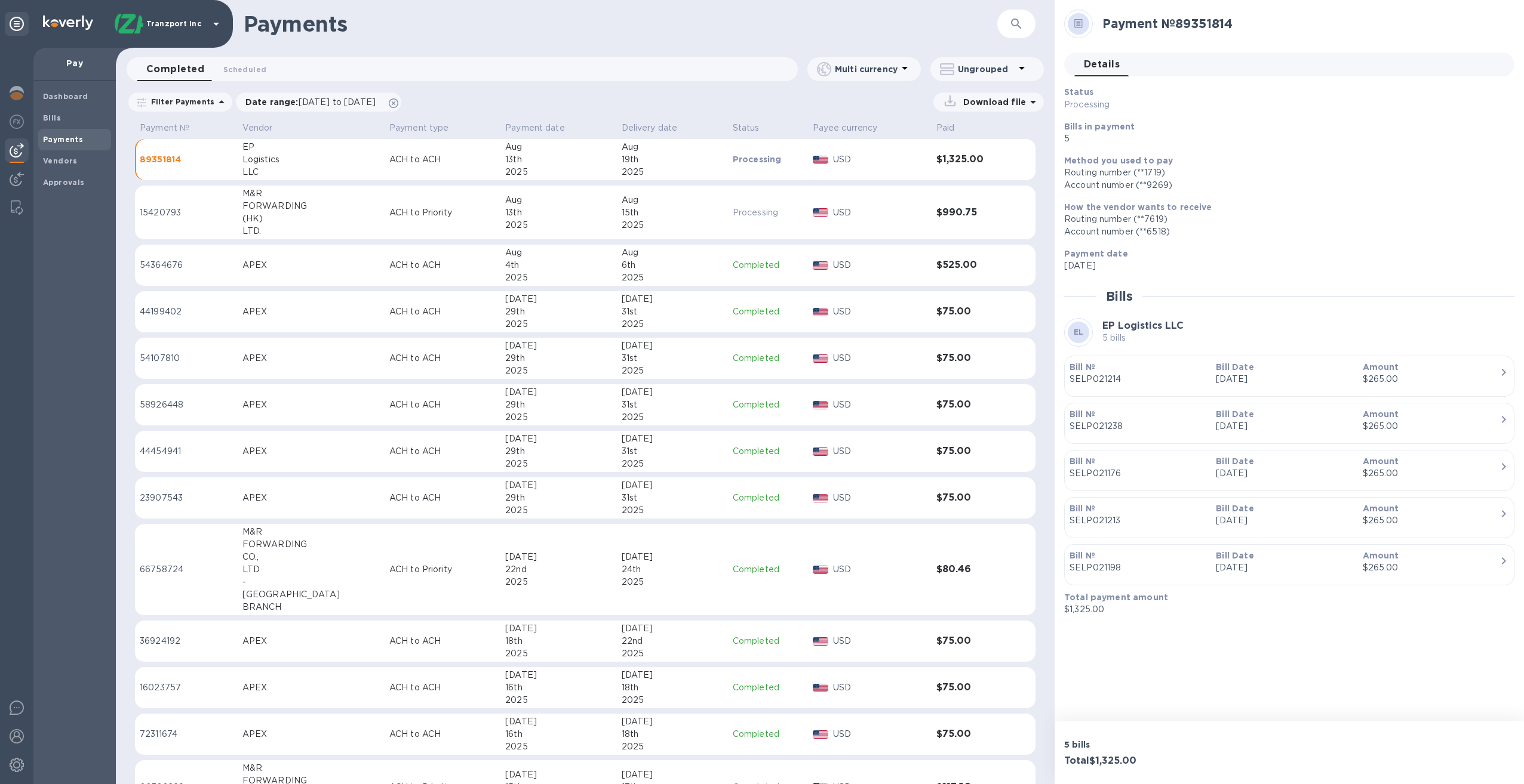
drag, startPoint x: 886, startPoint y: 153, endPoint x: 167, endPoint y: 159, distance: 719.0
click at [167, 159] on p "89351814" at bounding box center [186, 160] width 93 height 12
click at [1078, 24] on icon at bounding box center [1078, 23] width 8 height 9
click at [177, 160] on p "89351814" at bounding box center [186, 160] width 93 height 12
click at [1031, 101] on icon at bounding box center [1033, 102] width 6 height 3
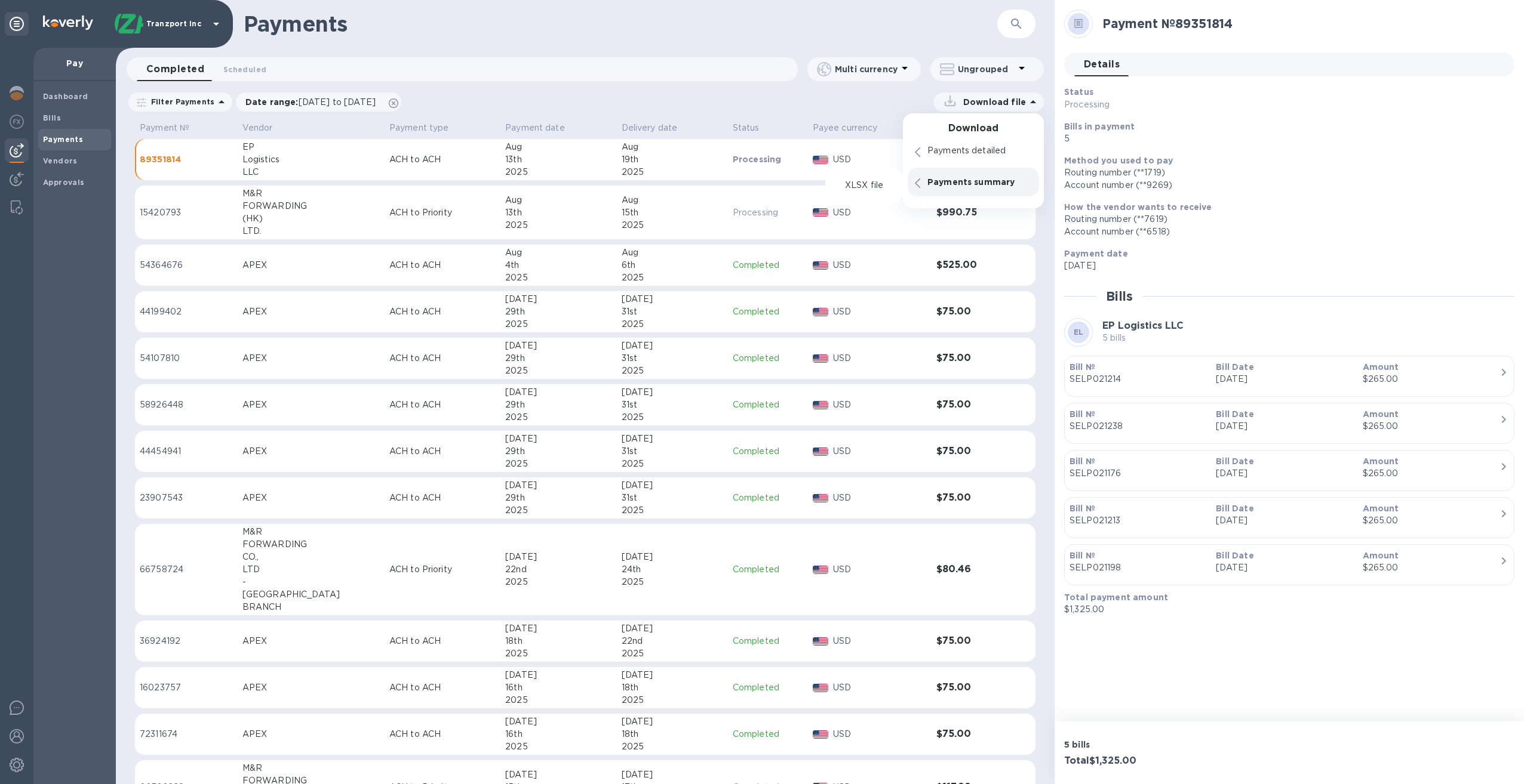
click at [987, 178] on p "Payments summary" at bounding box center [980, 182] width 105 height 12
click at [874, 183] on p "XLSX file" at bounding box center [863, 186] width 40 height 12
click at [170, 160] on p "89351814" at bounding box center [186, 160] width 93 height 12
click at [200, 161] on p "89351814" at bounding box center [186, 160] width 93 height 12
drag, startPoint x: 852, startPoint y: 162, endPoint x: 697, endPoint y: 160, distance: 155.0
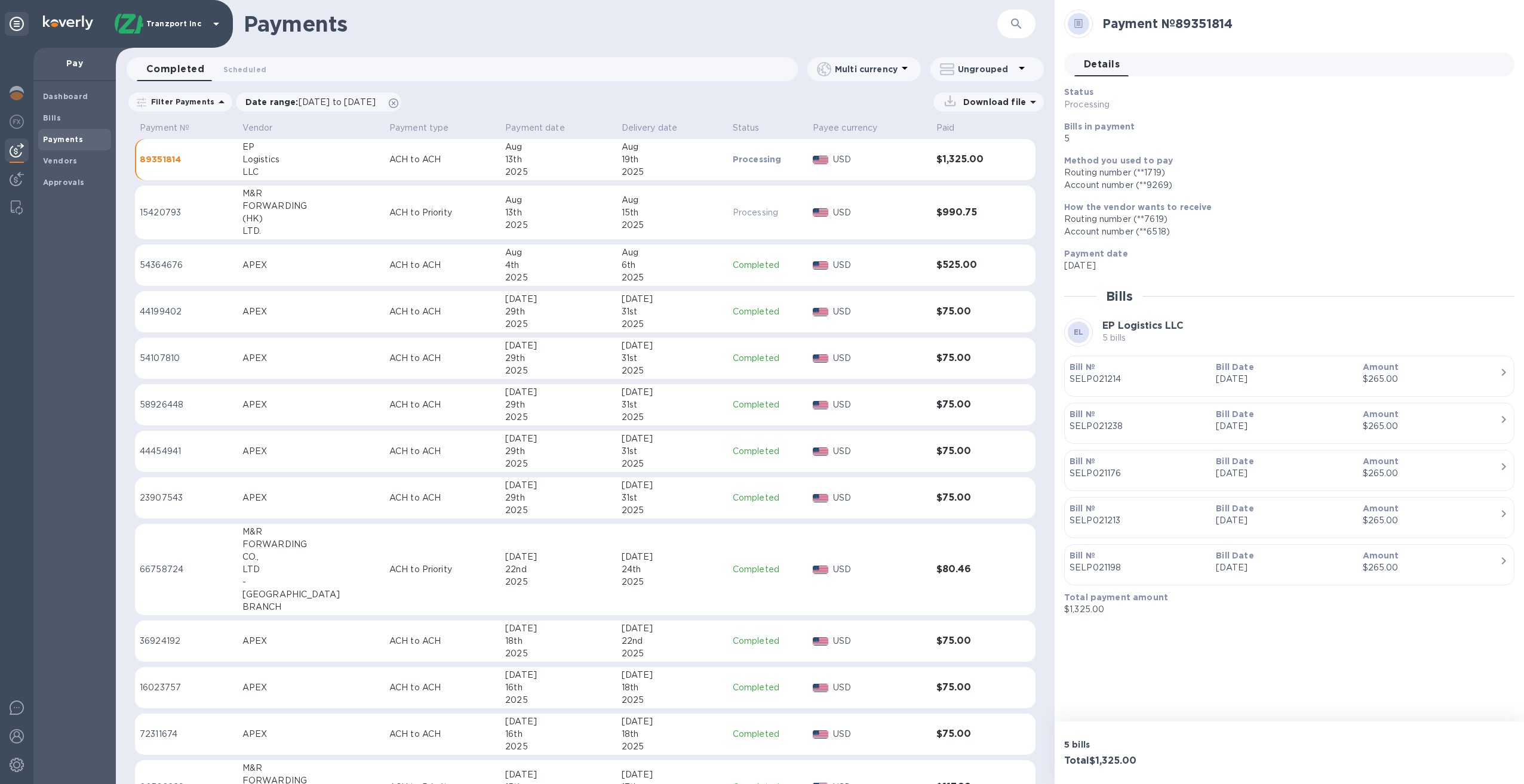
click at [697, 160] on div "19th" at bounding box center [672, 160] width 101 height 12
click at [61, 119] on span "Bills" at bounding box center [74, 118] width 63 height 12
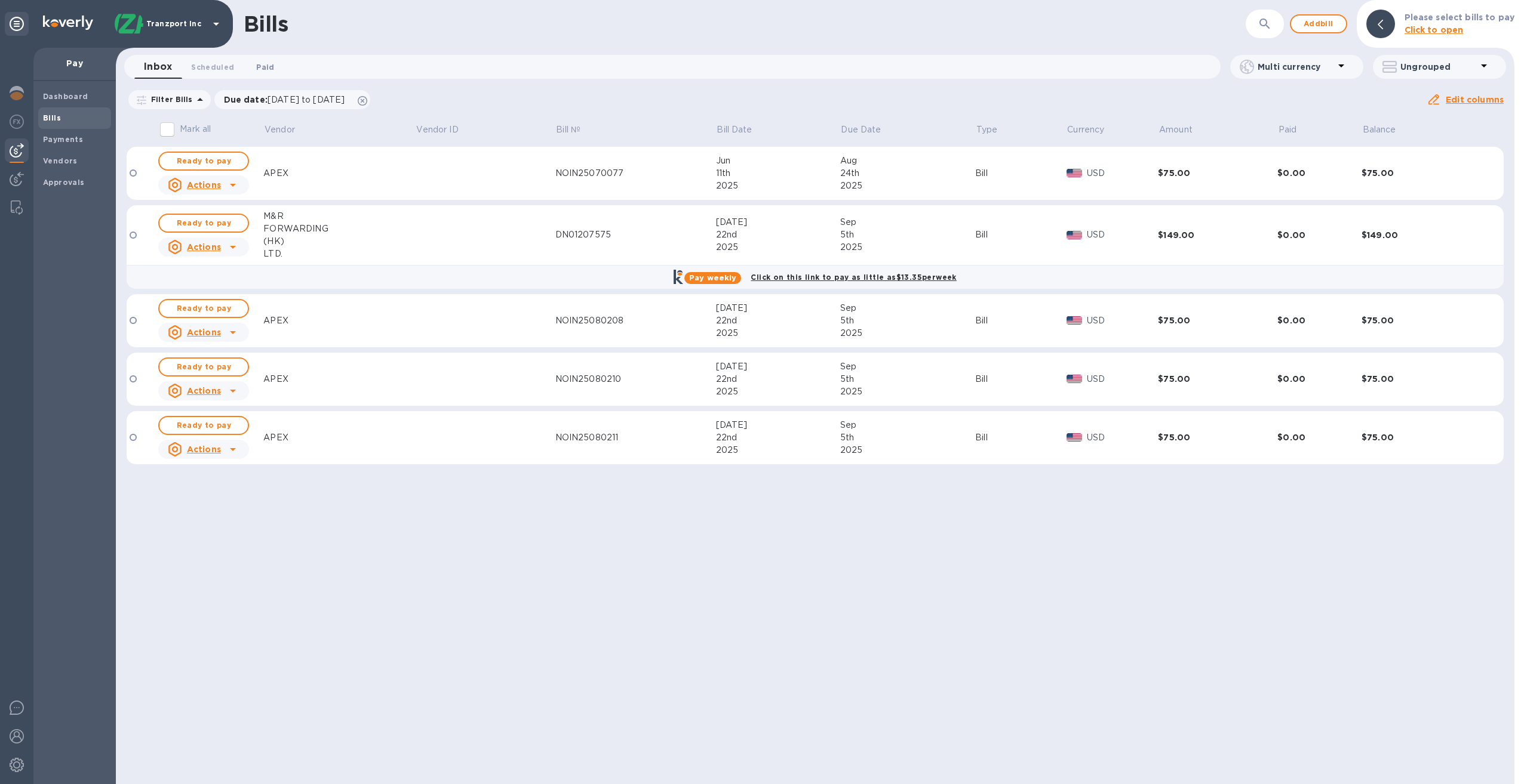
click at [256, 68] on span "Paid 0" at bounding box center [265, 67] width 18 height 12
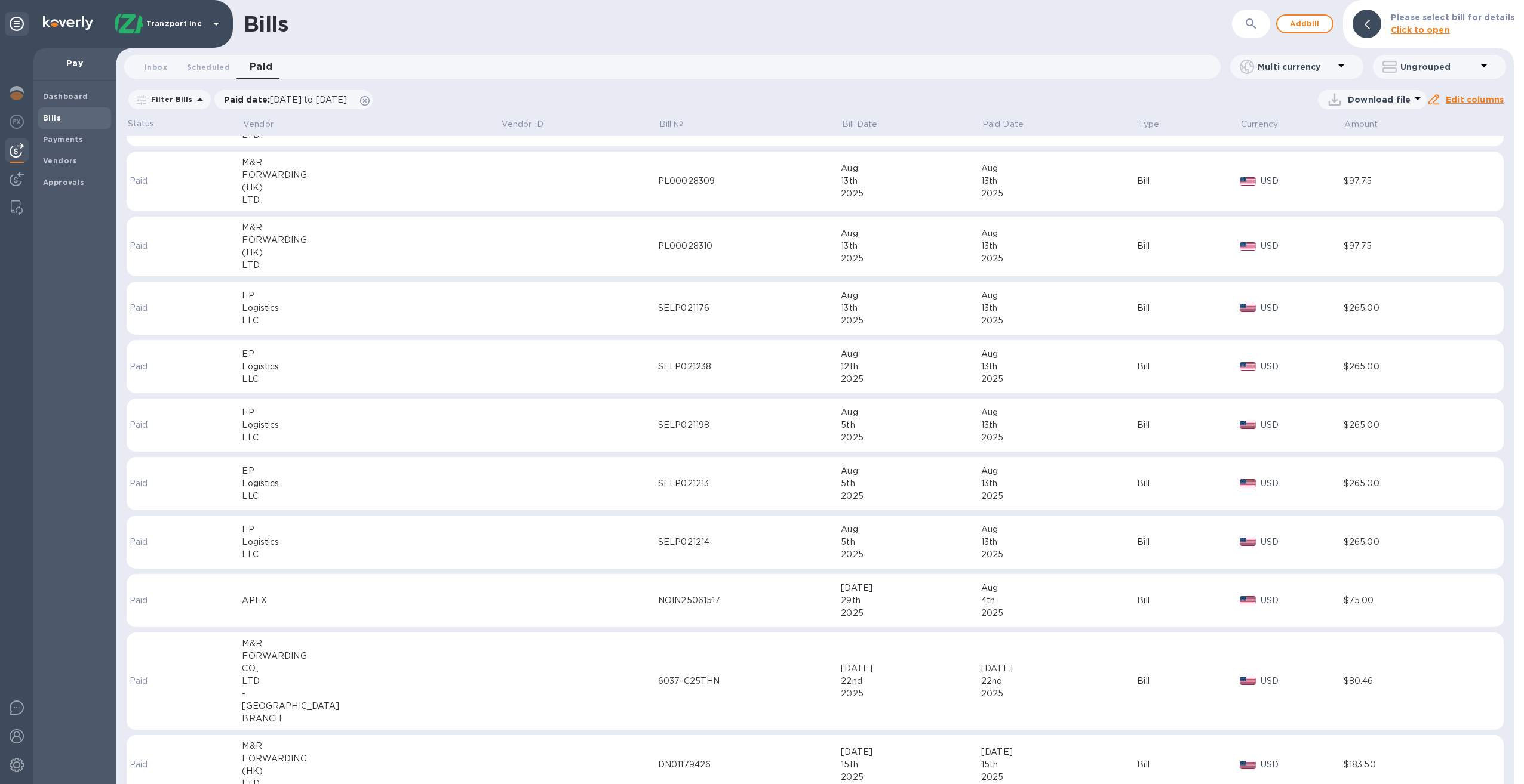
scroll to position [418, 0]
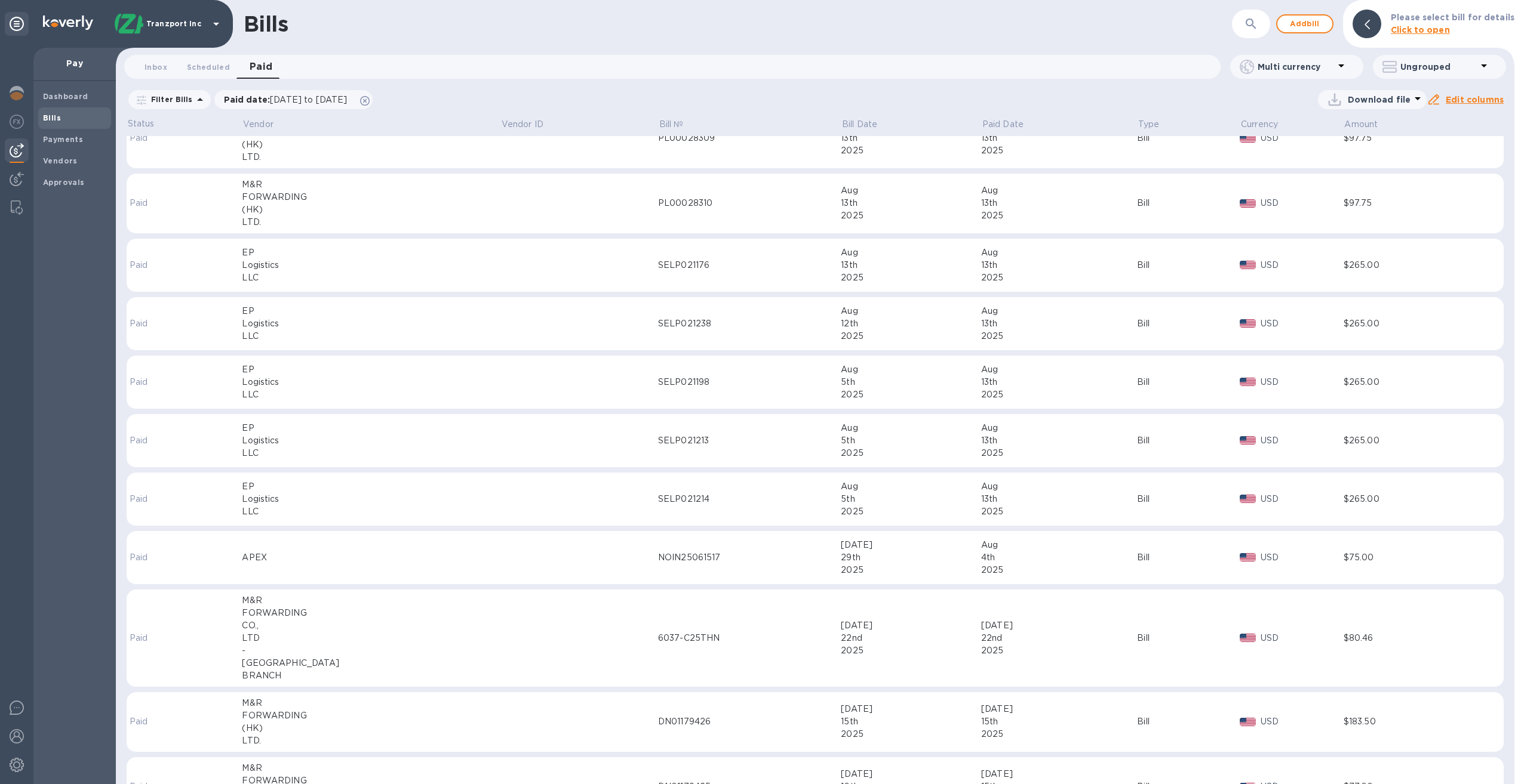
click at [321, 324] on div "Logistics" at bounding box center [371, 324] width 259 height 12
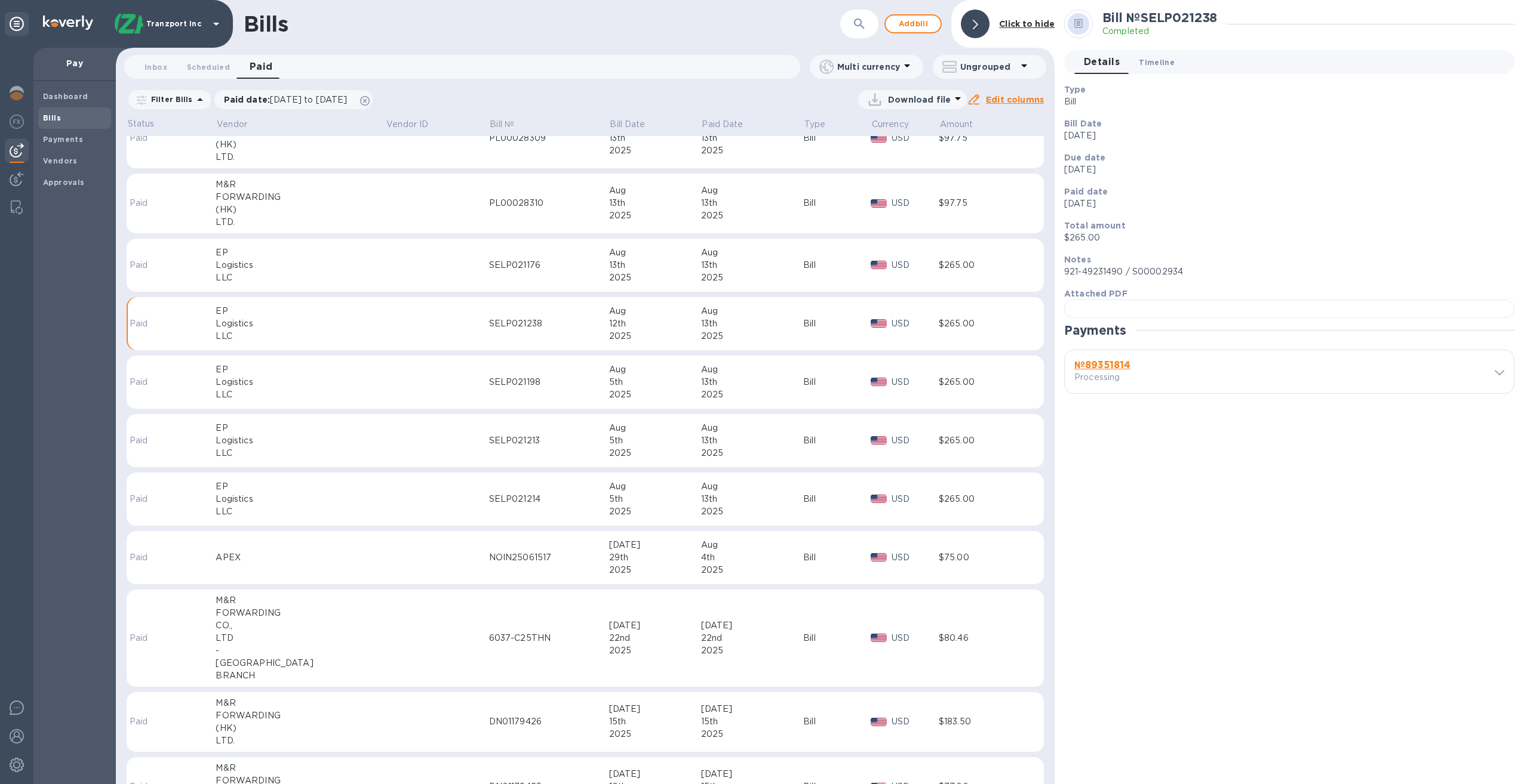
click at [1157, 62] on span "Timeline 0" at bounding box center [1157, 62] width 36 height 12
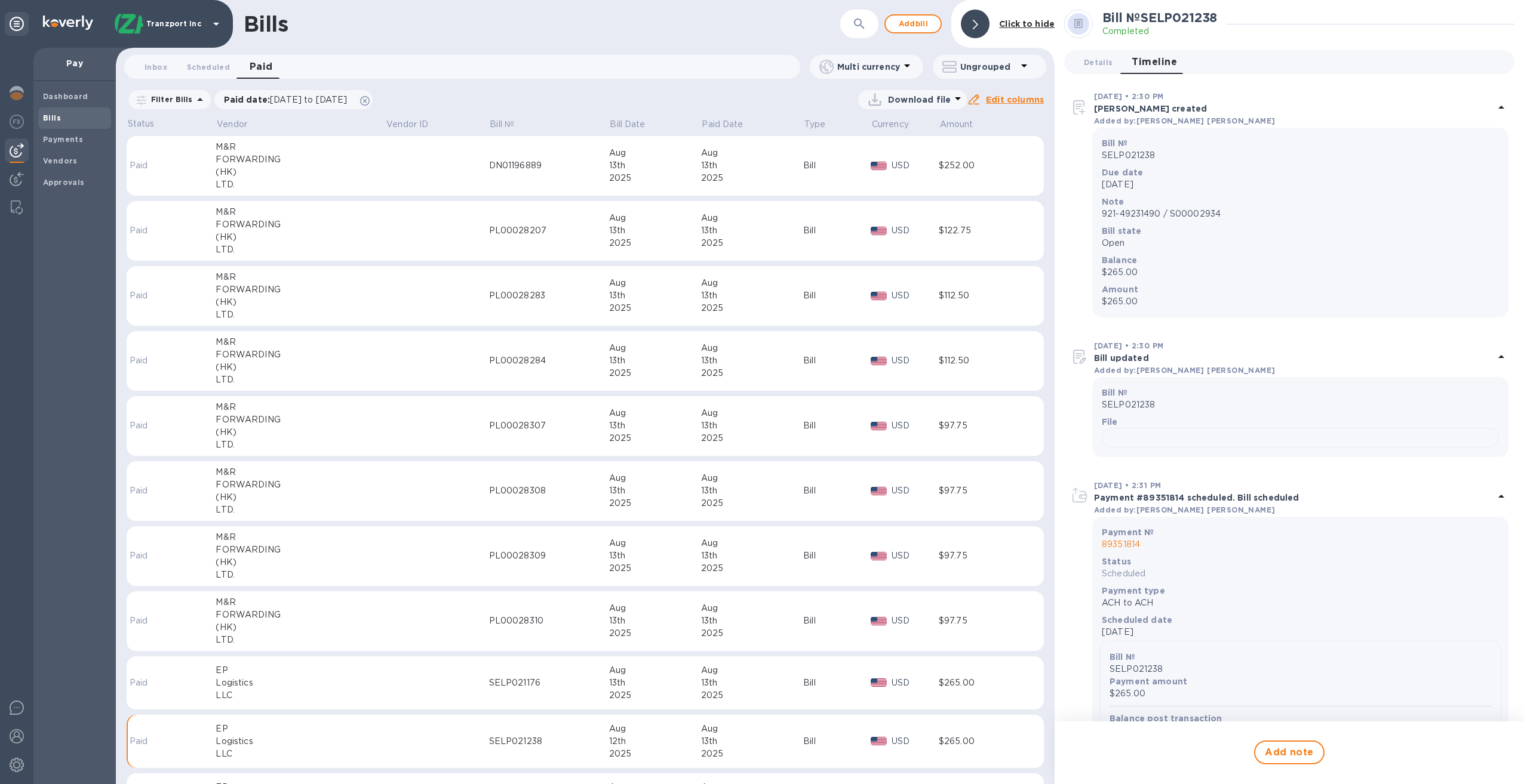
click at [923, 100] on p "Download file" at bounding box center [920, 100] width 62 height 12
click at [803, 104] on div at bounding box center [762, 392] width 1524 height 784
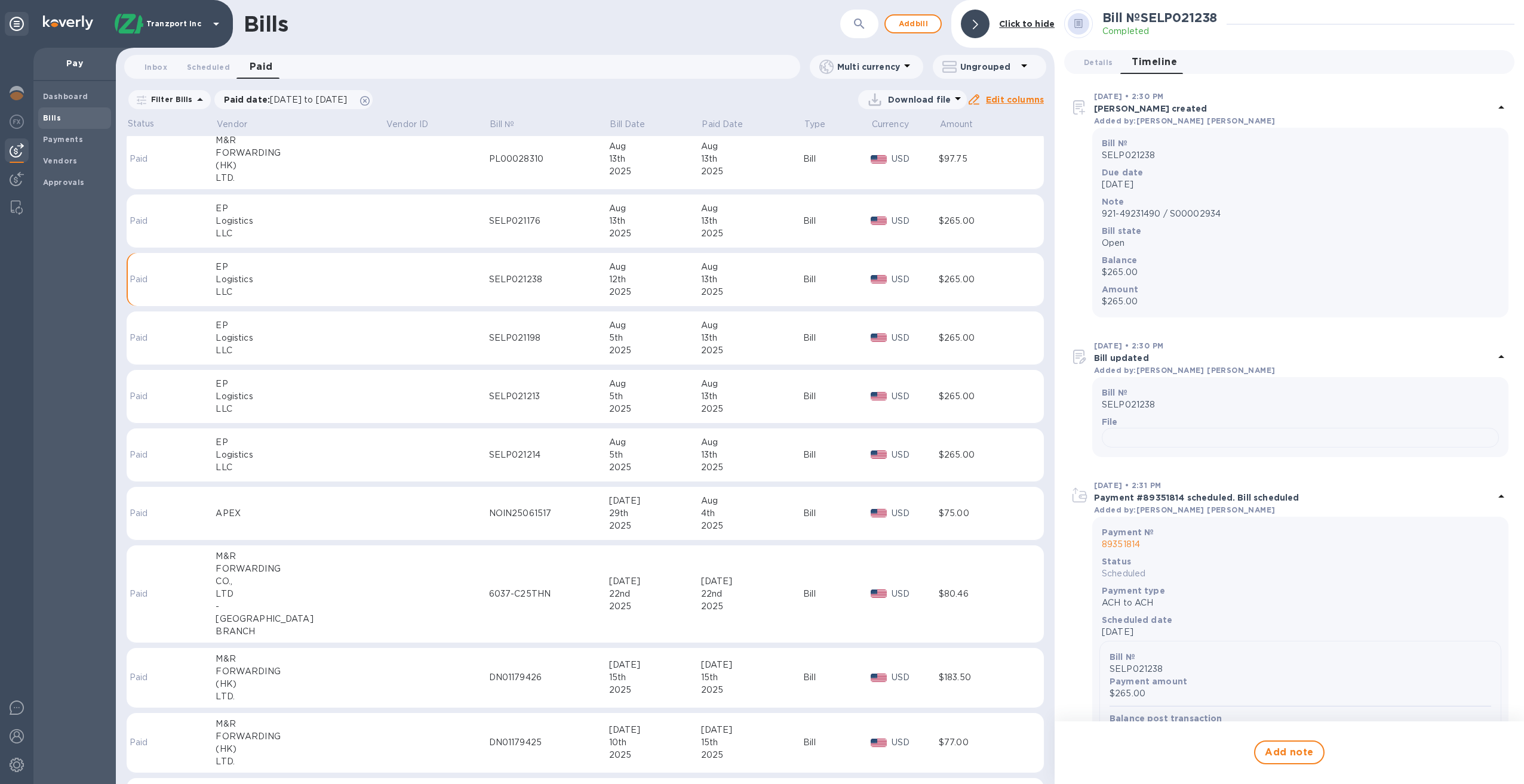
scroll to position [458, 0]
click at [385, 227] on td at bounding box center [437, 225] width 103 height 54
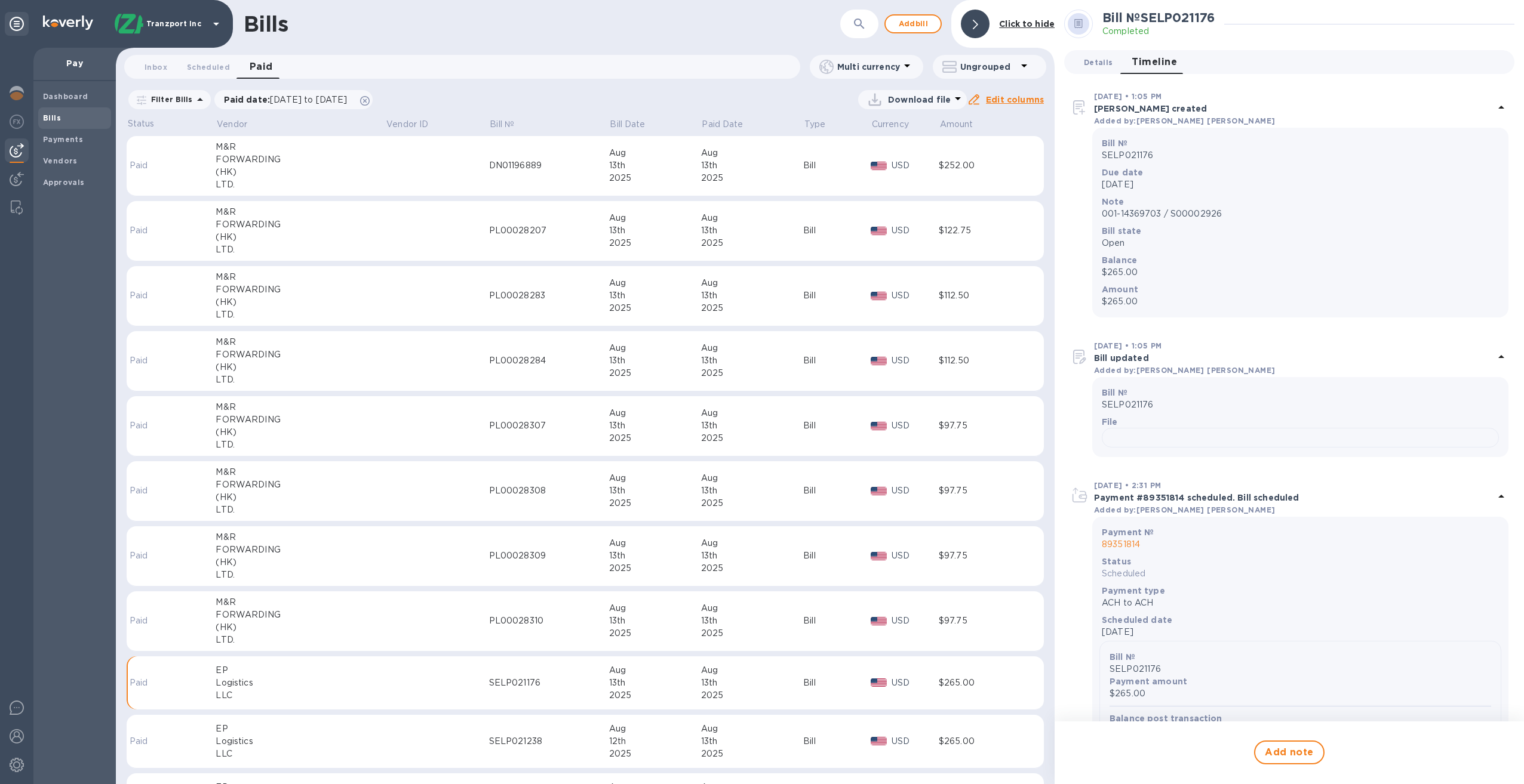
click at [1096, 59] on span "Details 0" at bounding box center [1098, 62] width 29 height 12
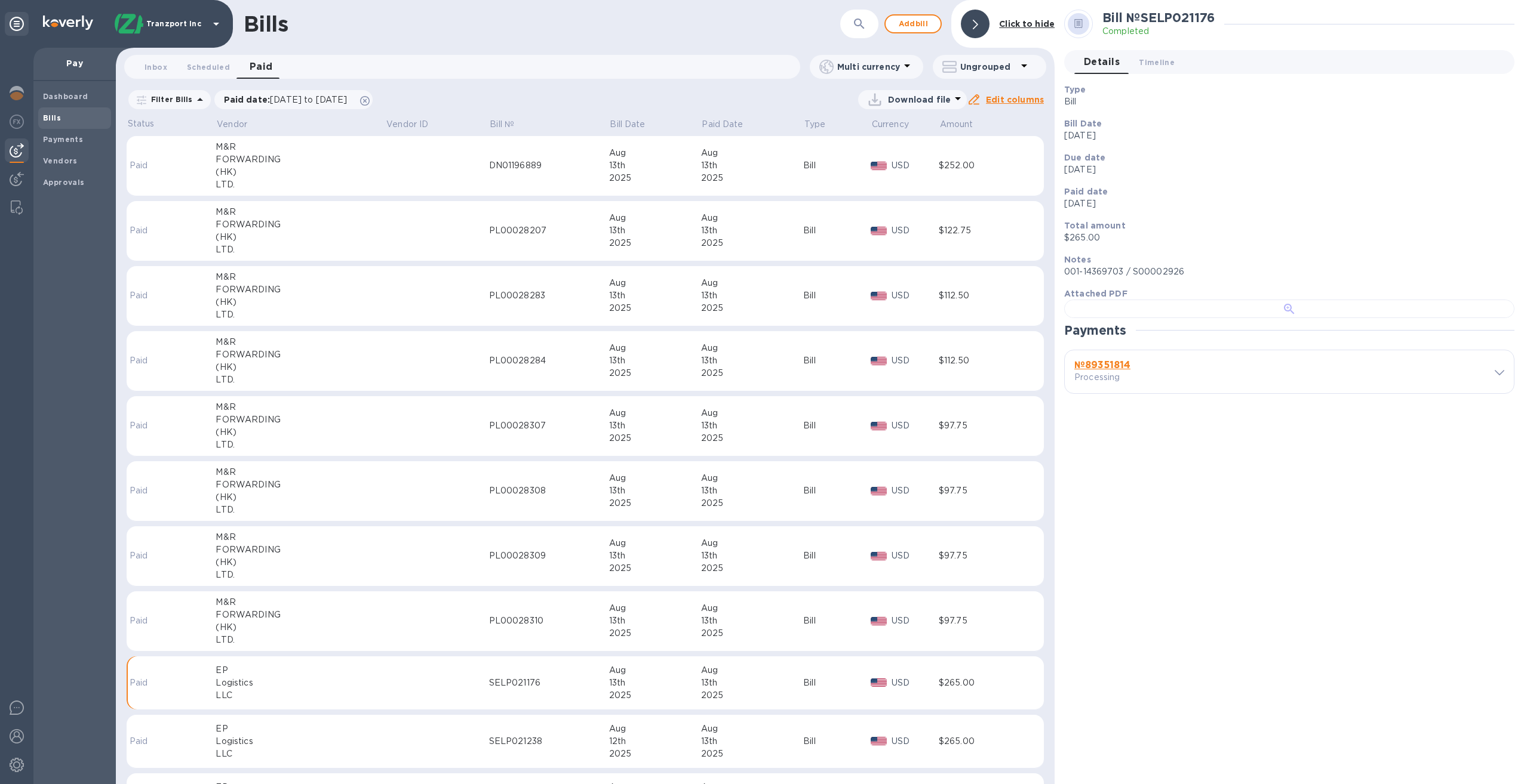
scroll to position [244, 0]
click at [1100, 371] on b "№ 89351814" at bounding box center [1102, 365] width 56 height 12
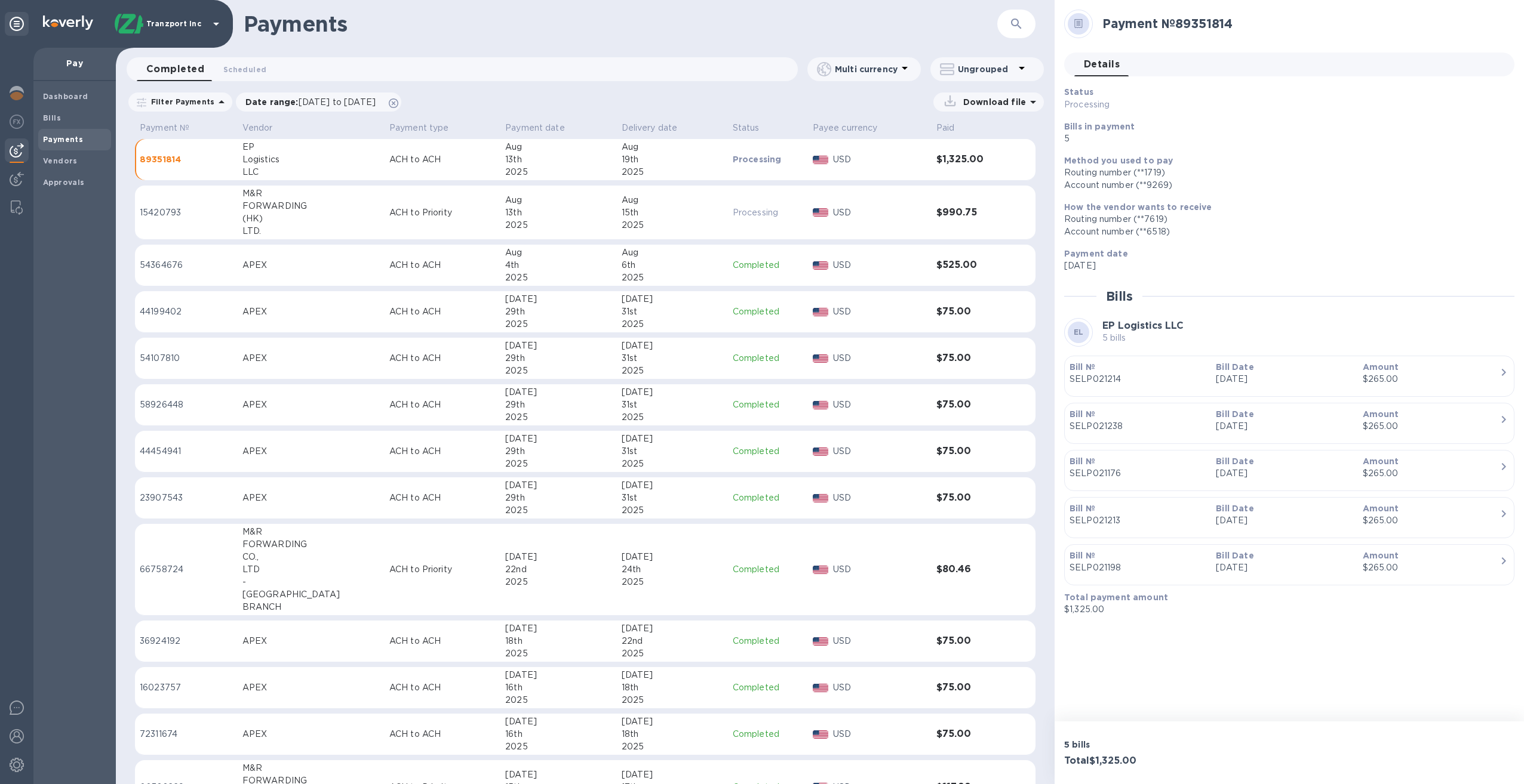
click at [1081, 22] on icon at bounding box center [1078, 23] width 8 height 9
drag, startPoint x: 1081, startPoint y: 22, endPoint x: 918, endPoint y: 17, distance: 163.1
click at [918, 17] on form "​" at bounding box center [956, 24] width 158 height 29
click at [57, 165] on span "Vendors" at bounding box center [60, 162] width 35 height 12
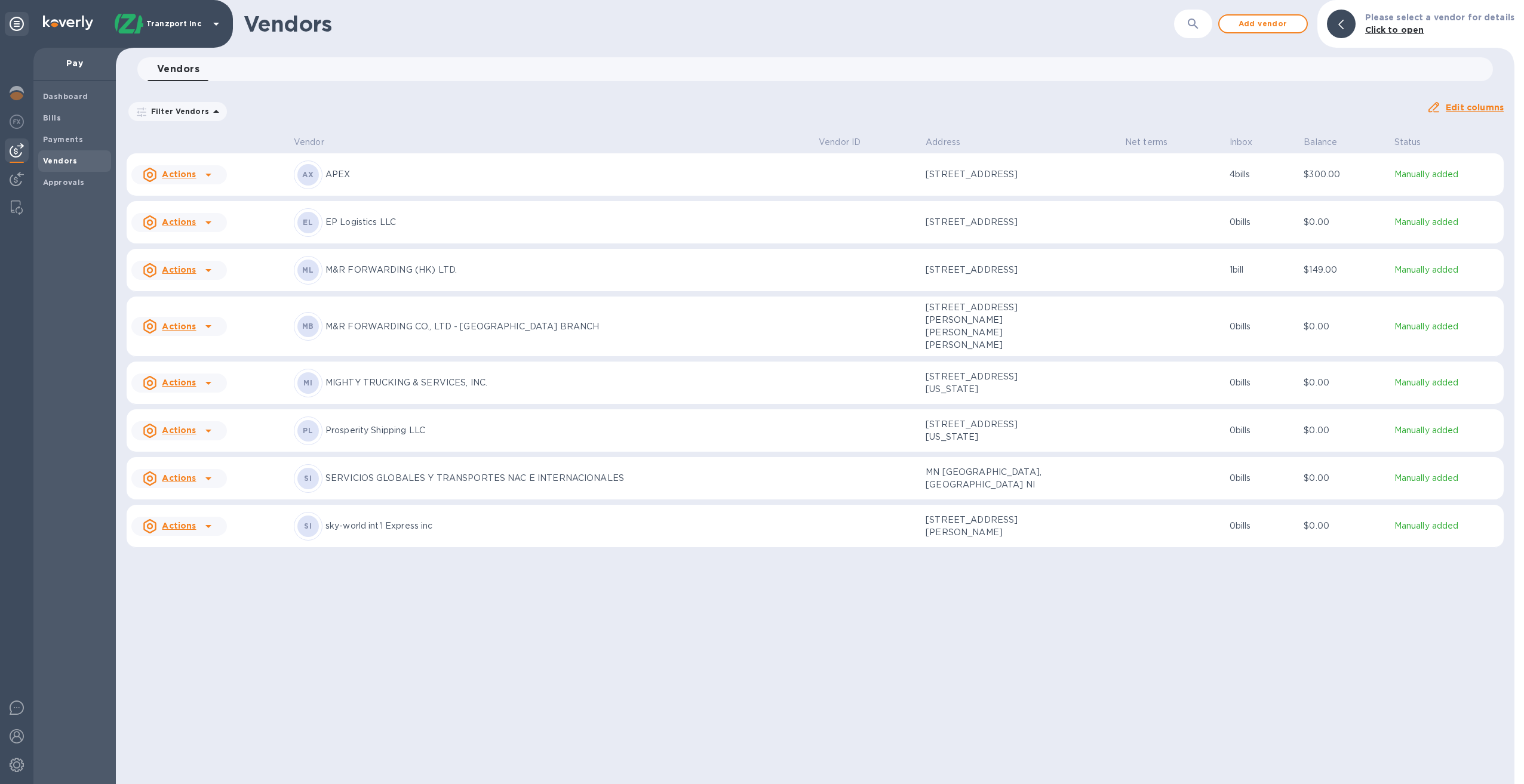
click at [266, 232] on td "Actions" at bounding box center [207, 222] width 162 height 43
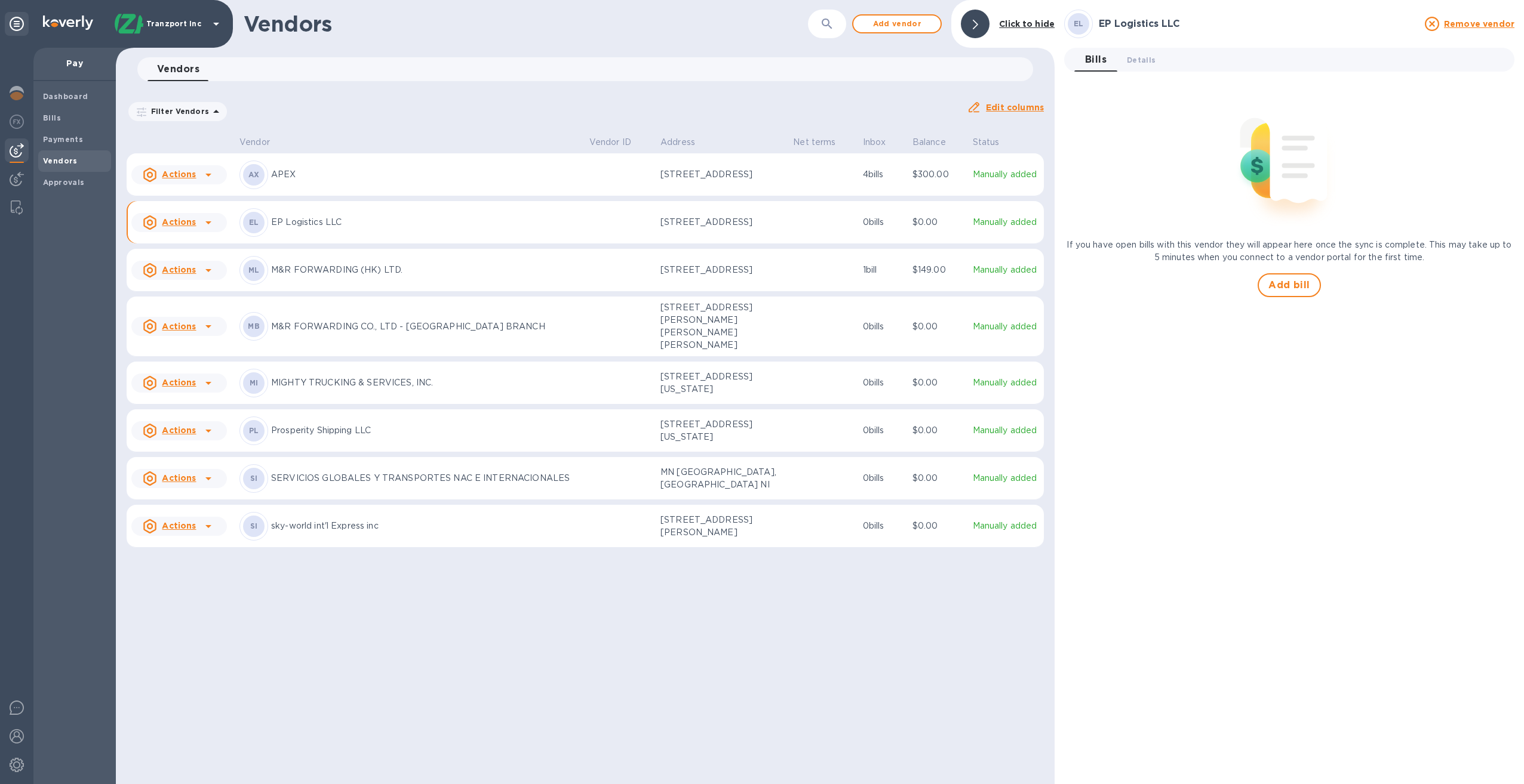
click at [311, 229] on p "EP Logistics LLC" at bounding box center [425, 222] width 309 height 12
click at [190, 227] on u "Actions" at bounding box center [179, 222] width 34 height 10
click at [622, 225] on div at bounding box center [762, 392] width 1524 height 784
click at [1133, 60] on span "Details 0" at bounding box center [1141, 60] width 29 height 12
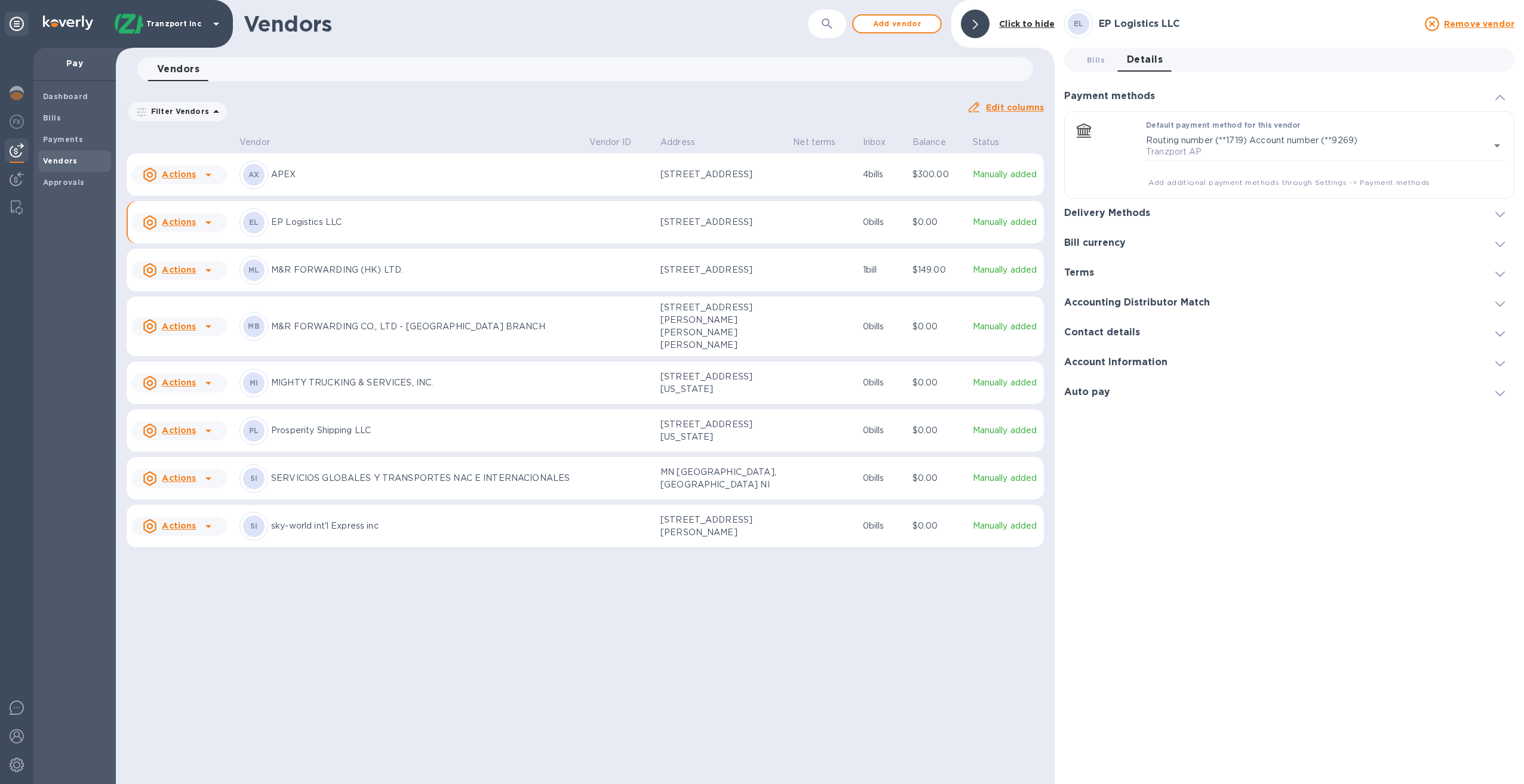
click at [1093, 331] on h3 "Contact details" at bounding box center [1102, 333] width 76 height 12
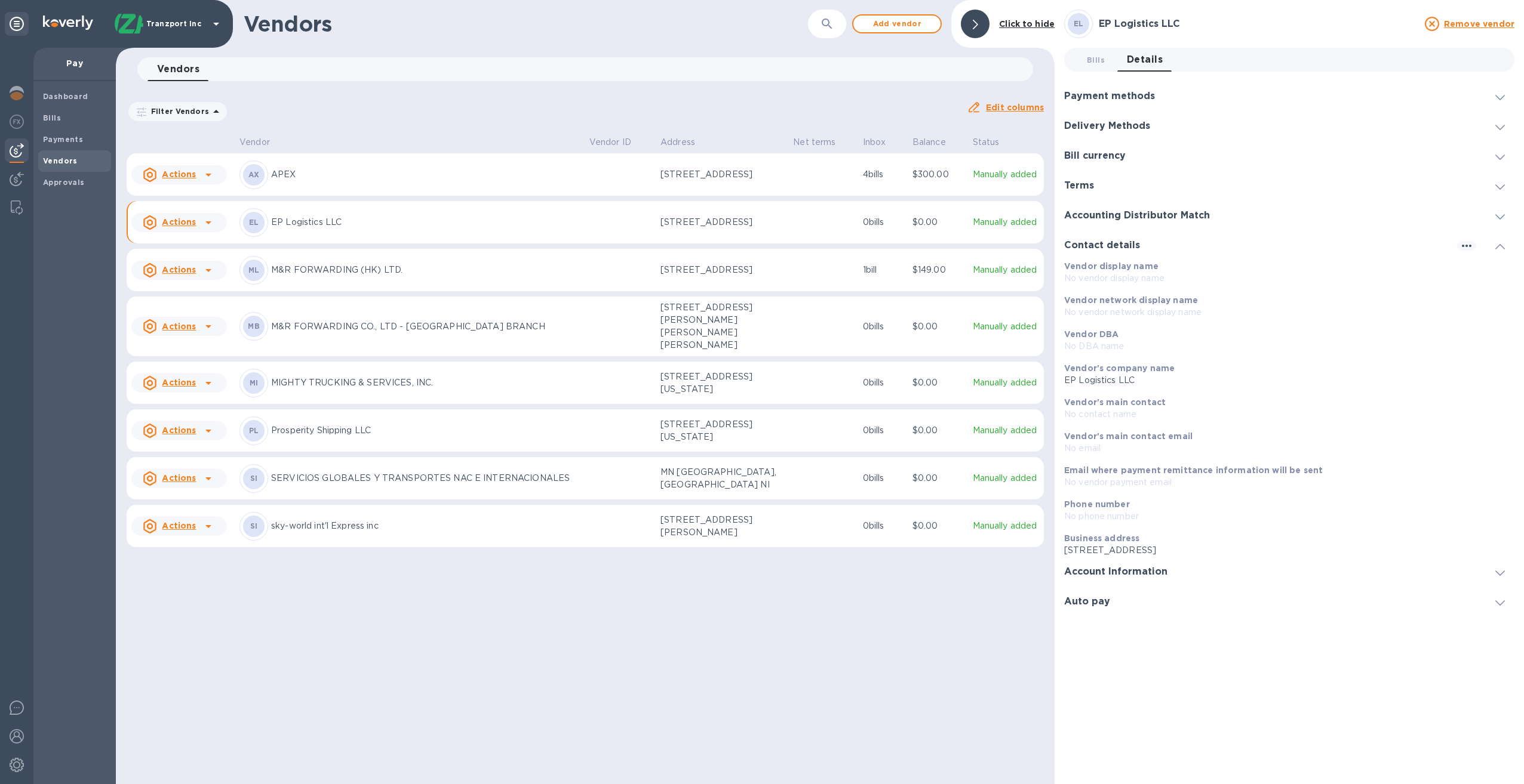
click at [1107, 126] on h3 "Delivery Methods" at bounding box center [1107, 126] width 86 height 12
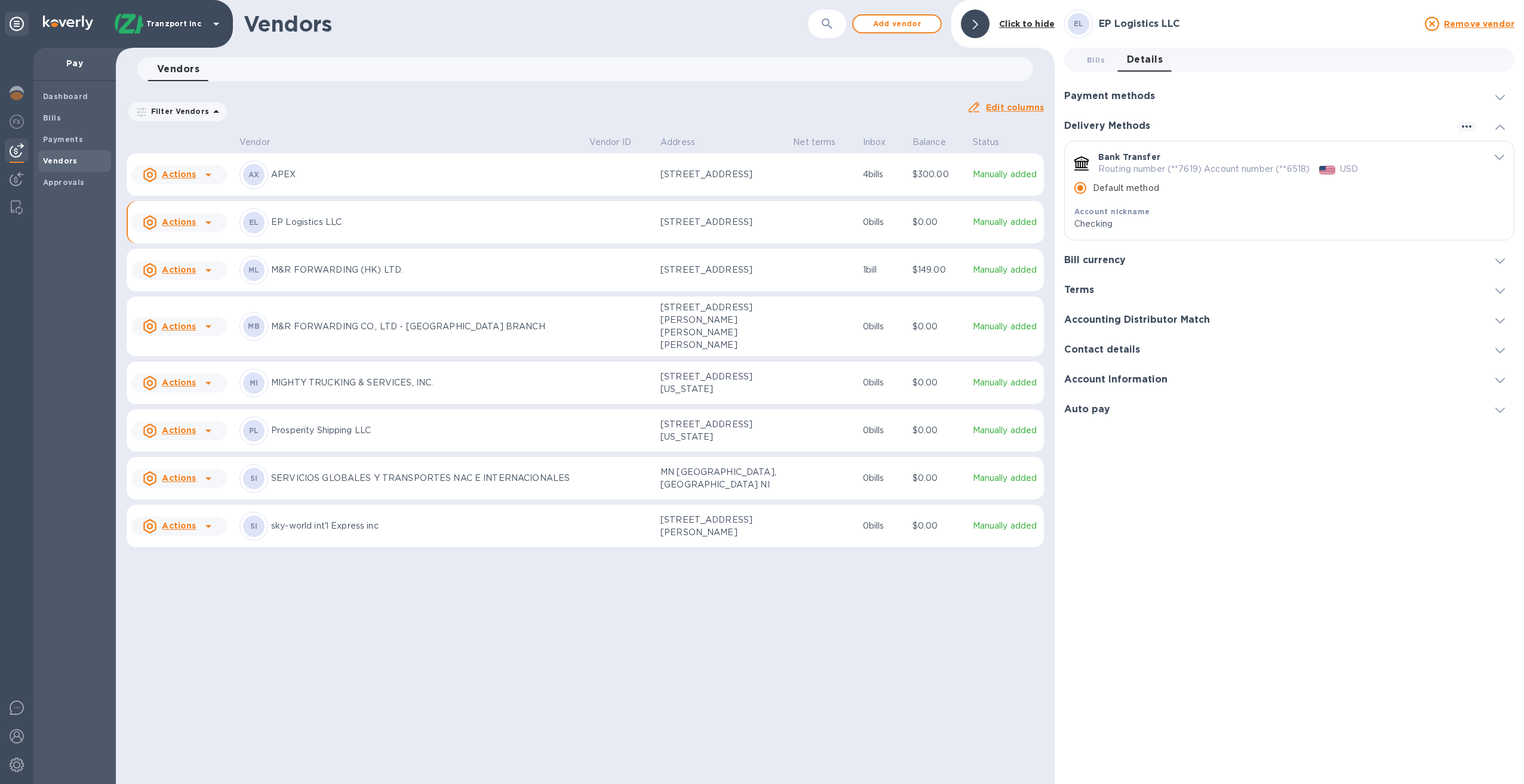
click at [1106, 99] on h3 "Payment methods" at bounding box center [1110, 96] width 91 height 12
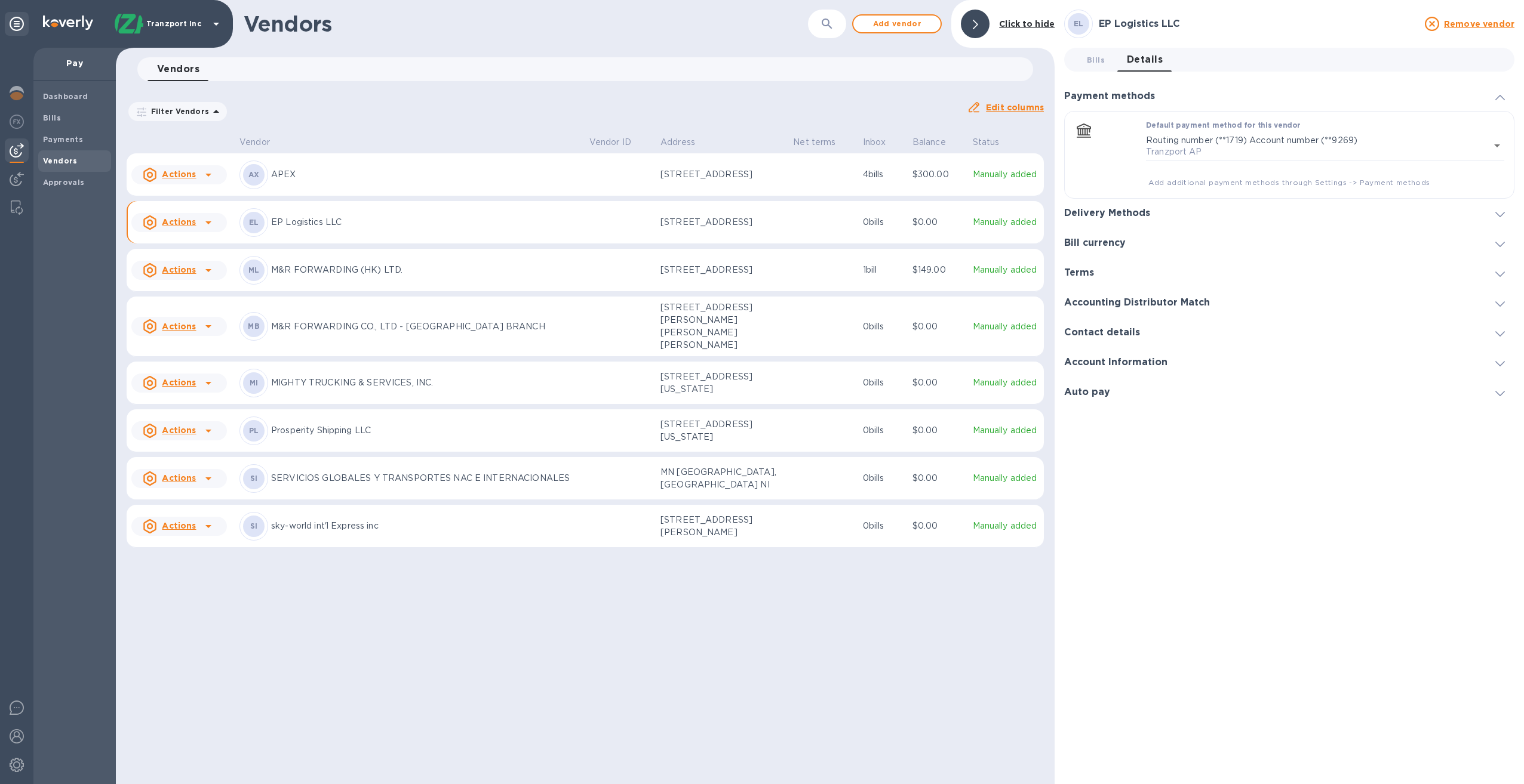
click at [1095, 363] on h3 "Account Information" at bounding box center [1116, 362] width 103 height 12
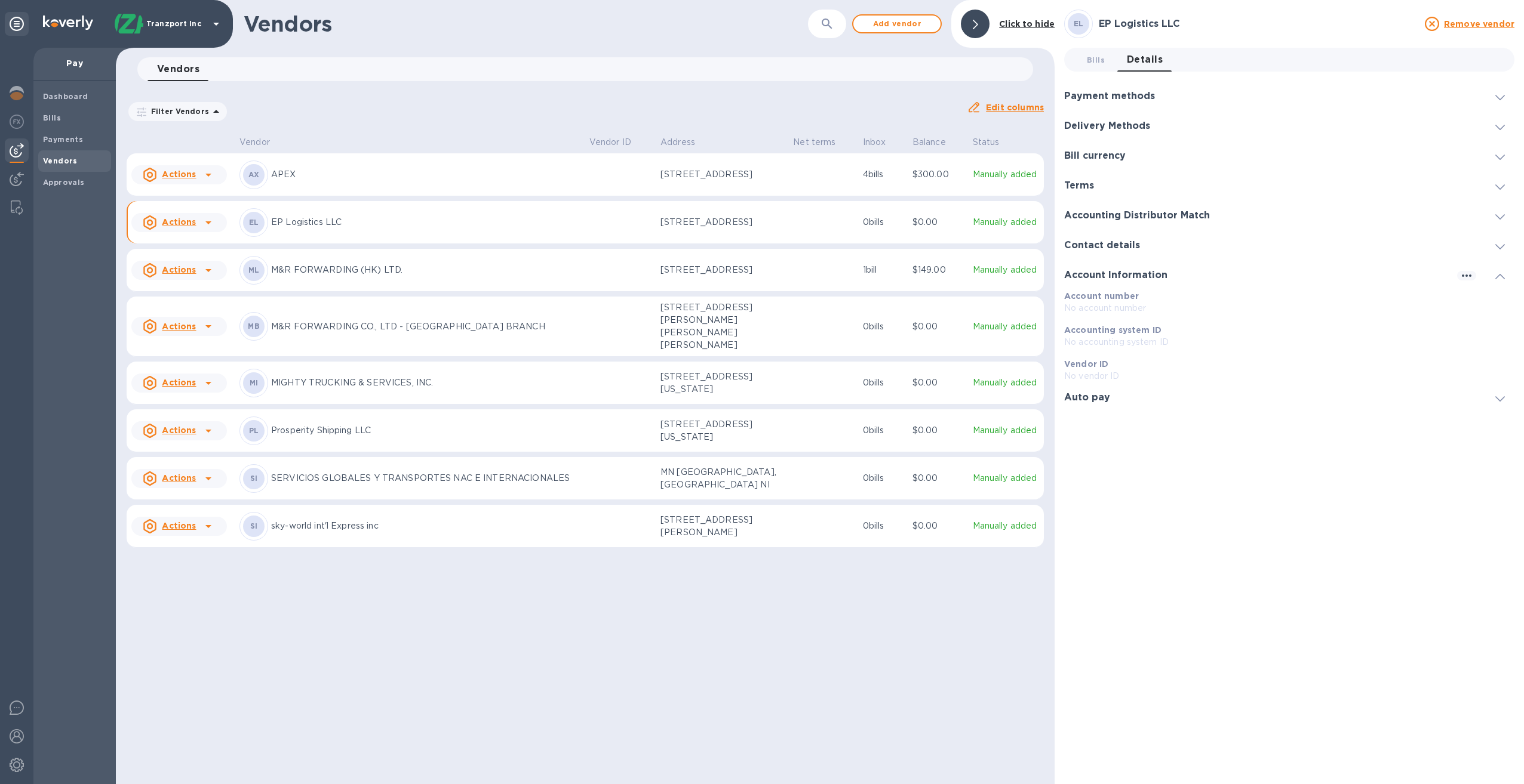
click at [1107, 246] on h3 "Contact details" at bounding box center [1102, 245] width 76 height 12
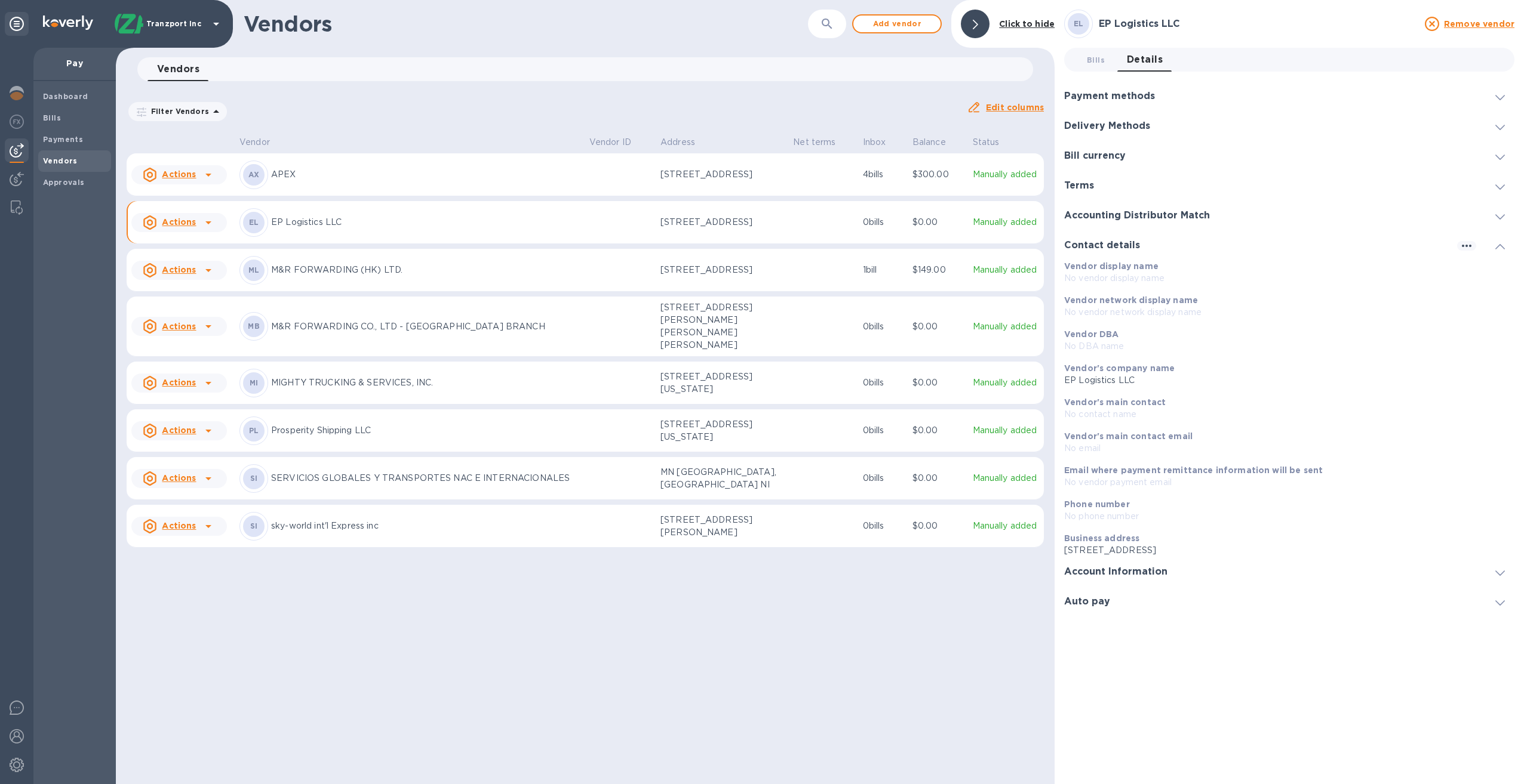
click at [1121, 215] on h3 "Accounting Distributor Match" at bounding box center [1137, 216] width 146 height 12
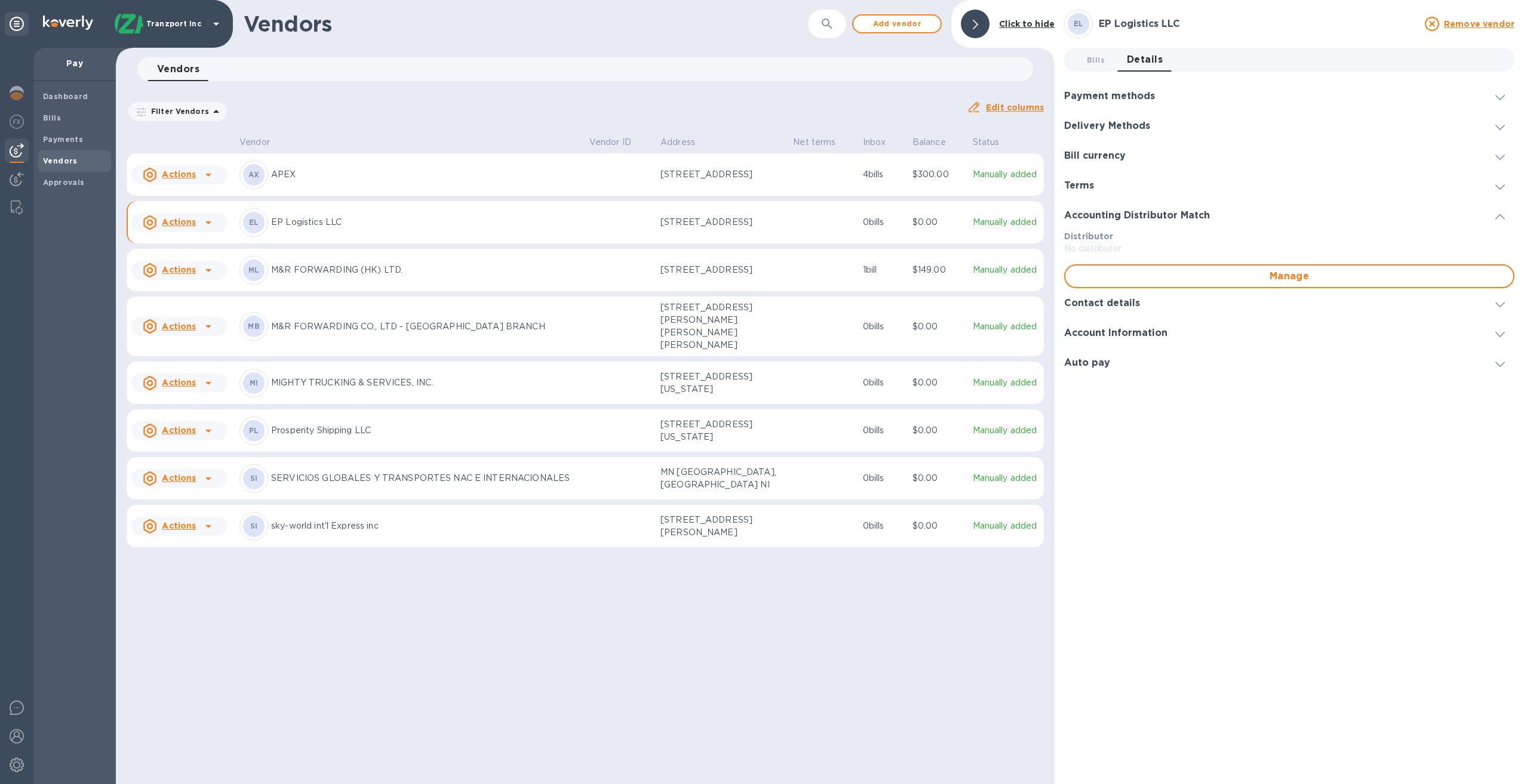
click at [1083, 187] on h3 "Terms" at bounding box center [1079, 186] width 30 height 12
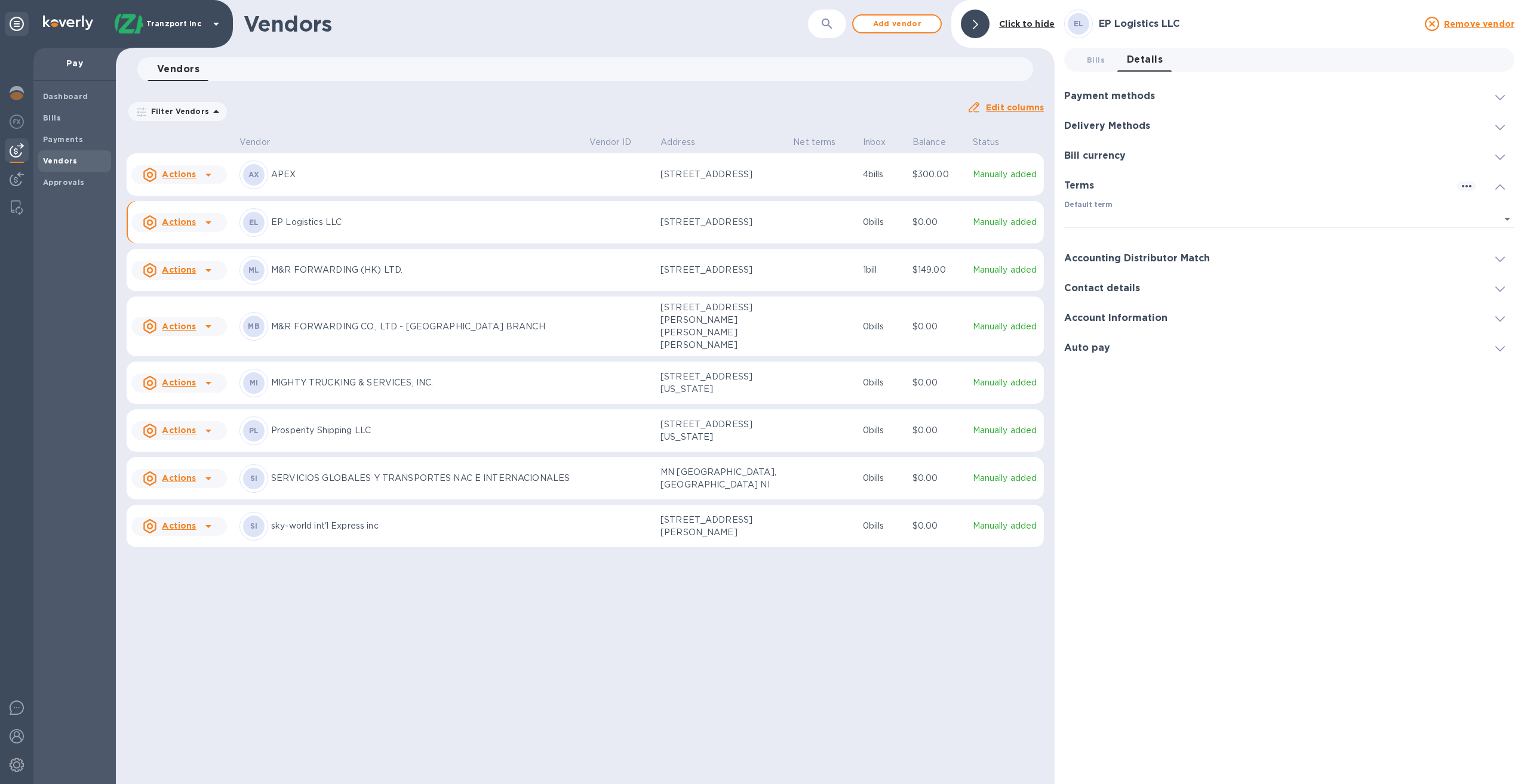
click at [1099, 349] on h3 "Auto pay" at bounding box center [1087, 348] width 46 height 12
click at [1087, 306] on h3 "Auto pay" at bounding box center [1087, 305] width 46 height 12
click at [1086, 278] on h3 "Account Information" at bounding box center [1116, 275] width 103 height 12
click at [1117, 244] on h3 "Contact details" at bounding box center [1102, 245] width 76 height 12
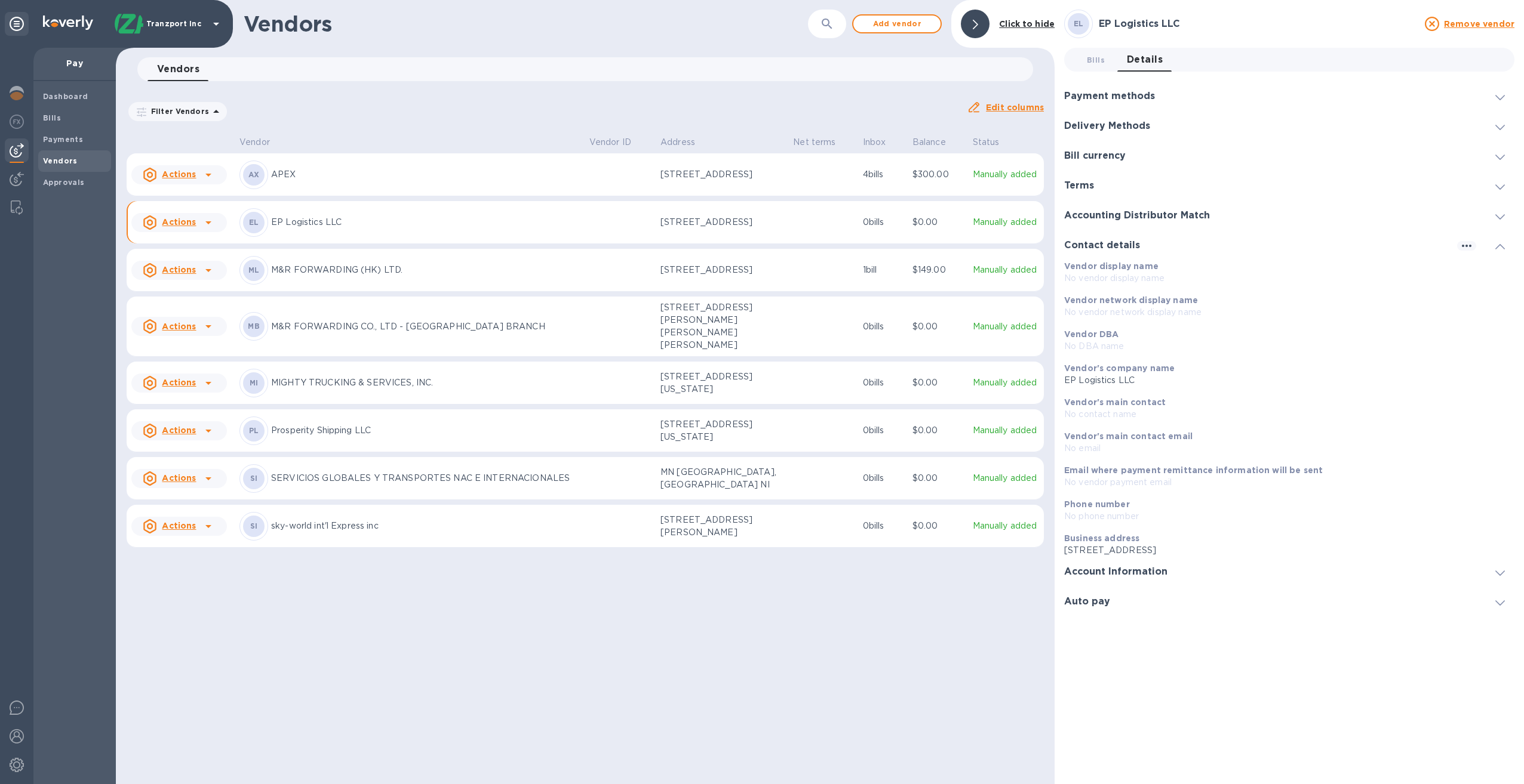
click at [384, 229] on p "EP Logistics LLC" at bounding box center [425, 222] width 309 height 12
click at [207, 225] on icon at bounding box center [208, 223] width 6 height 3
click at [494, 234] on div at bounding box center [762, 392] width 1524 height 784
click at [1123, 99] on h3 "Payment methods" at bounding box center [1110, 96] width 91 height 12
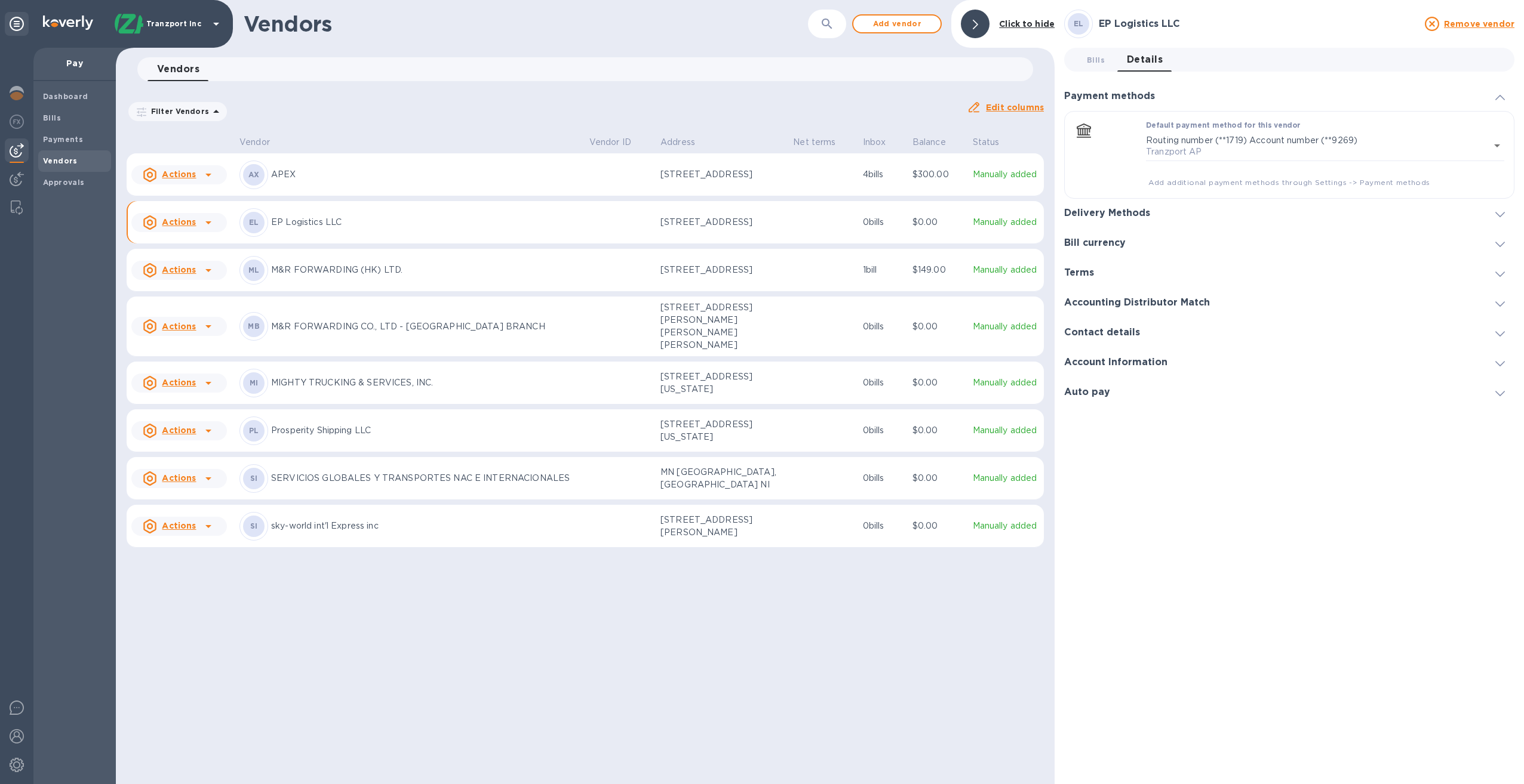
click at [75, 164] on span "Vendors" at bounding box center [74, 162] width 63 height 12
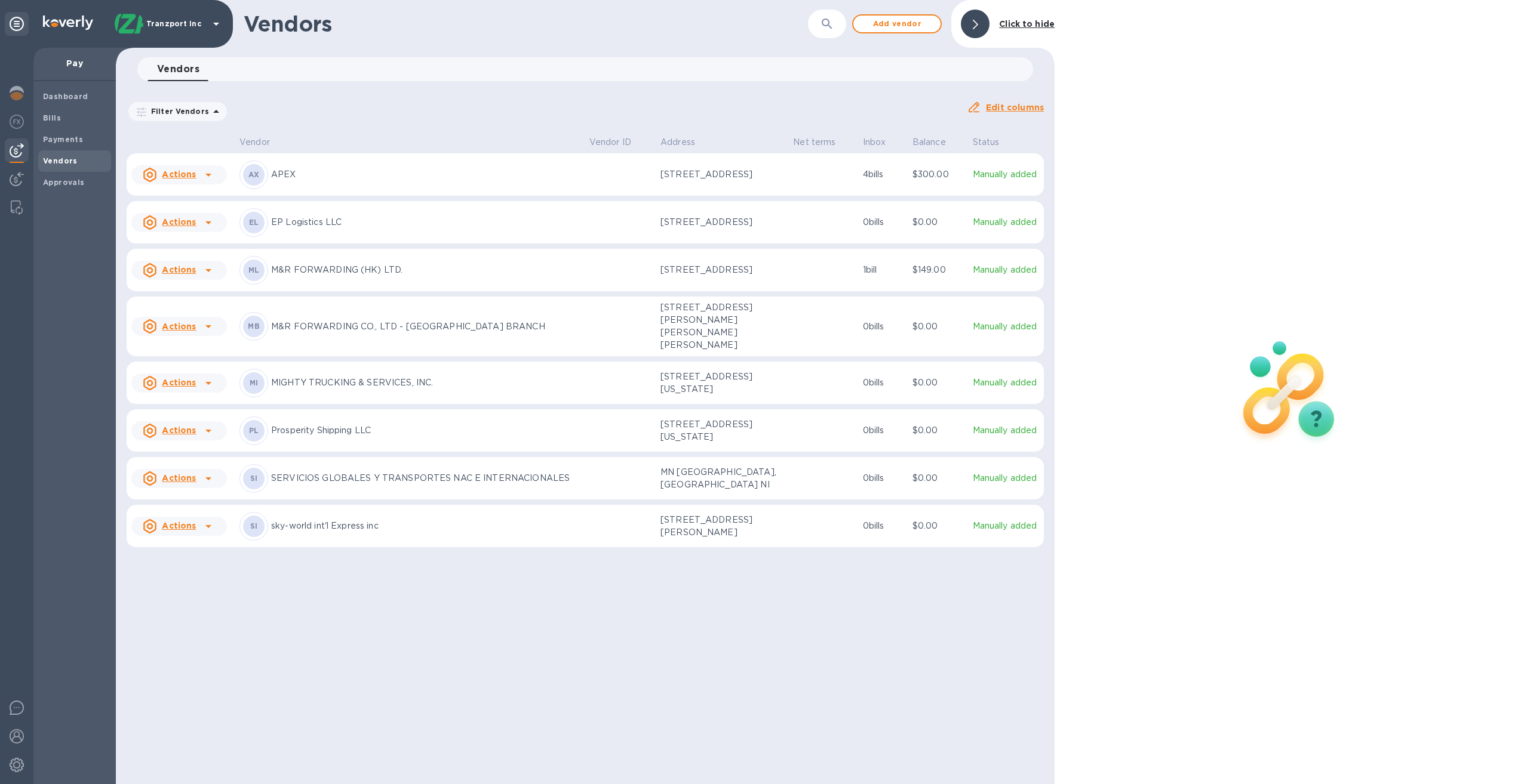
click at [206, 225] on icon at bounding box center [208, 222] width 14 height 14
click at [384, 128] on div at bounding box center [762, 392] width 1524 height 784
click at [71, 179] on b "Approvals" at bounding box center [64, 182] width 42 height 9
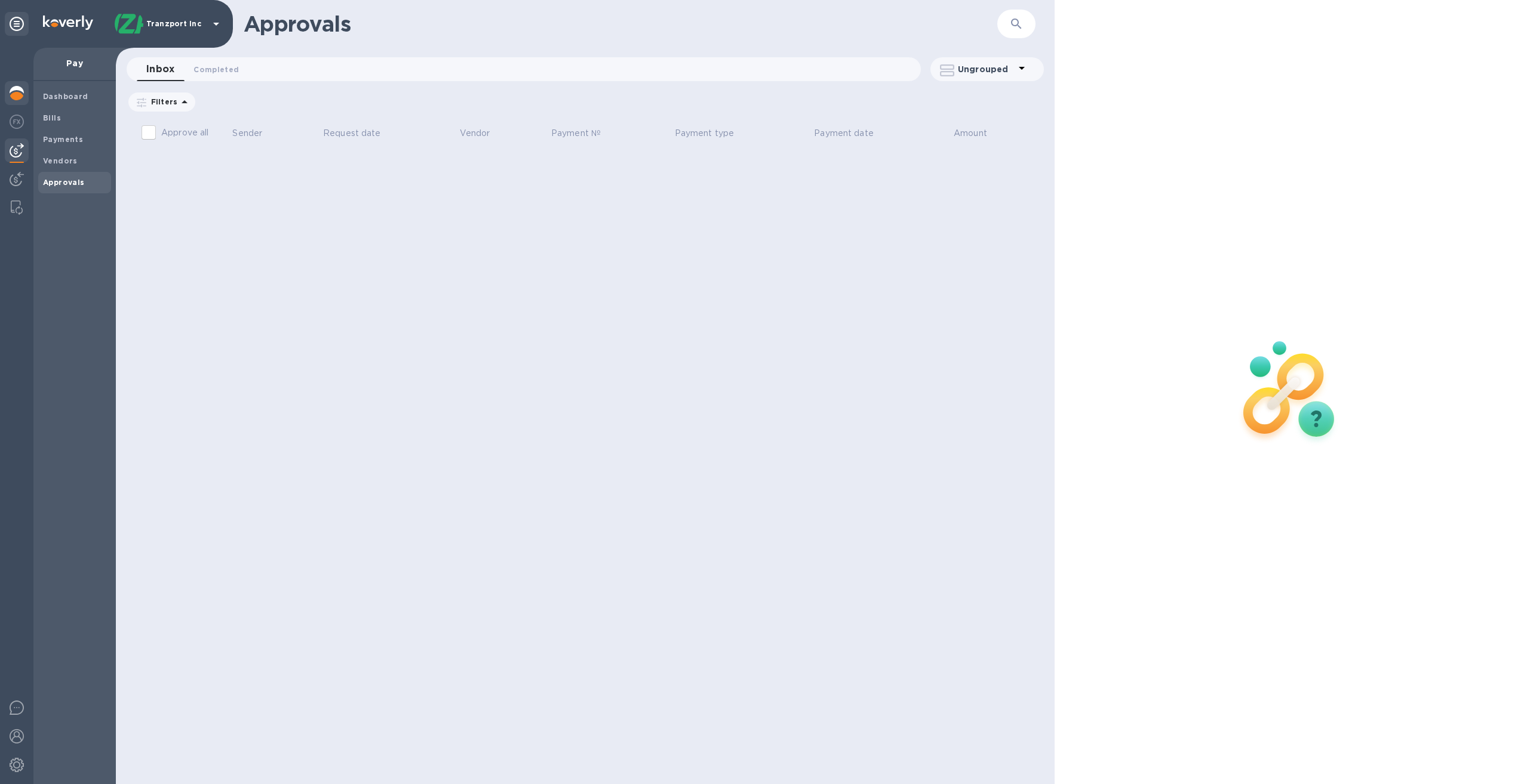
click at [19, 96] on img at bounding box center [16, 93] width 14 height 14
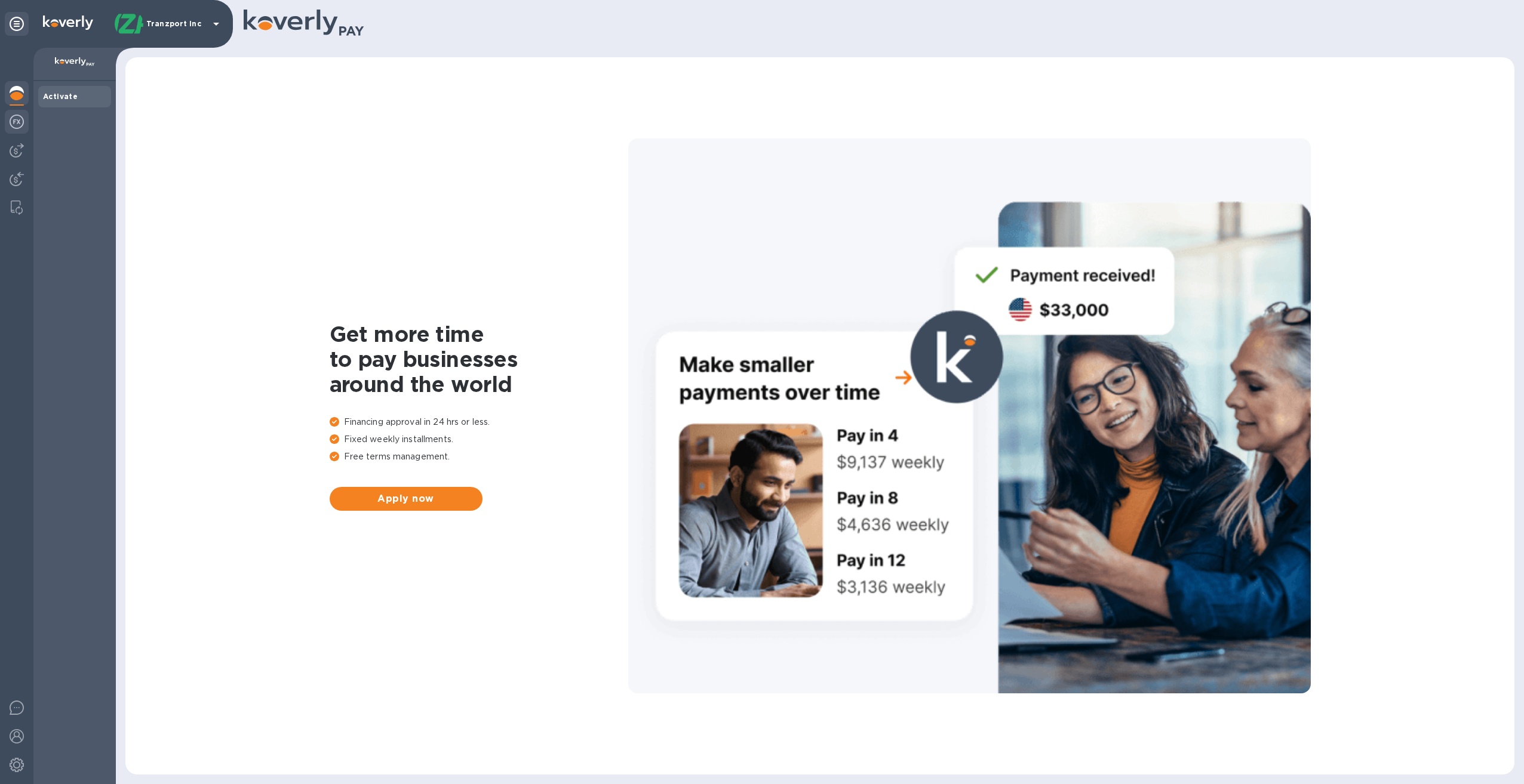
click at [18, 117] on img at bounding box center [16, 122] width 14 height 14
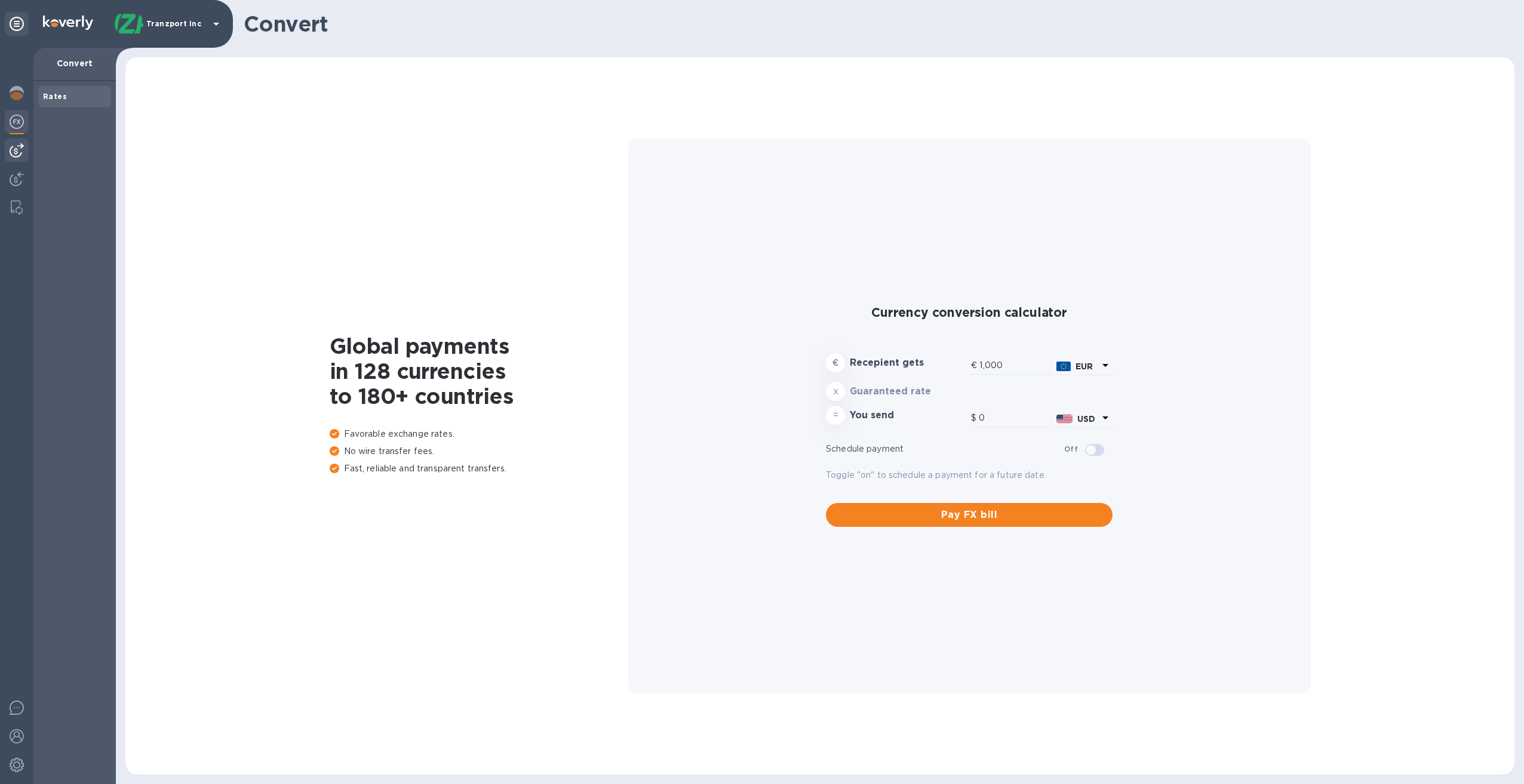
type input "1,176.57"
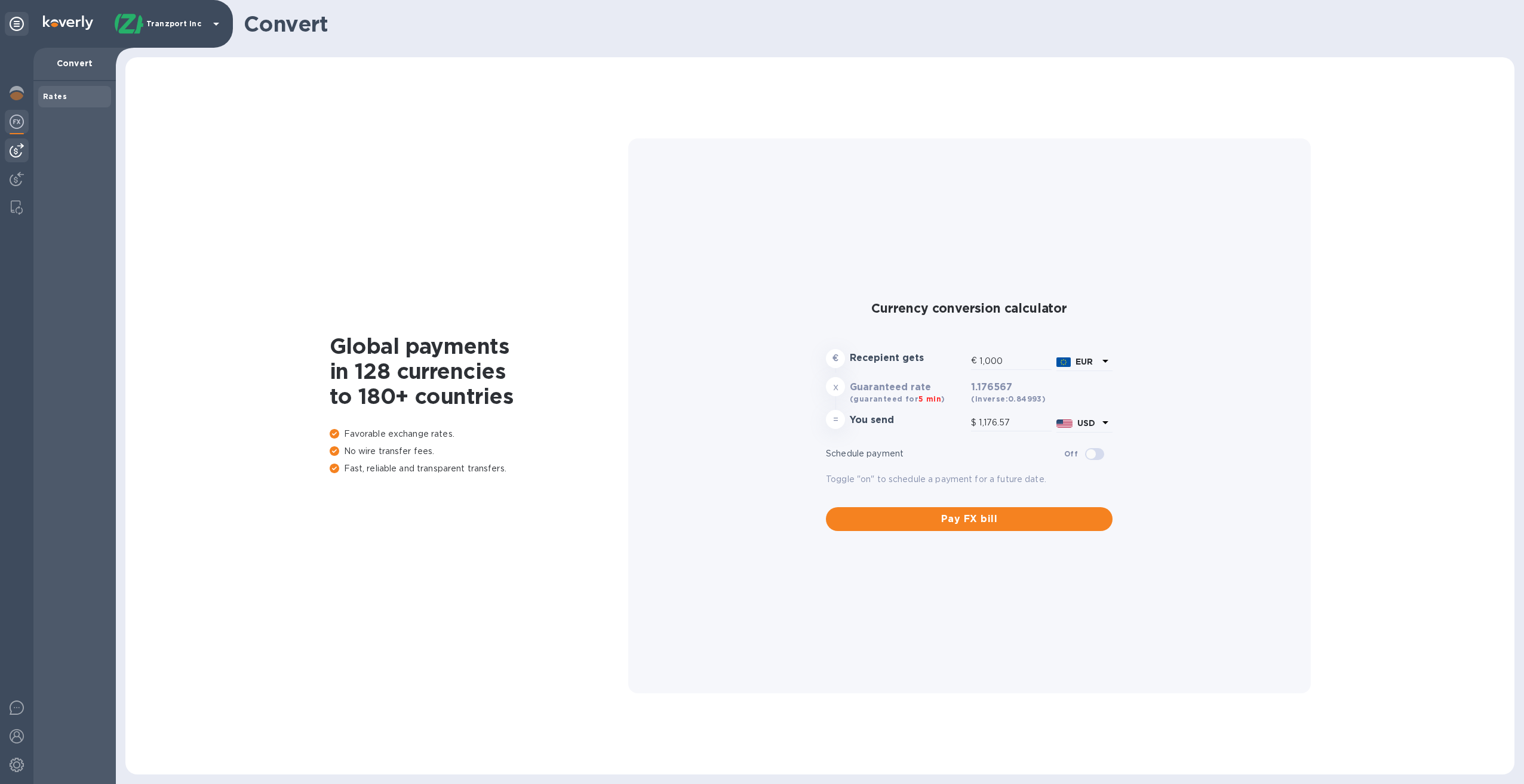
click at [18, 149] on img at bounding box center [16, 150] width 14 height 14
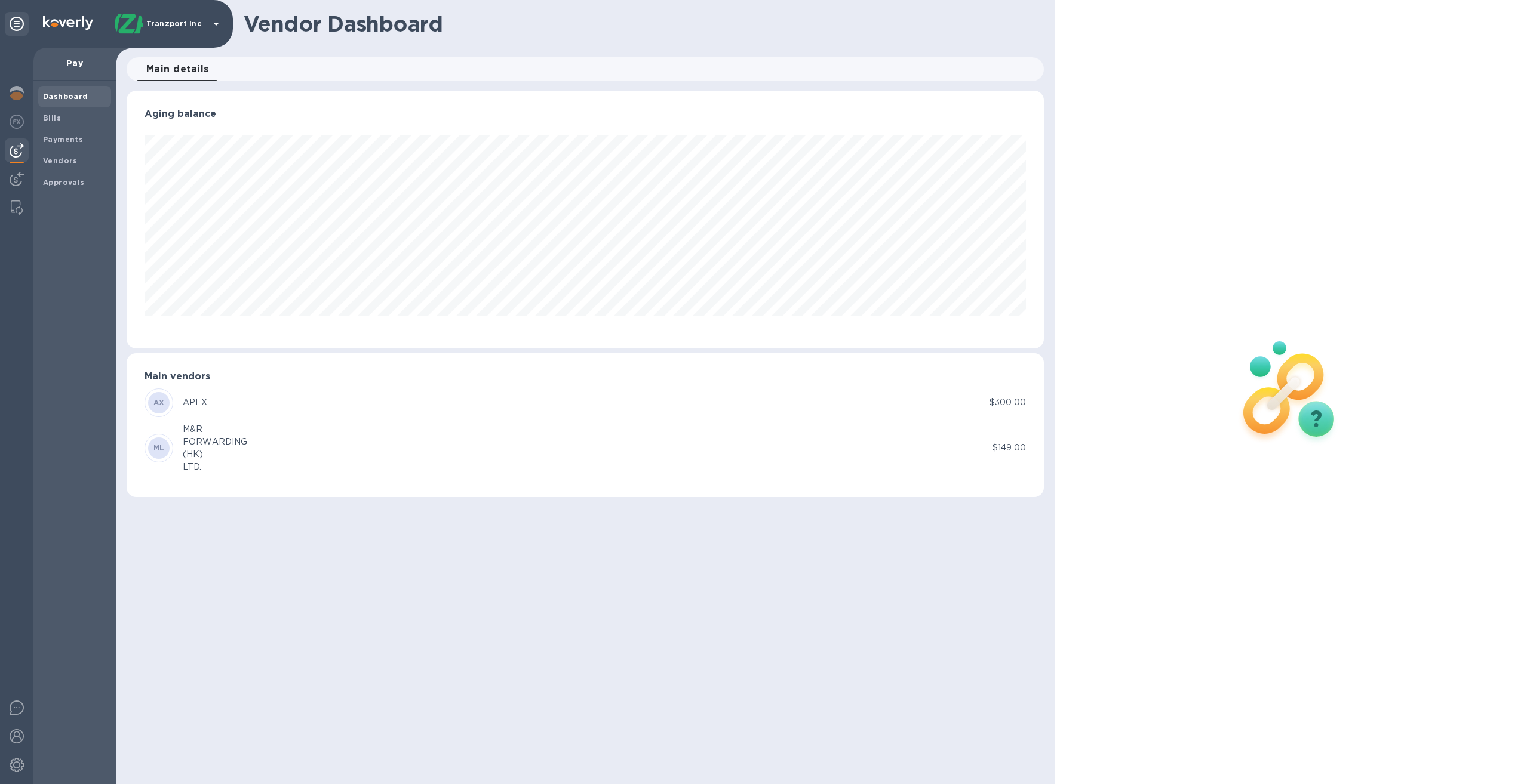
scroll to position [258, 918]
click at [62, 164] on b "Vendors" at bounding box center [60, 160] width 35 height 9
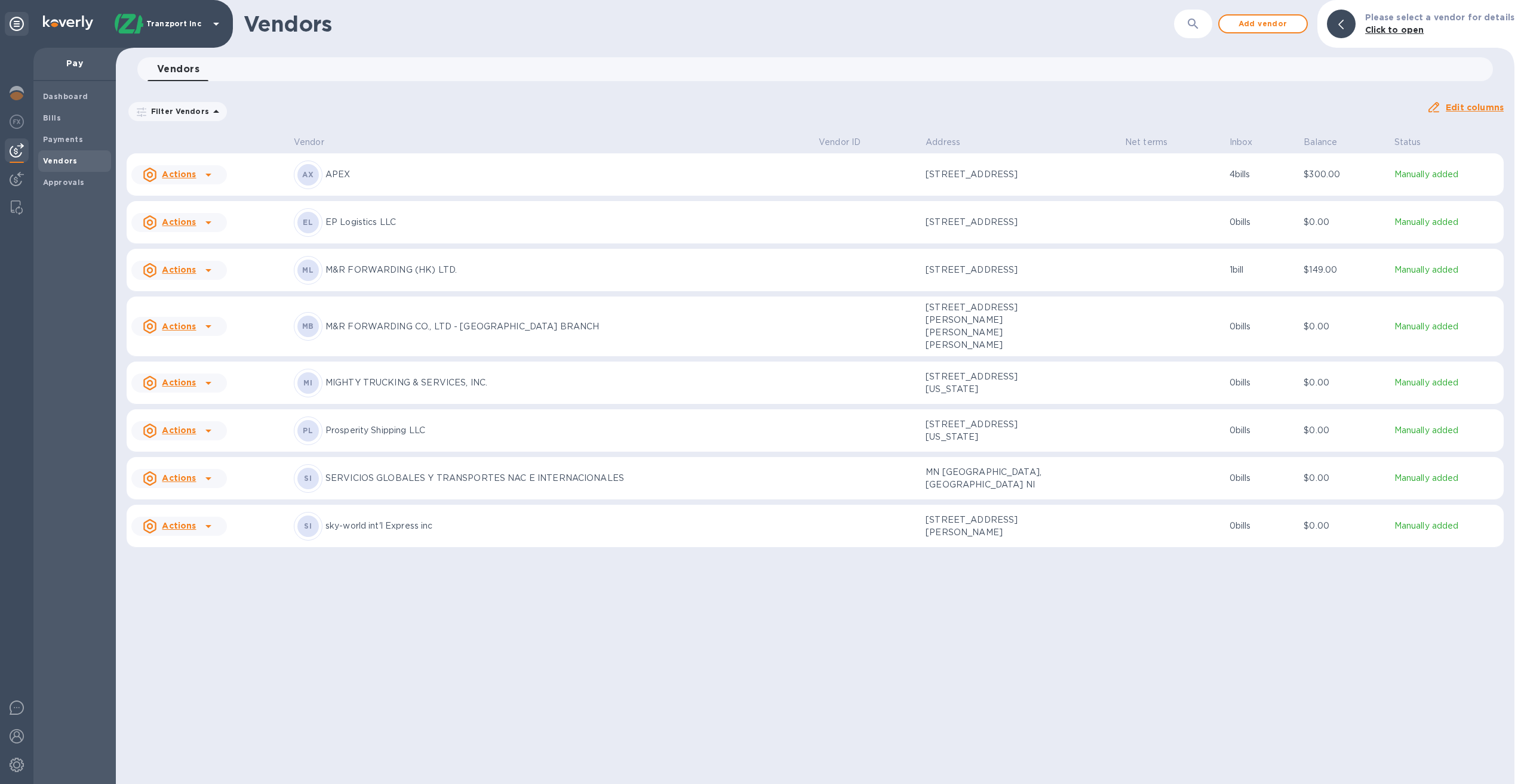
click at [310, 227] on b "EL" at bounding box center [308, 222] width 10 height 9
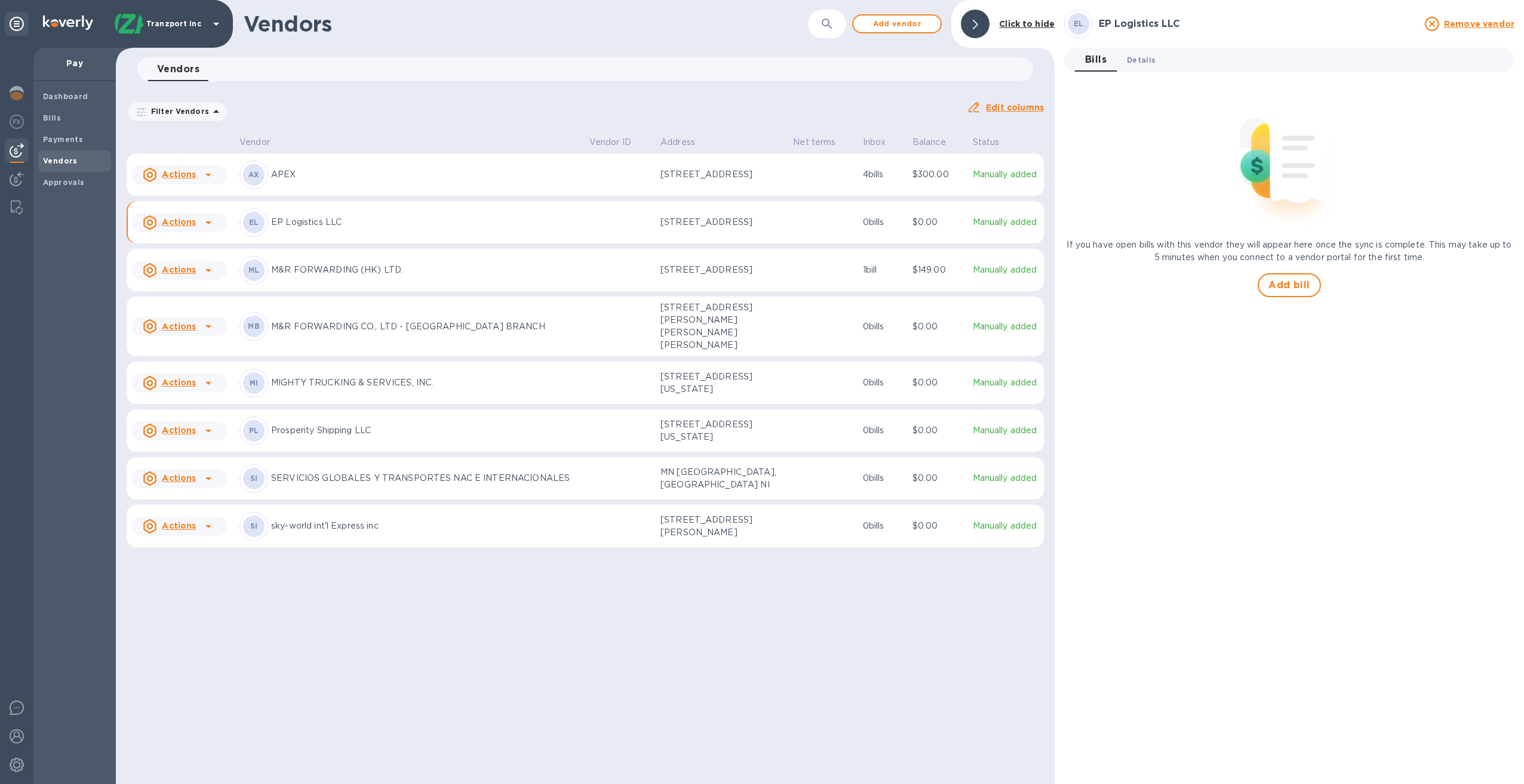
click at [1141, 60] on span "Details 0" at bounding box center [1141, 60] width 29 height 12
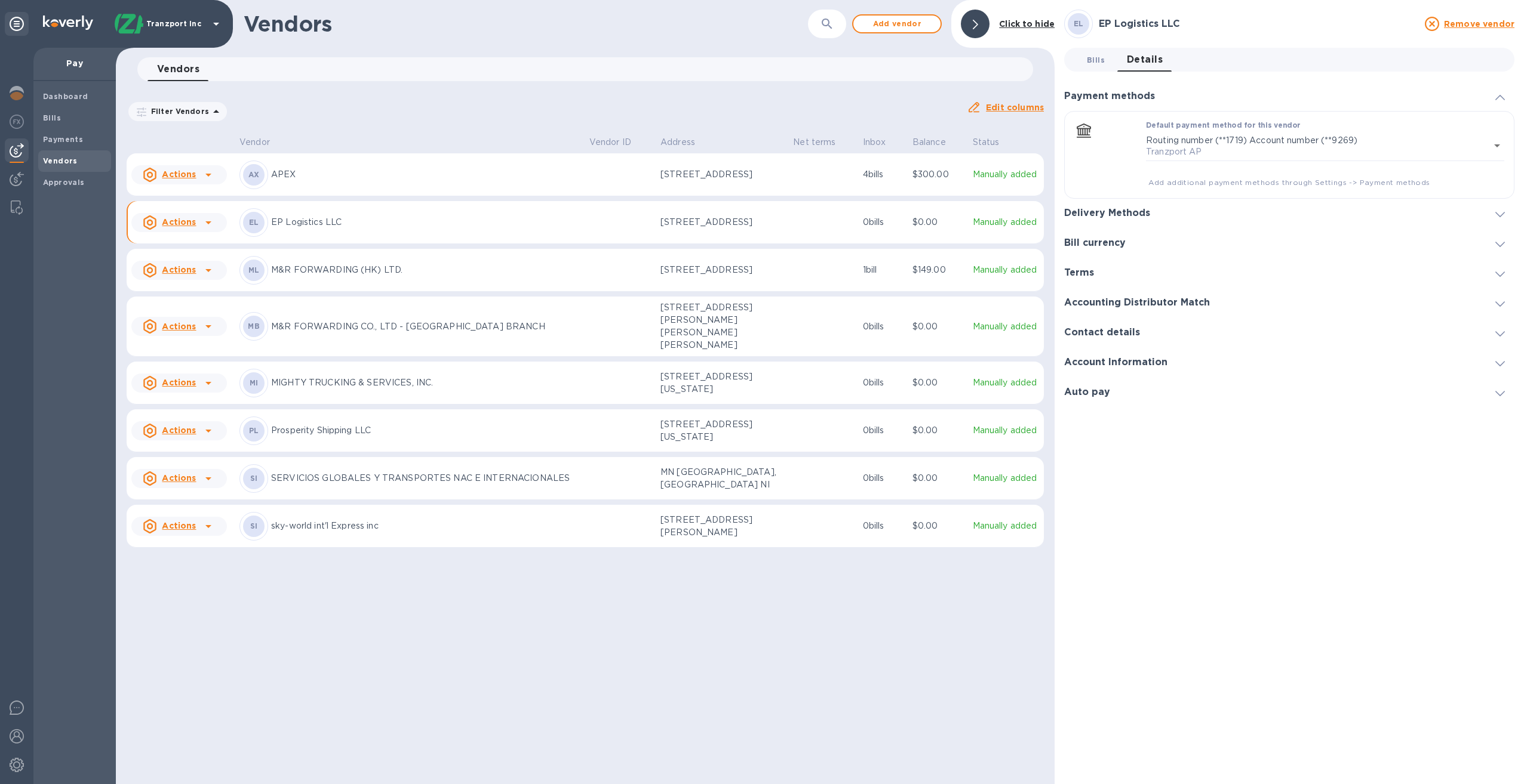
click at [1097, 60] on span "Bills 0" at bounding box center [1095, 60] width 18 height 12
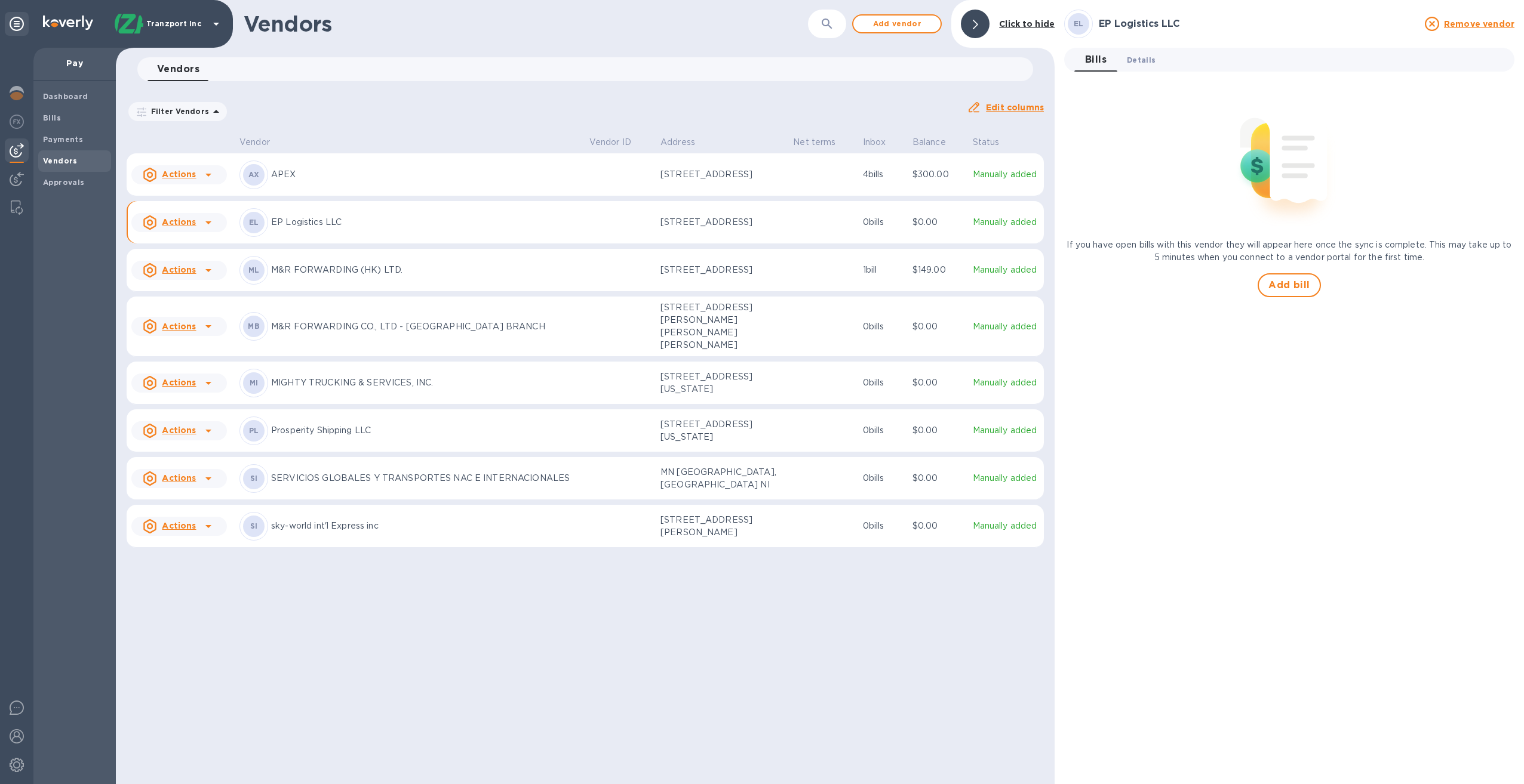
click at [1135, 62] on span "Details 0" at bounding box center [1141, 60] width 29 height 12
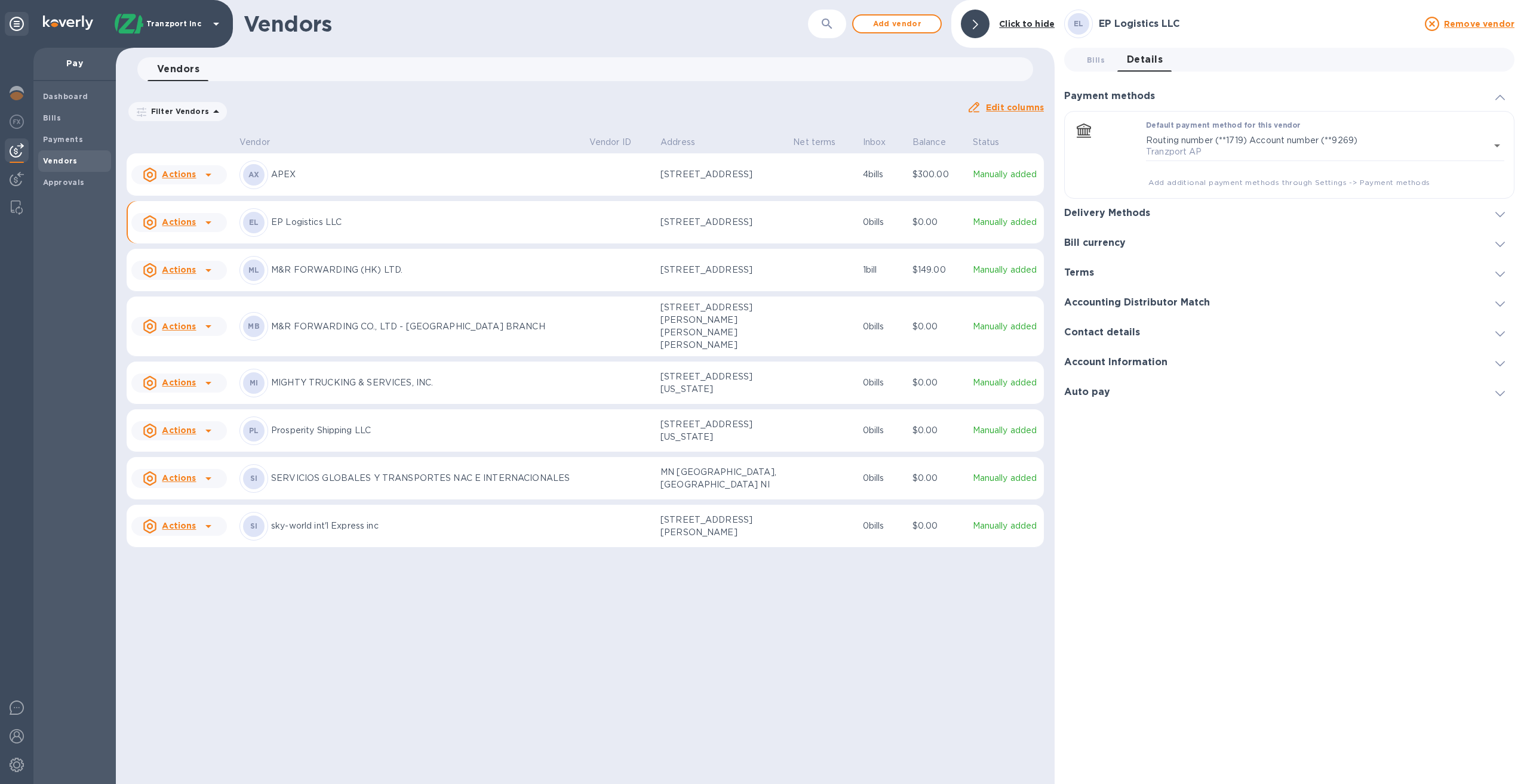
click at [1496, 212] on icon at bounding box center [1500, 214] width 10 height 5
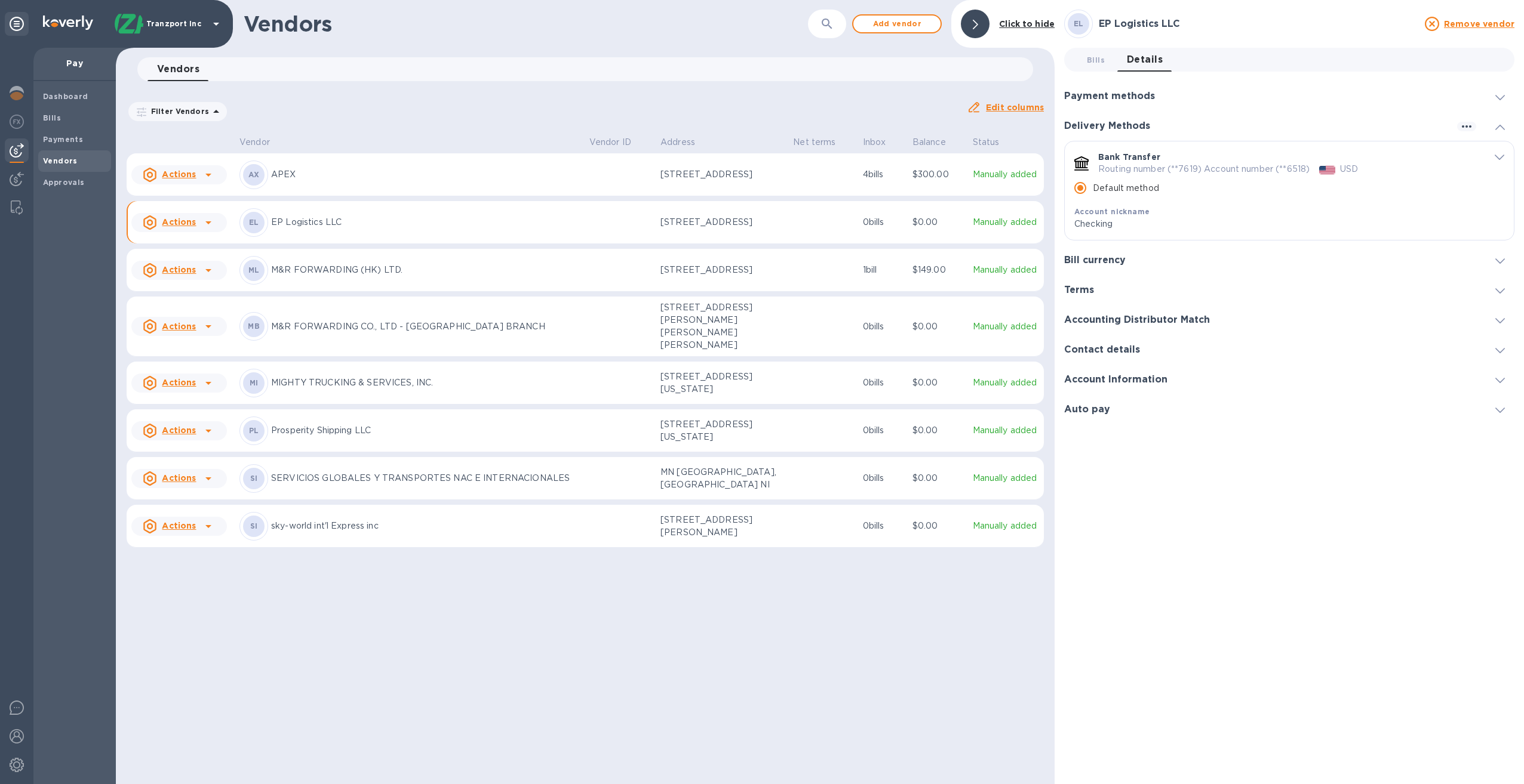
click at [1498, 98] on icon at bounding box center [1500, 98] width 10 height 5
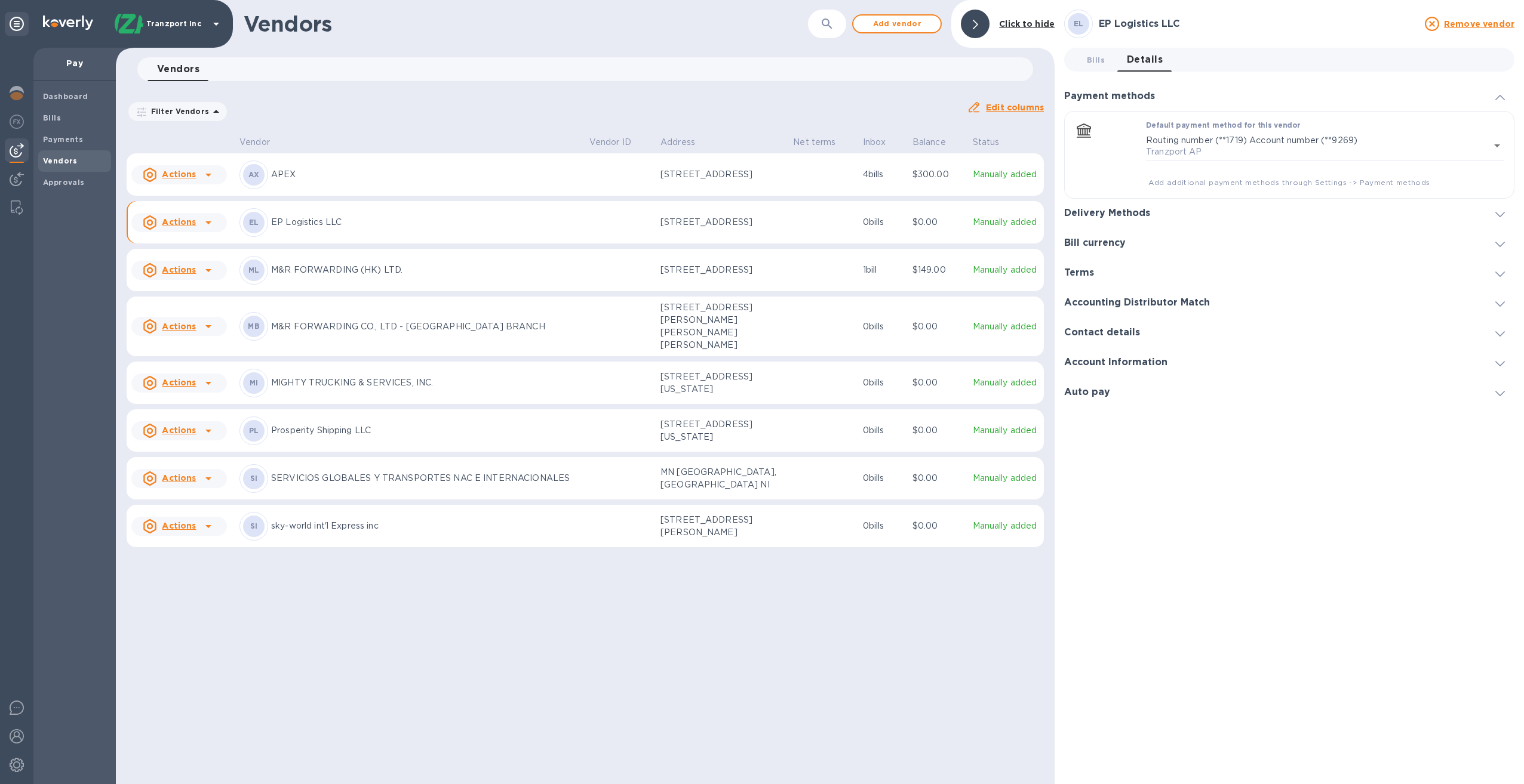
click at [788, 99] on div "Filter Vendors Auto pay: All" at bounding box center [541, 111] width 840 height 32
click at [151, 226] on icon at bounding box center [149, 222] width 14 height 14
click at [151, 226] on div at bounding box center [762, 392] width 1524 height 784
click at [977, 22] on icon at bounding box center [975, 24] width 5 height 10
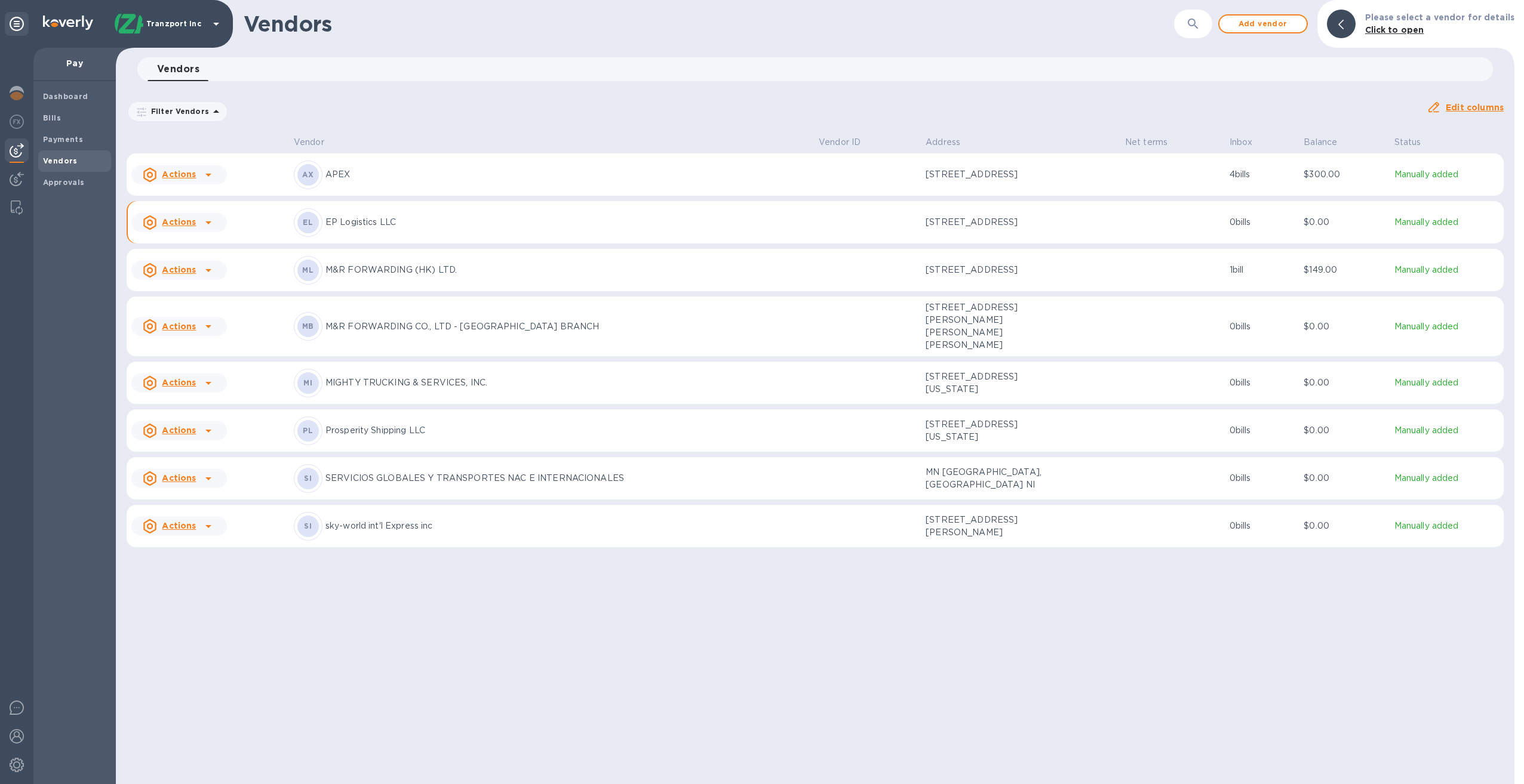
click at [392, 228] on p "EP Logistics LLC" at bounding box center [567, 222] width 484 height 12
click at [360, 229] on p "EP Logistics LLC" at bounding box center [567, 222] width 484 height 12
click at [1390, 29] on b "Click to open" at bounding box center [1394, 30] width 59 height 10
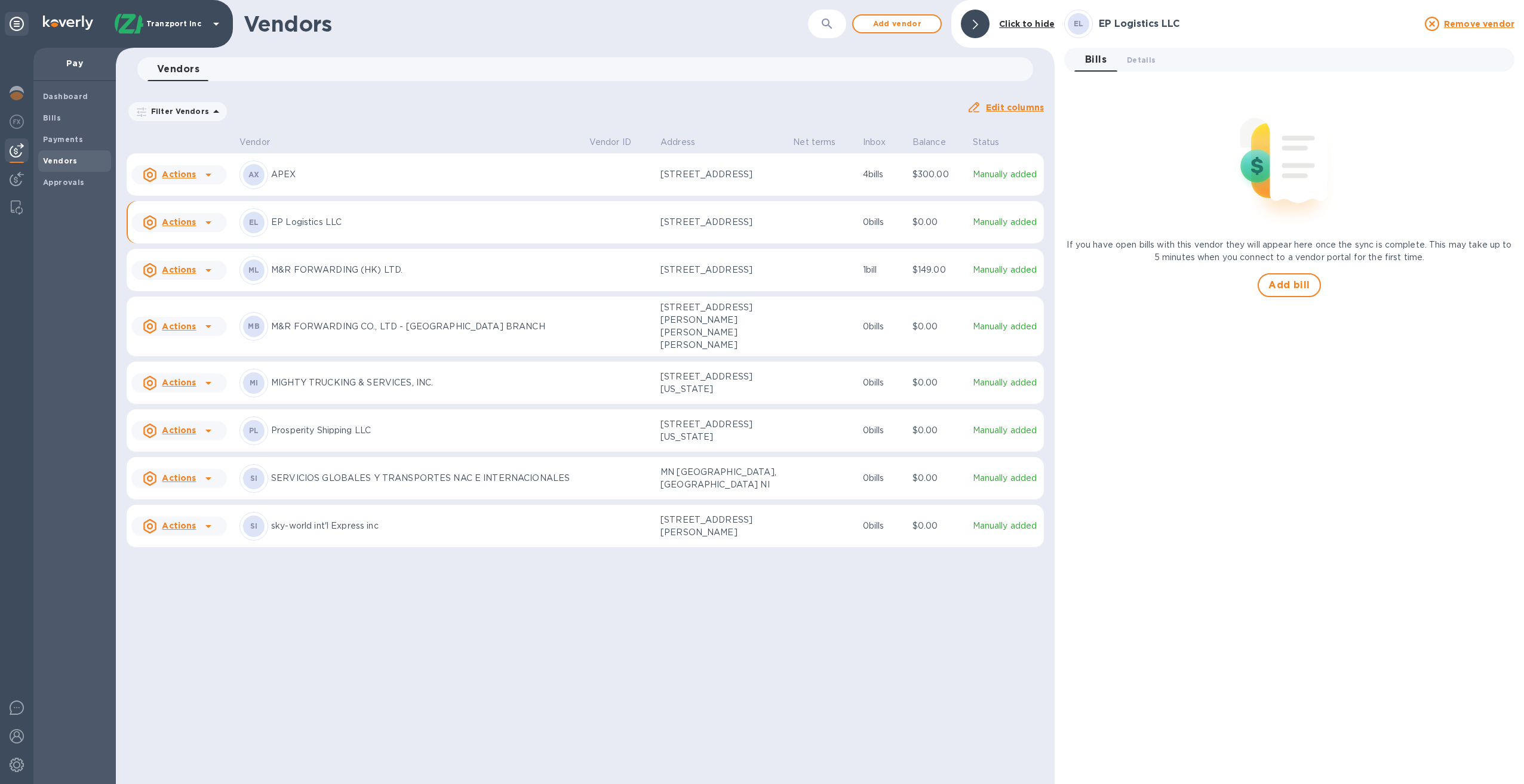
click at [307, 229] on p "EP Logistics LLC" at bounding box center [425, 222] width 309 height 12
click at [1137, 62] on span "Details 0" at bounding box center [1141, 60] width 29 height 12
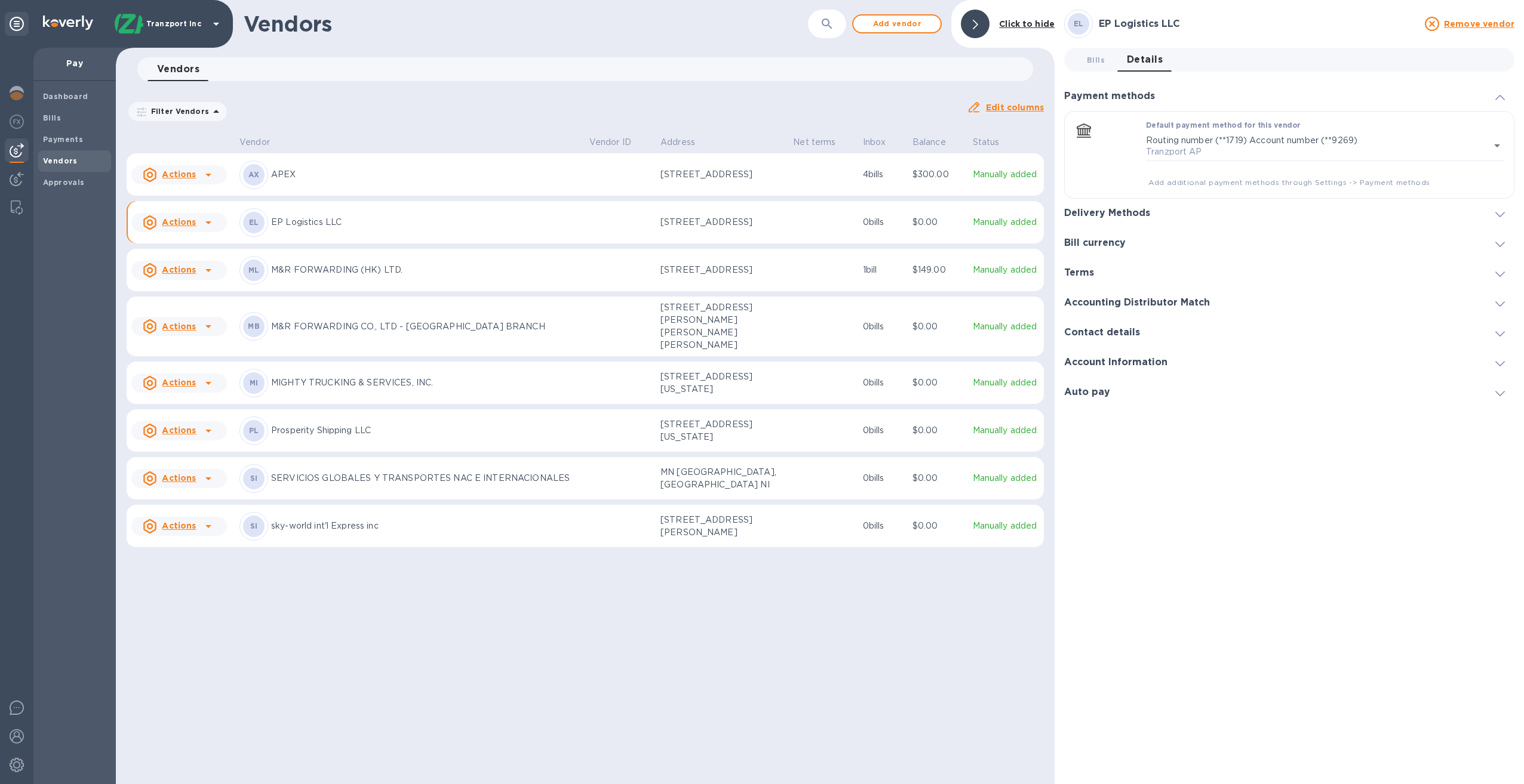
click at [1119, 333] on h3 "Contact details" at bounding box center [1102, 333] width 76 height 12
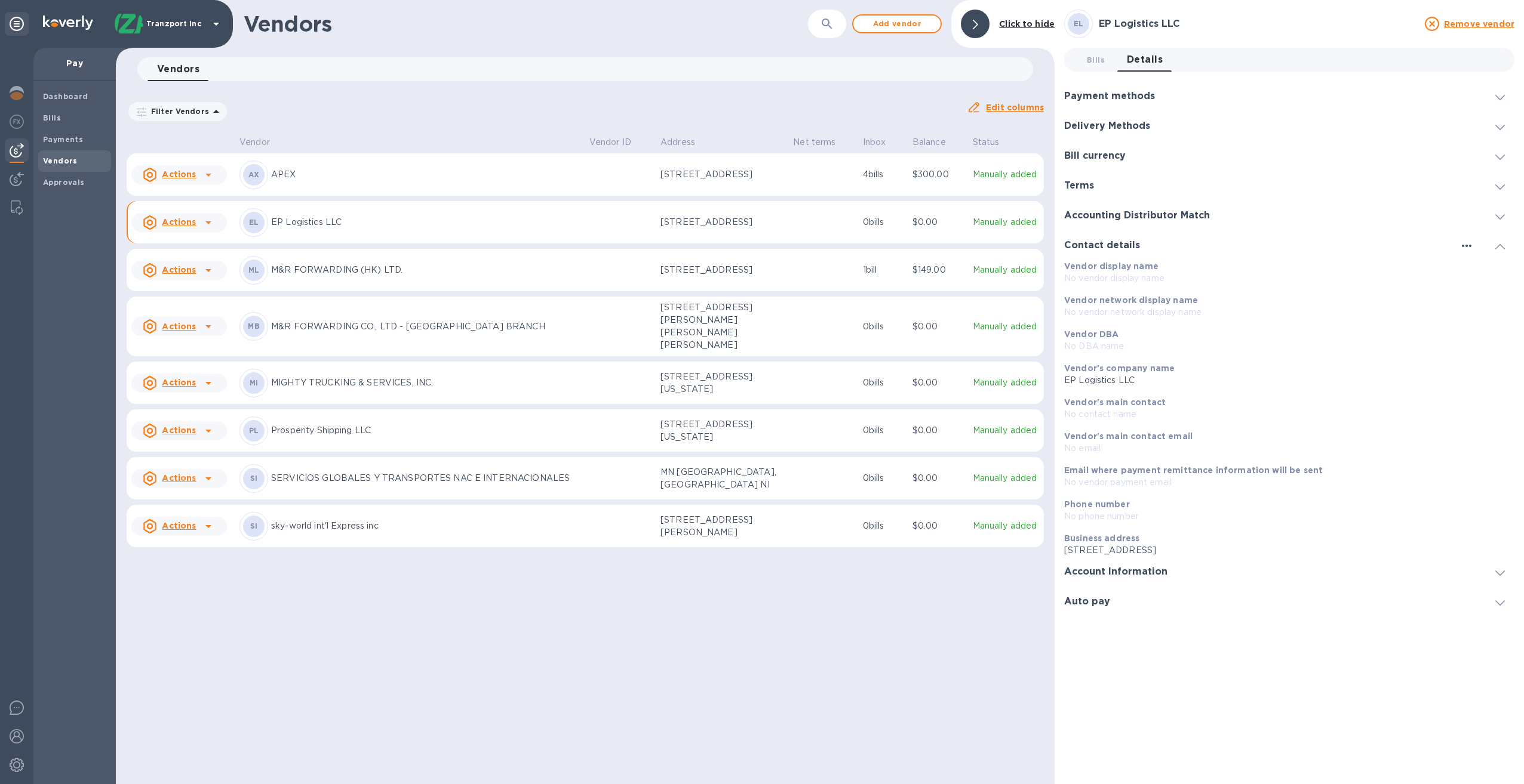
click at [1466, 248] on icon "button" at bounding box center [1466, 246] width 14 height 14
click at [931, 629] on div at bounding box center [762, 392] width 1524 height 784
click at [976, 23] on icon at bounding box center [975, 24] width 5 height 10
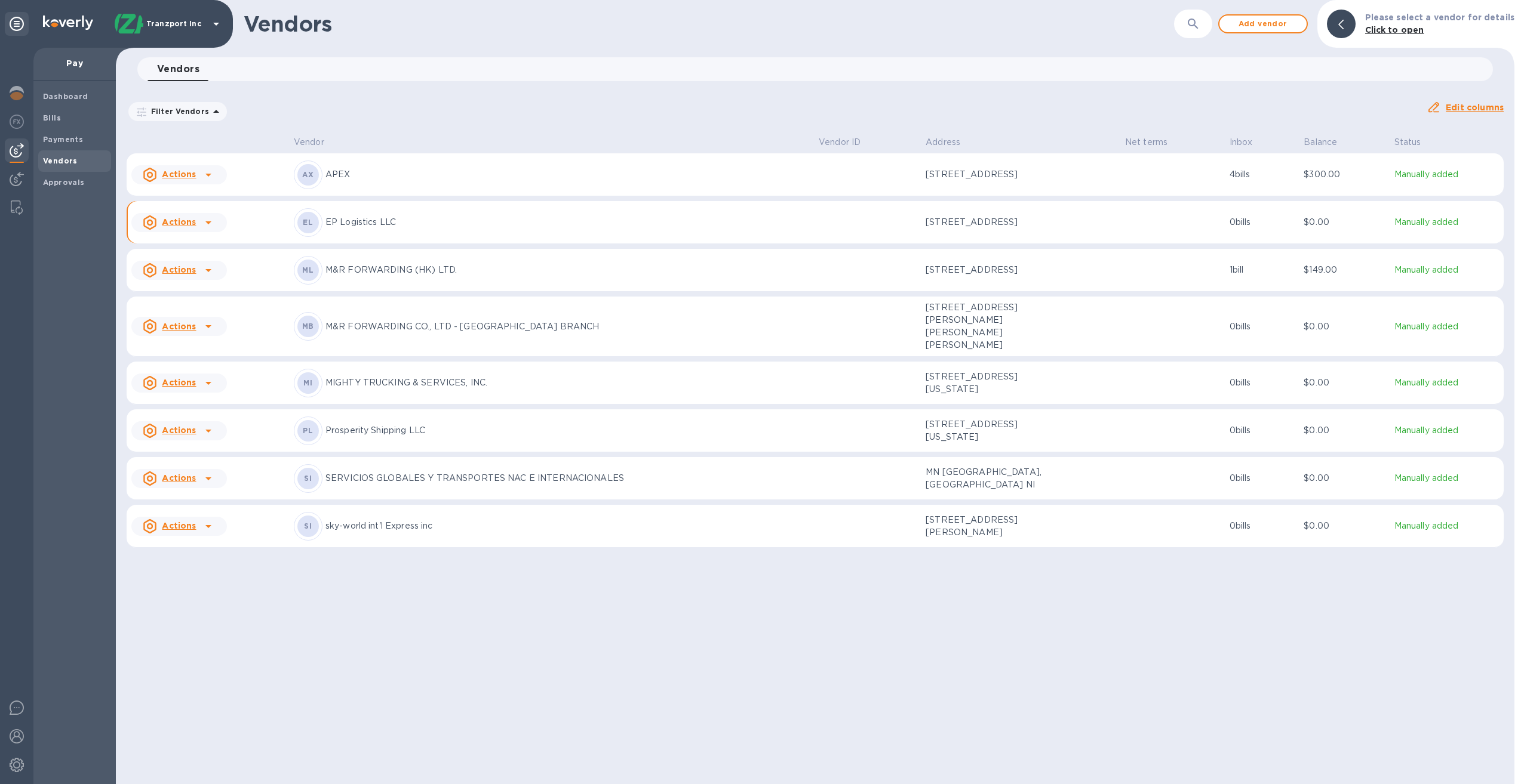
click at [251, 232] on td "Actions" at bounding box center [207, 222] width 162 height 43
click at [608, 234] on div "EL EP Logistics LLC" at bounding box center [551, 223] width 515 height 29
click at [582, 229] on p "EP Logistics LLC" at bounding box center [567, 222] width 484 height 12
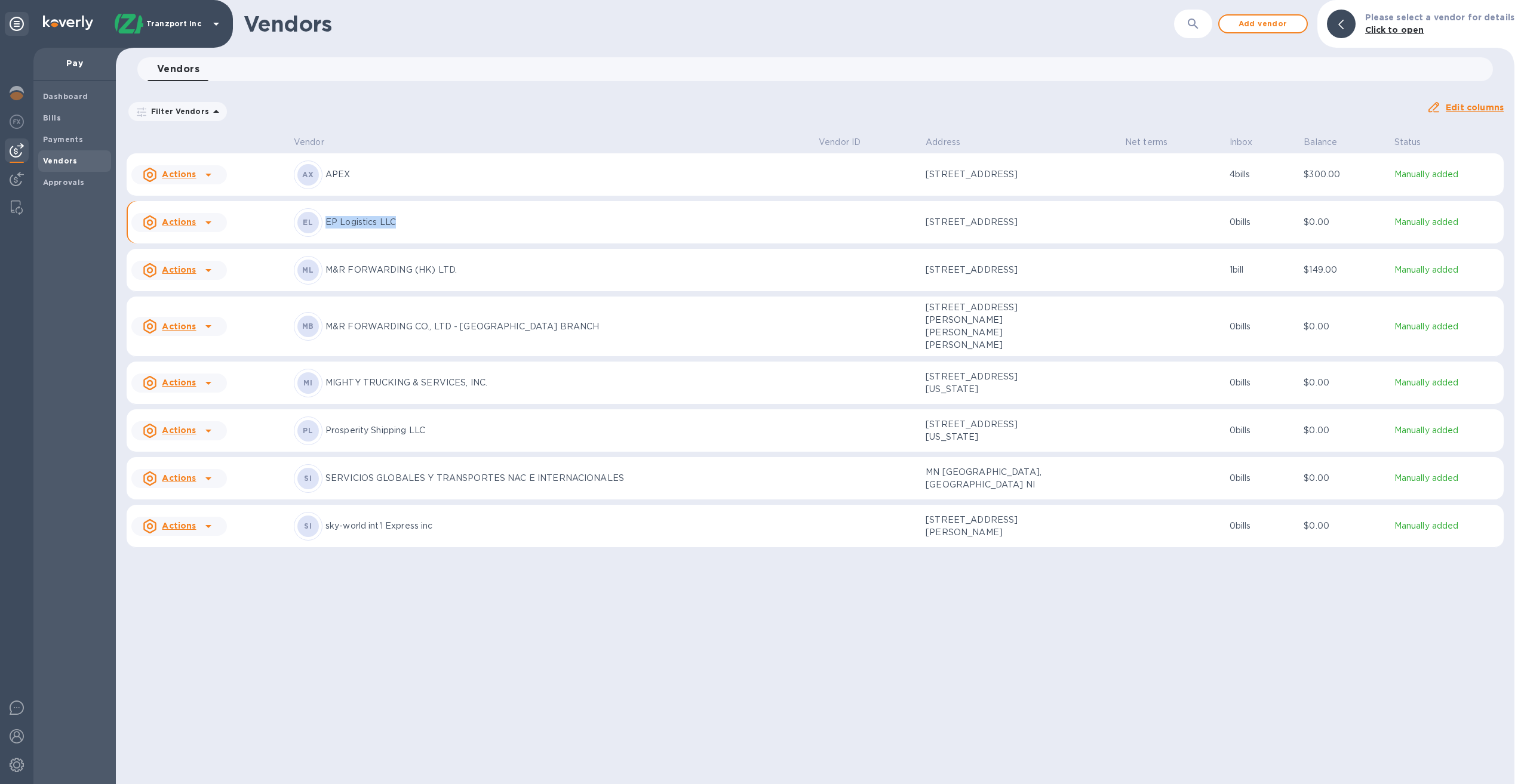
drag, startPoint x: 582, startPoint y: 230, endPoint x: 432, endPoint y: 230, distance: 150.0
click at [432, 229] on p "EP Logistics LLC" at bounding box center [567, 222] width 484 height 12
click at [350, 227] on p "EP Logistics LLC" at bounding box center [567, 222] width 484 height 12
click at [314, 227] on div "EL" at bounding box center [308, 223] width 22 height 22
click at [1385, 30] on b "Click to open" at bounding box center [1394, 30] width 59 height 10
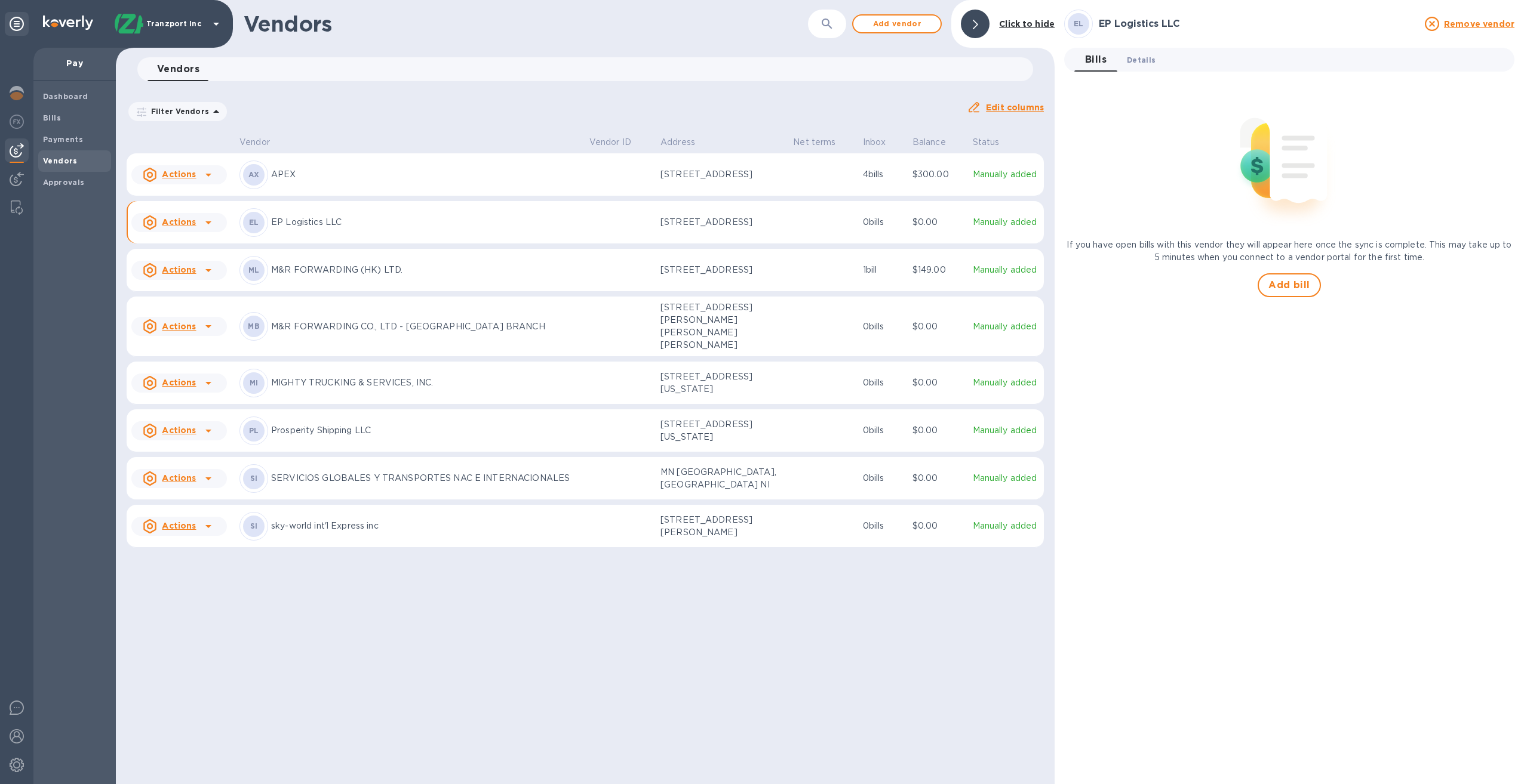
click at [1141, 61] on span "Details 0" at bounding box center [1141, 60] width 29 height 12
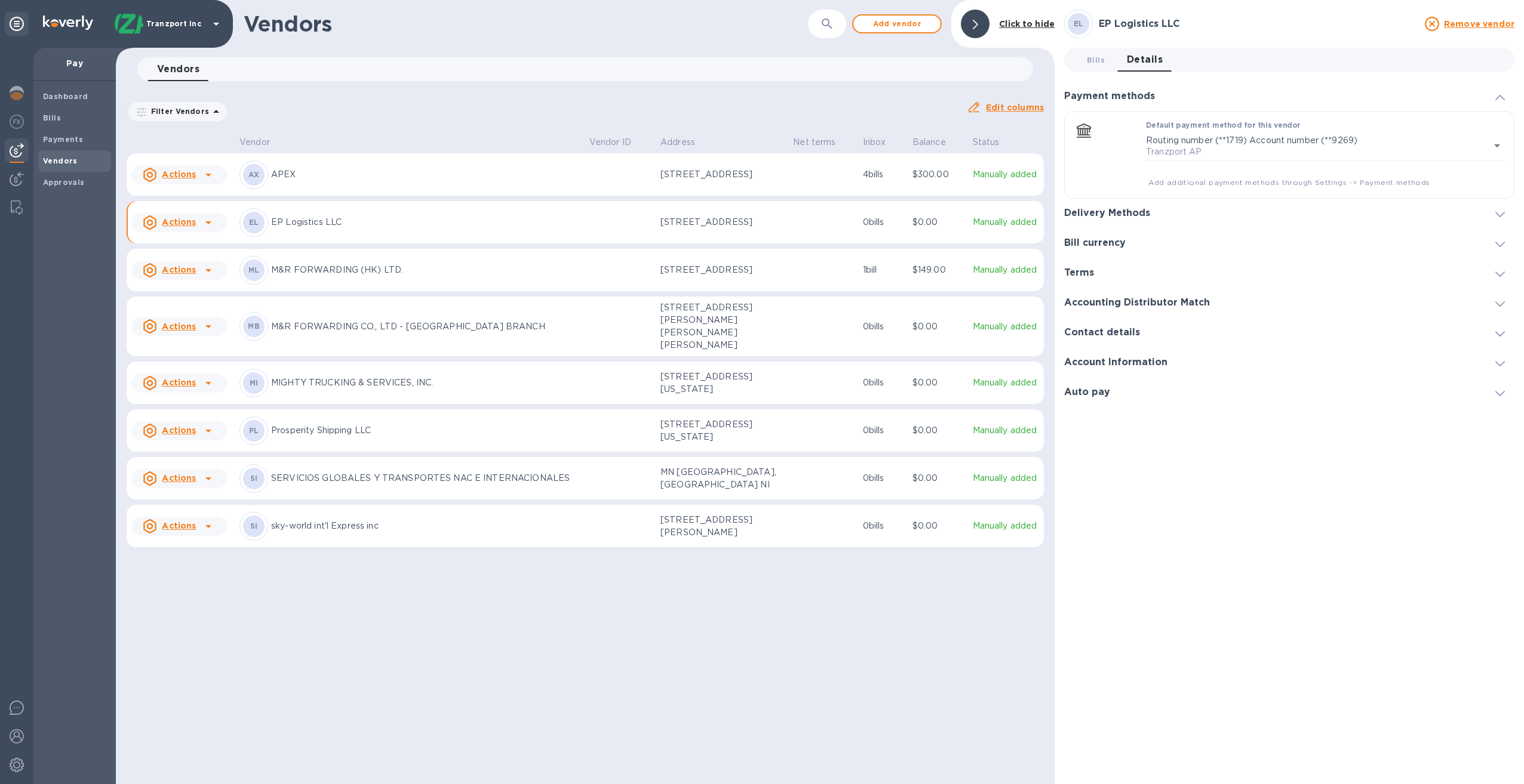
click at [1504, 331] on icon at bounding box center [1500, 334] width 10 height 5
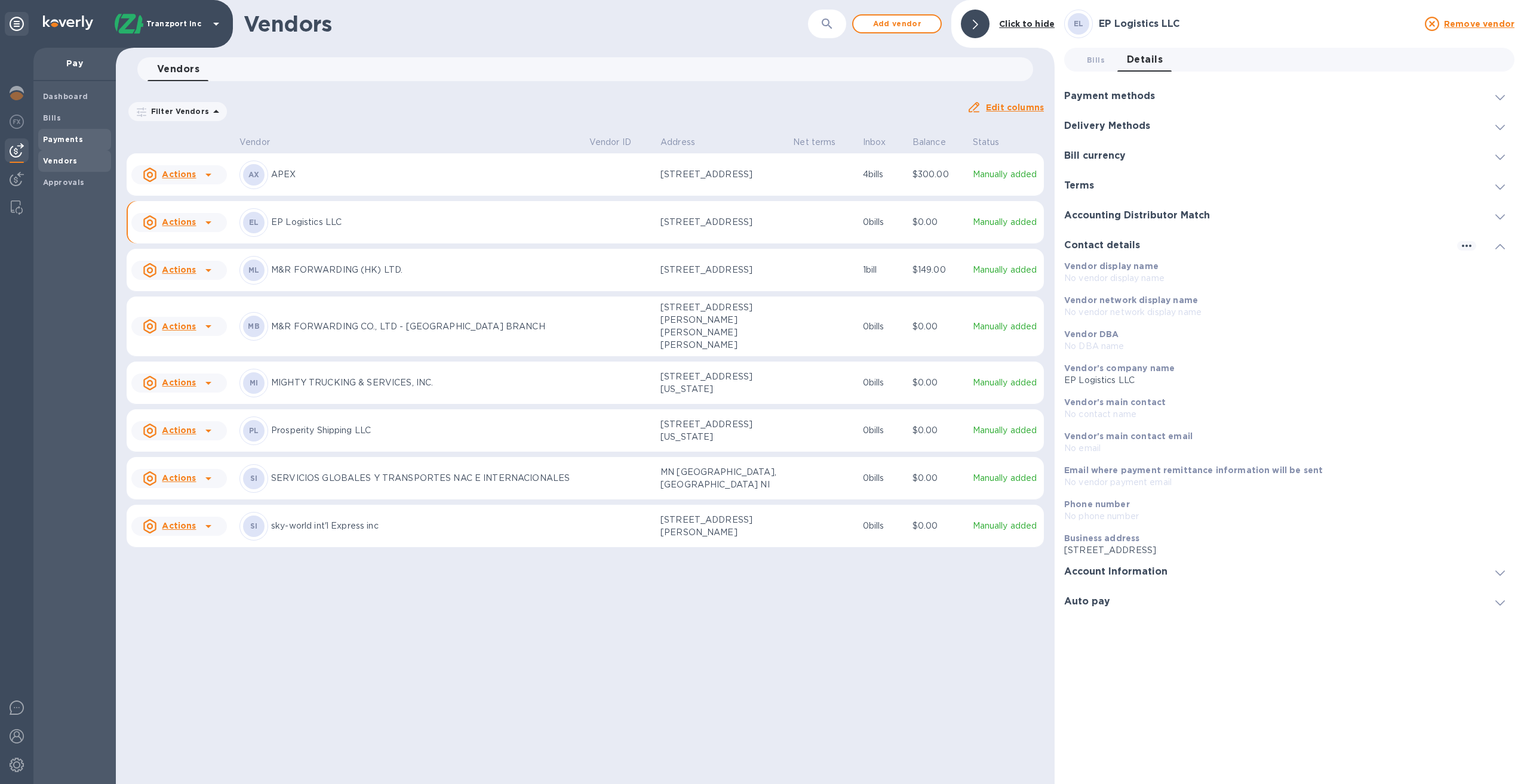
click at [76, 138] on b "Payments" at bounding box center [62, 139] width 40 height 9
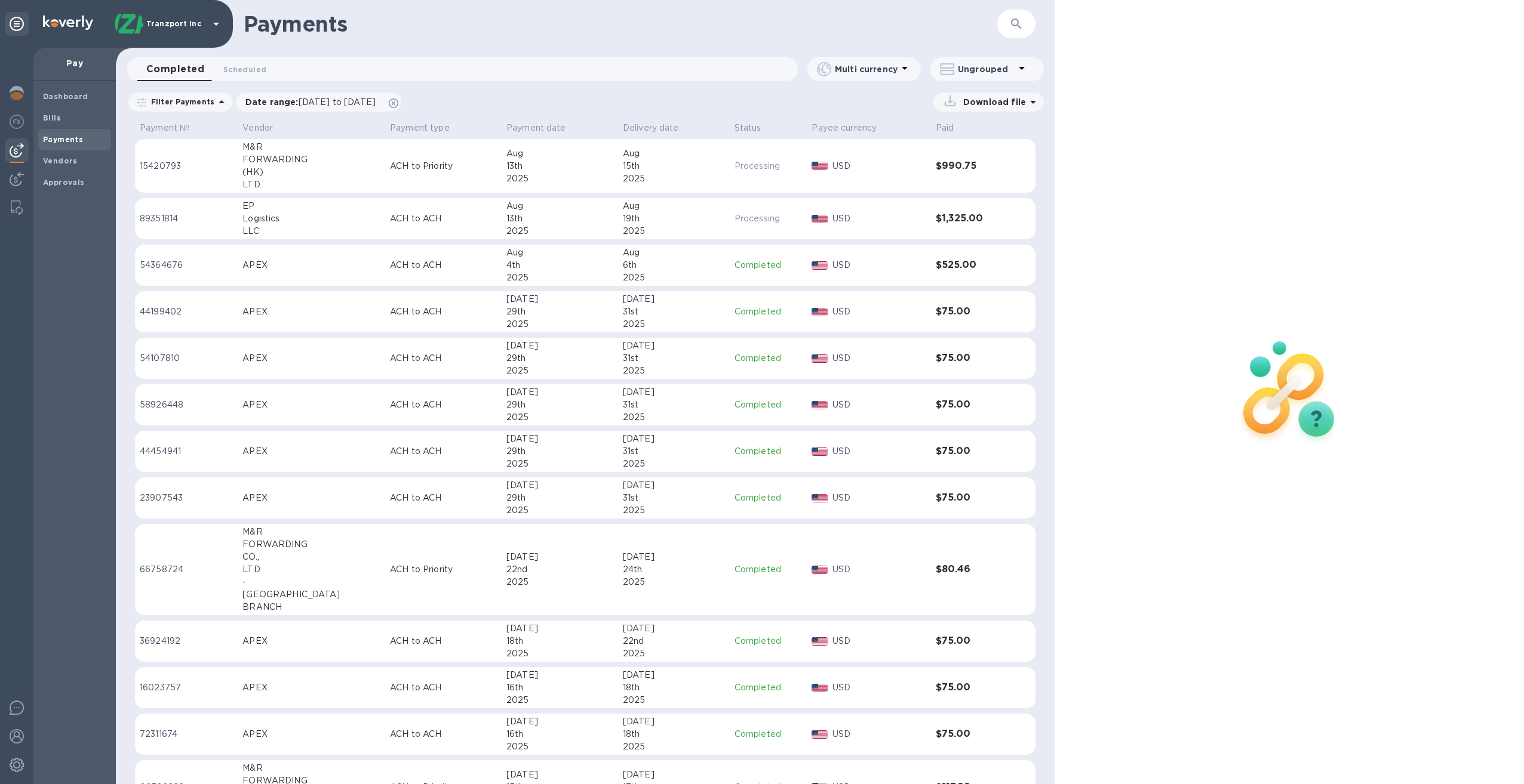
click at [318, 221] on div "Logistics" at bounding box center [311, 219] width 138 height 12
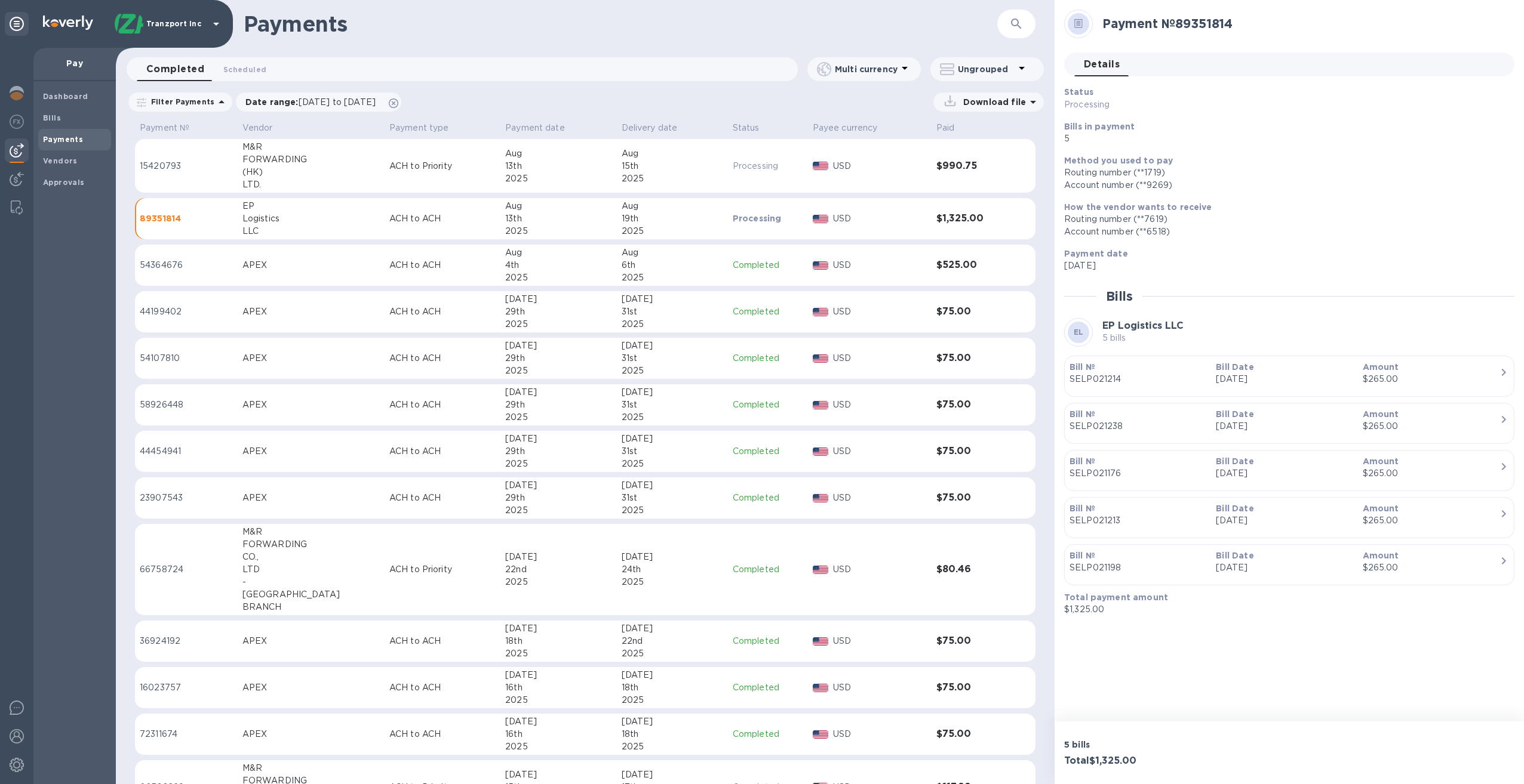
drag, startPoint x: 171, startPoint y: 219, endPoint x: 204, endPoint y: 215, distance: 33.2
click at [204, 215] on p "89351814" at bounding box center [186, 219] width 93 height 12
click at [202, 221] on p "89351814" at bounding box center [186, 219] width 93 height 12
click at [210, 217] on p "89351814" at bounding box center [186, 219] width 93 height 12
